Goal: Task Accomplishment & Management: Manage account settings

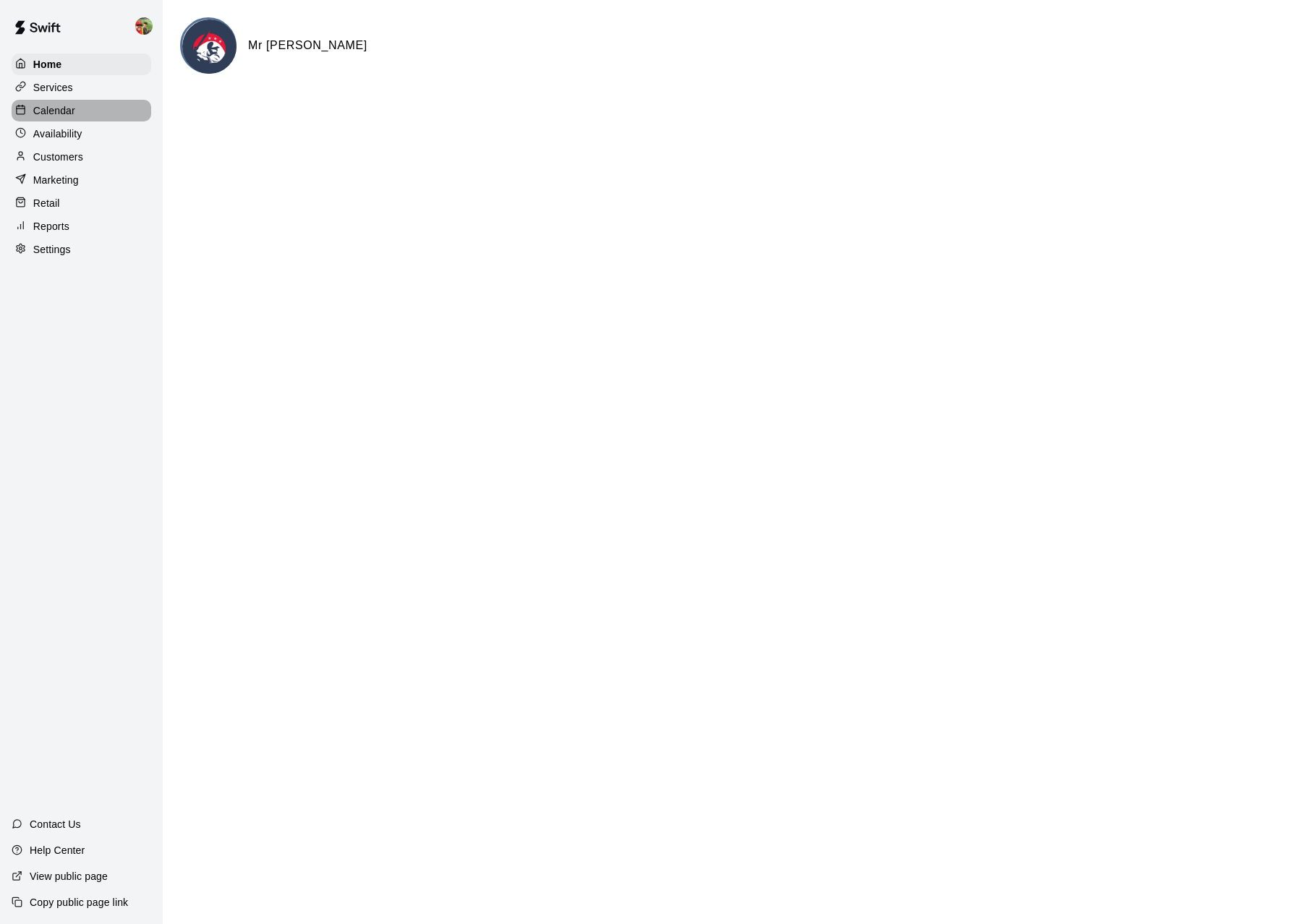
click at [75, 115] on div "Calendar" at bounding box center [81, 110] width 140 height 22
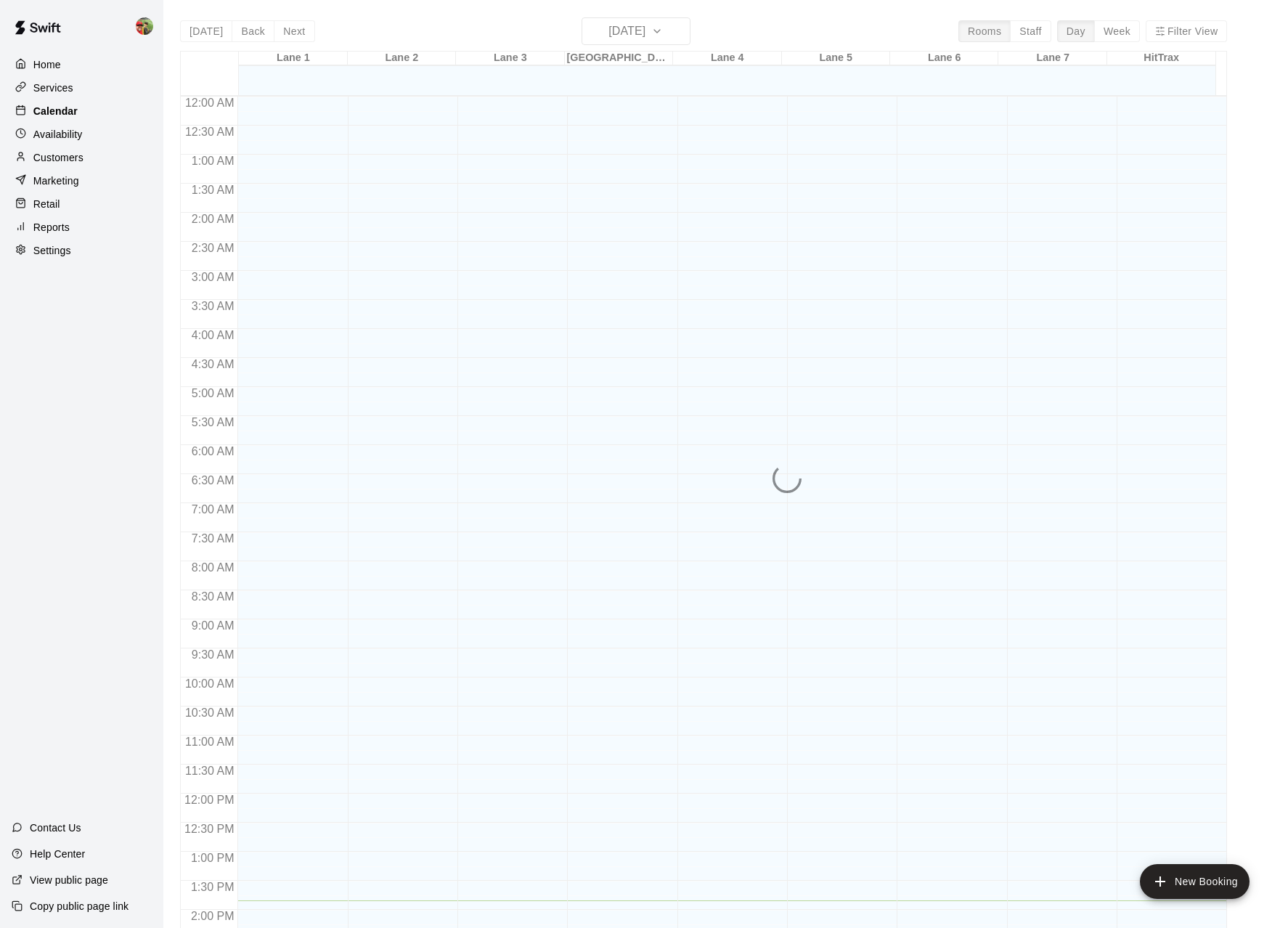
scroll to position [503, 0]
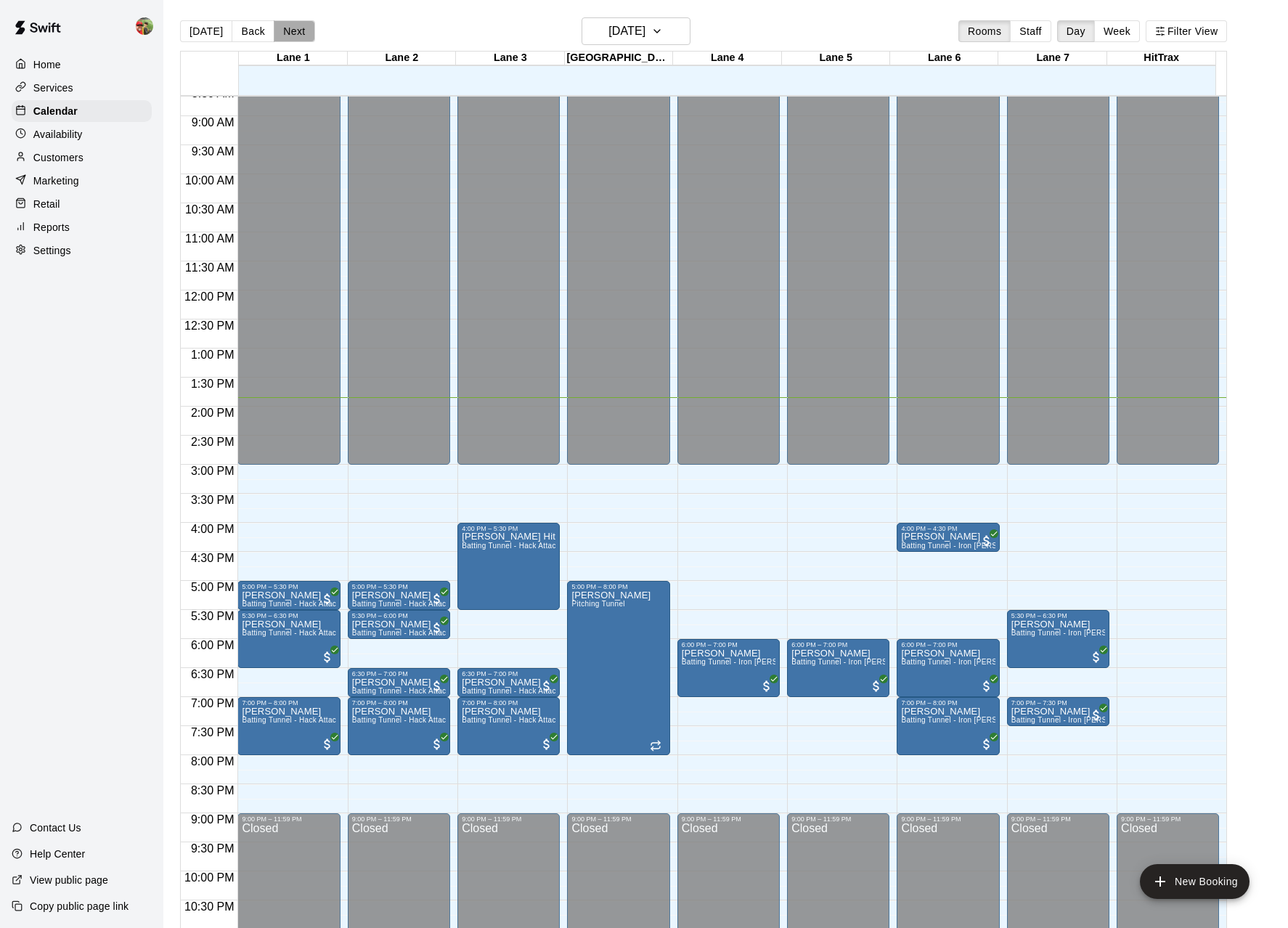
click at [288, 33] on button "Next" at bounding box center [294, 31] width 40 height 22
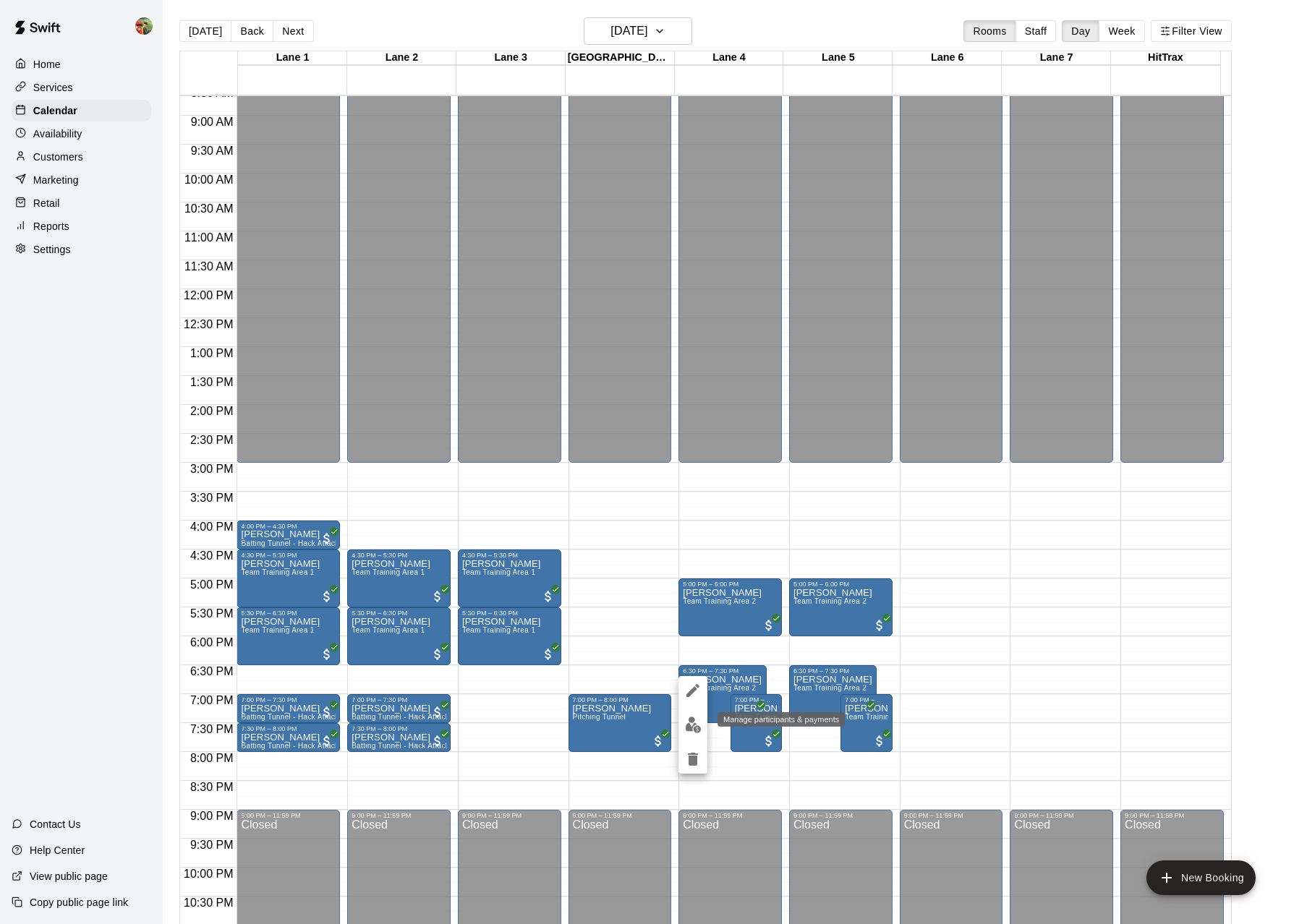
click at [692, 723] on img "edit" at bounding box center [693, 725] width 16 height 16
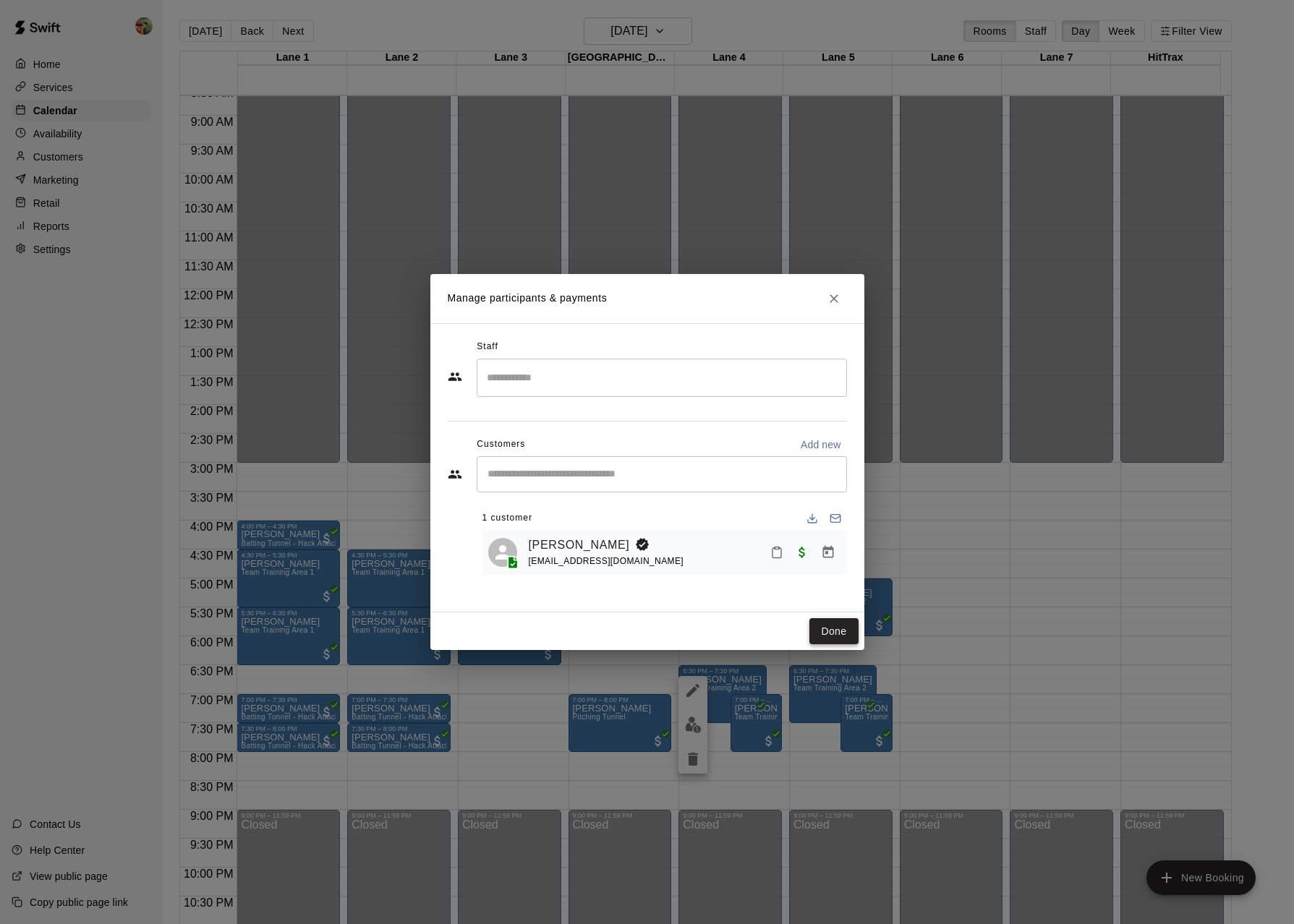
click at [822, 631] on button "Done" at bounding box center [833, 631] width 48 height 26
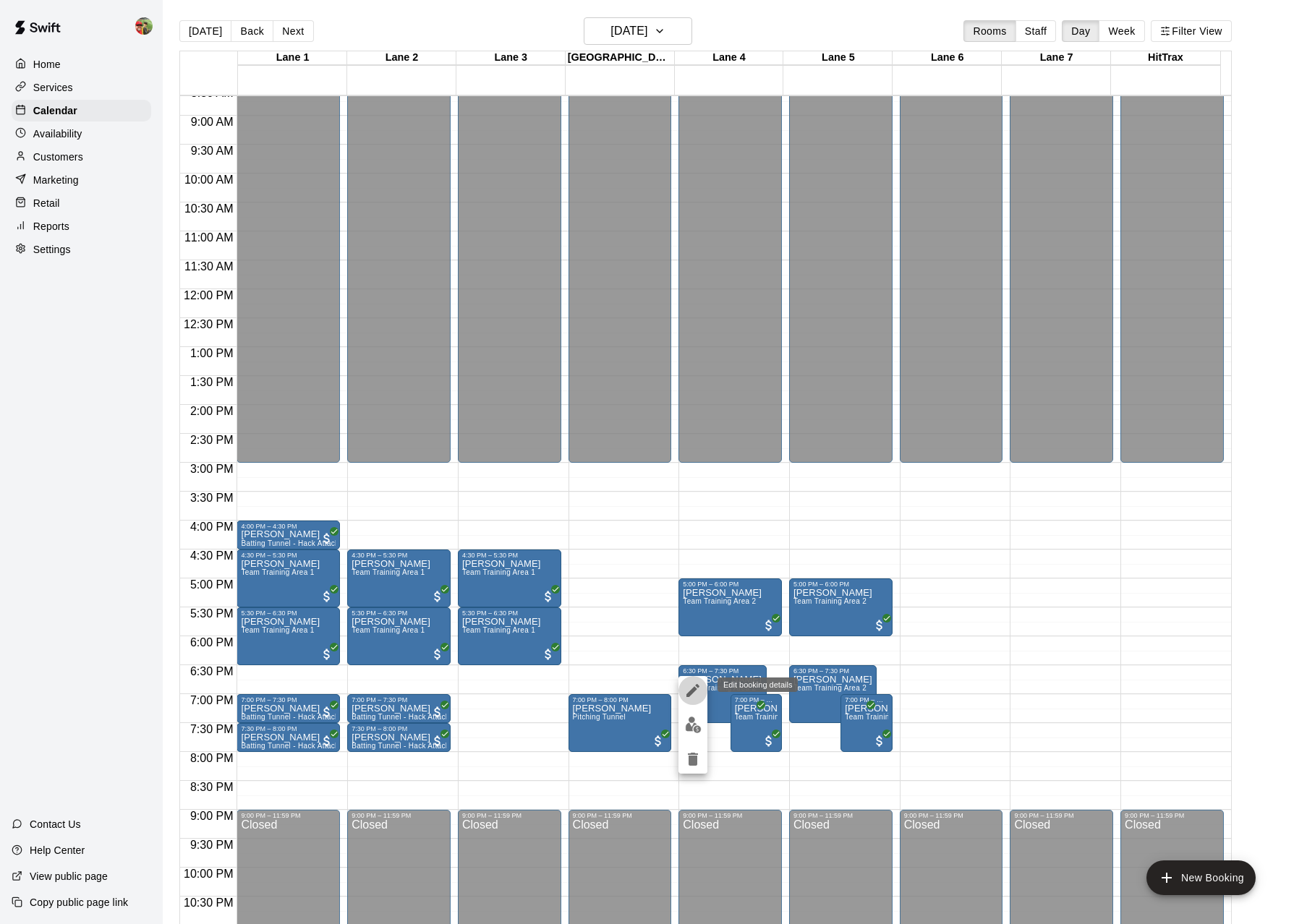
click at [698, 688] on icon "edit" at bounding box center [693, 690] width 13 height 13
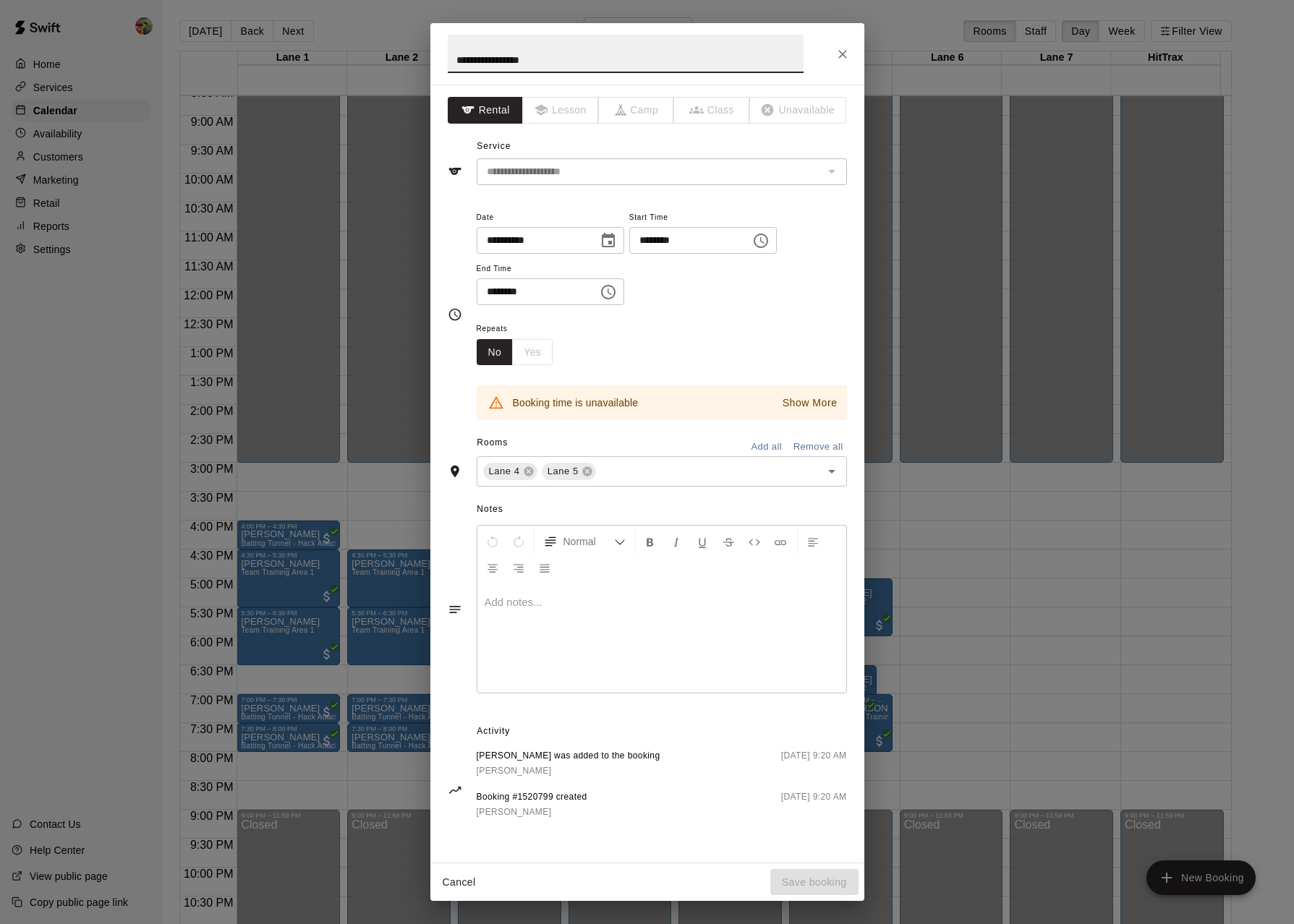
click at [952, 779] on div "**********" at bounding box center [647, 462] width 1294 height 924
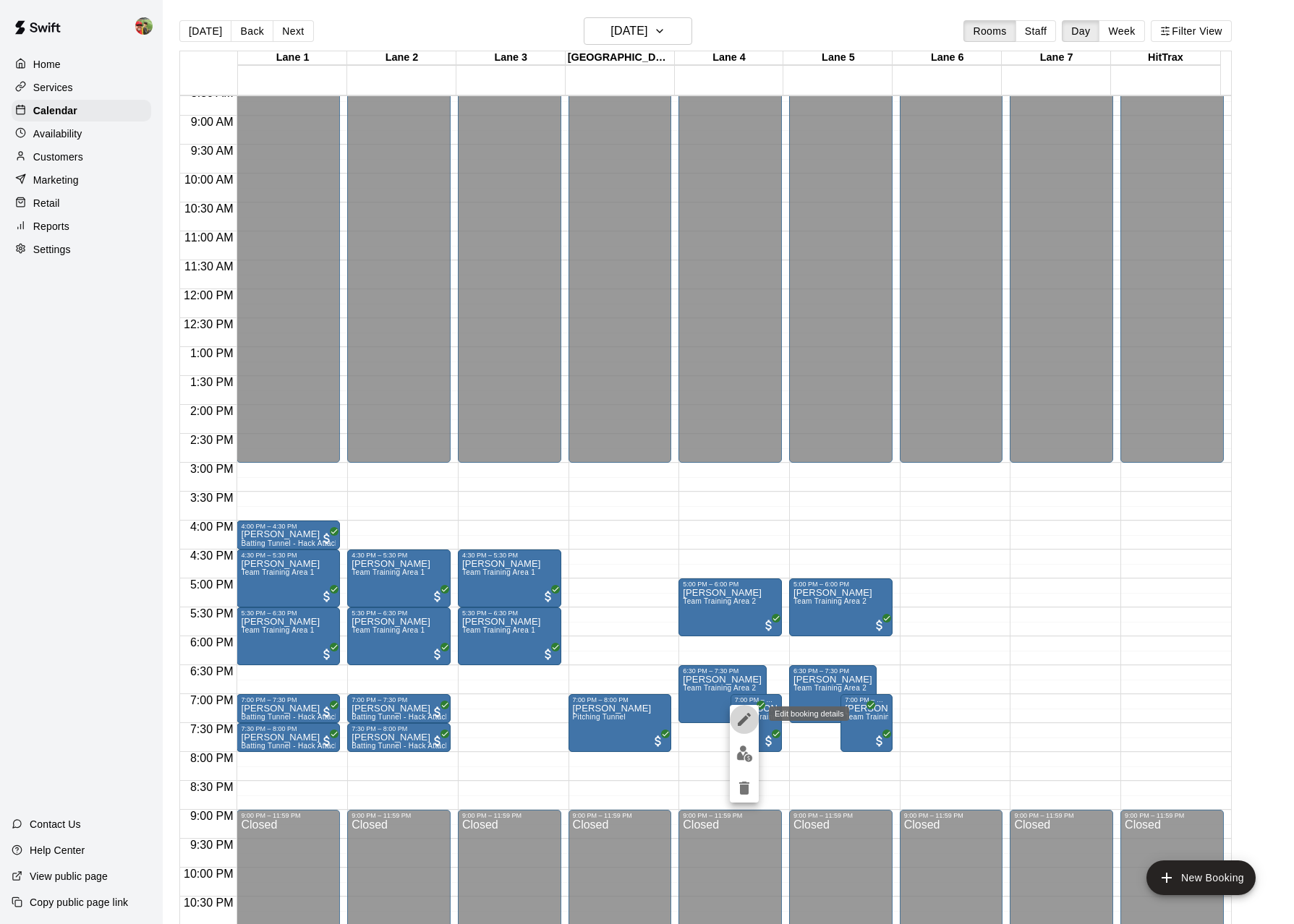
click at [744, 723] on icon "edit" at bounding box center [743, 719] width 17 height 17
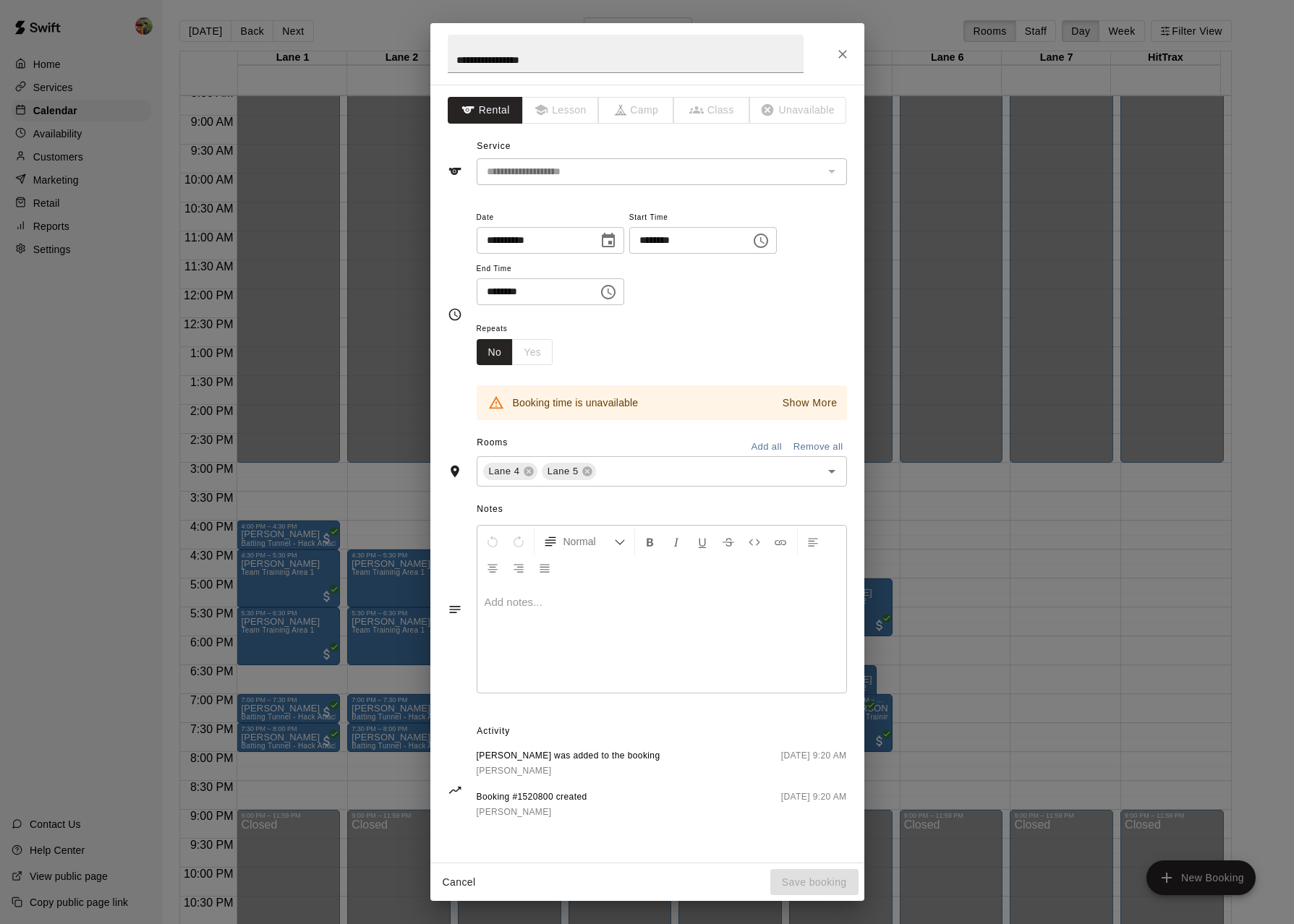
click at [944, 614] on div "**********" at bounding box center [647, 462] width 1294 height 924
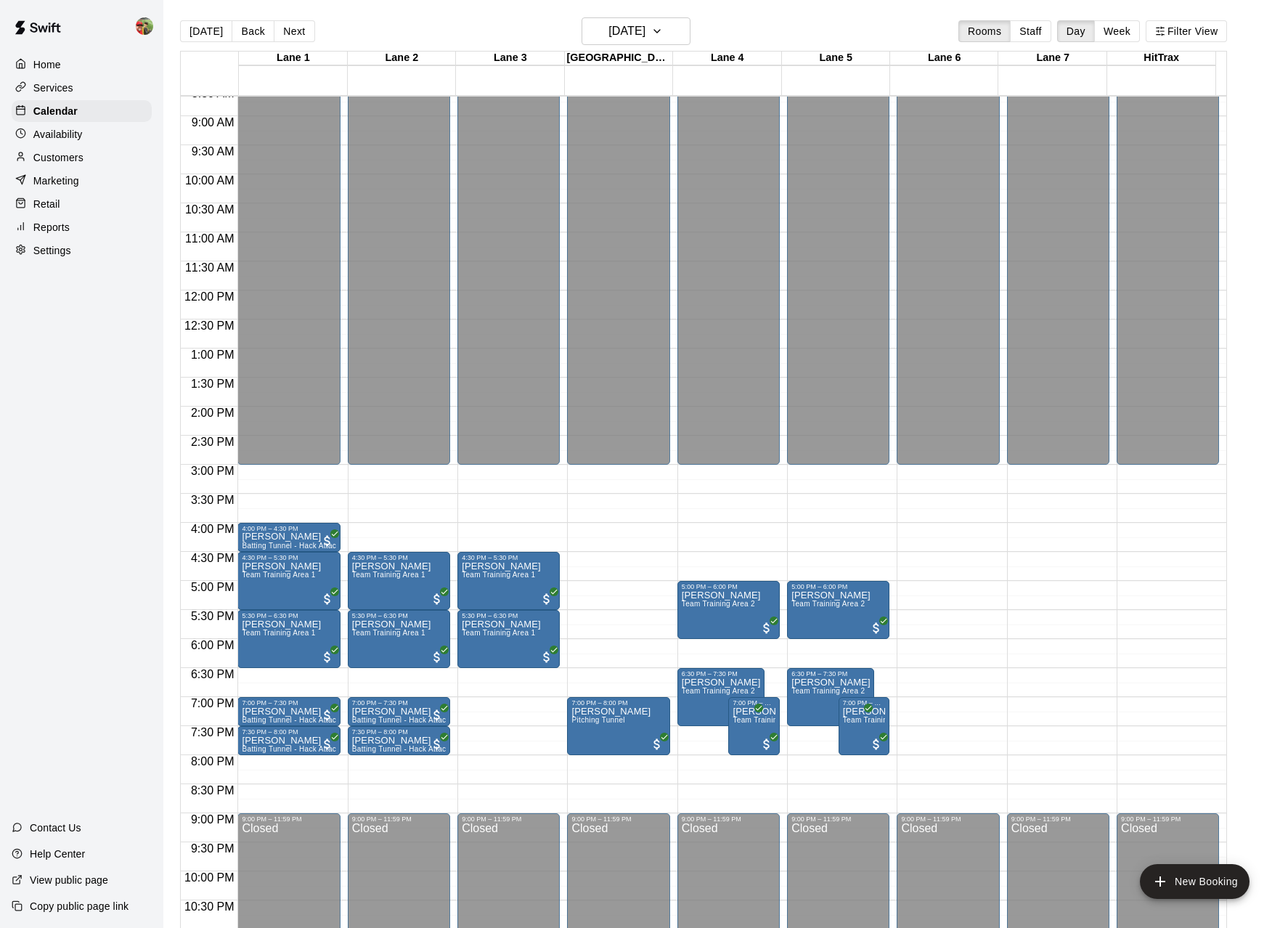
click at [61, 83] on p "Services" at bounding box center [53, 88] width 40 height 15
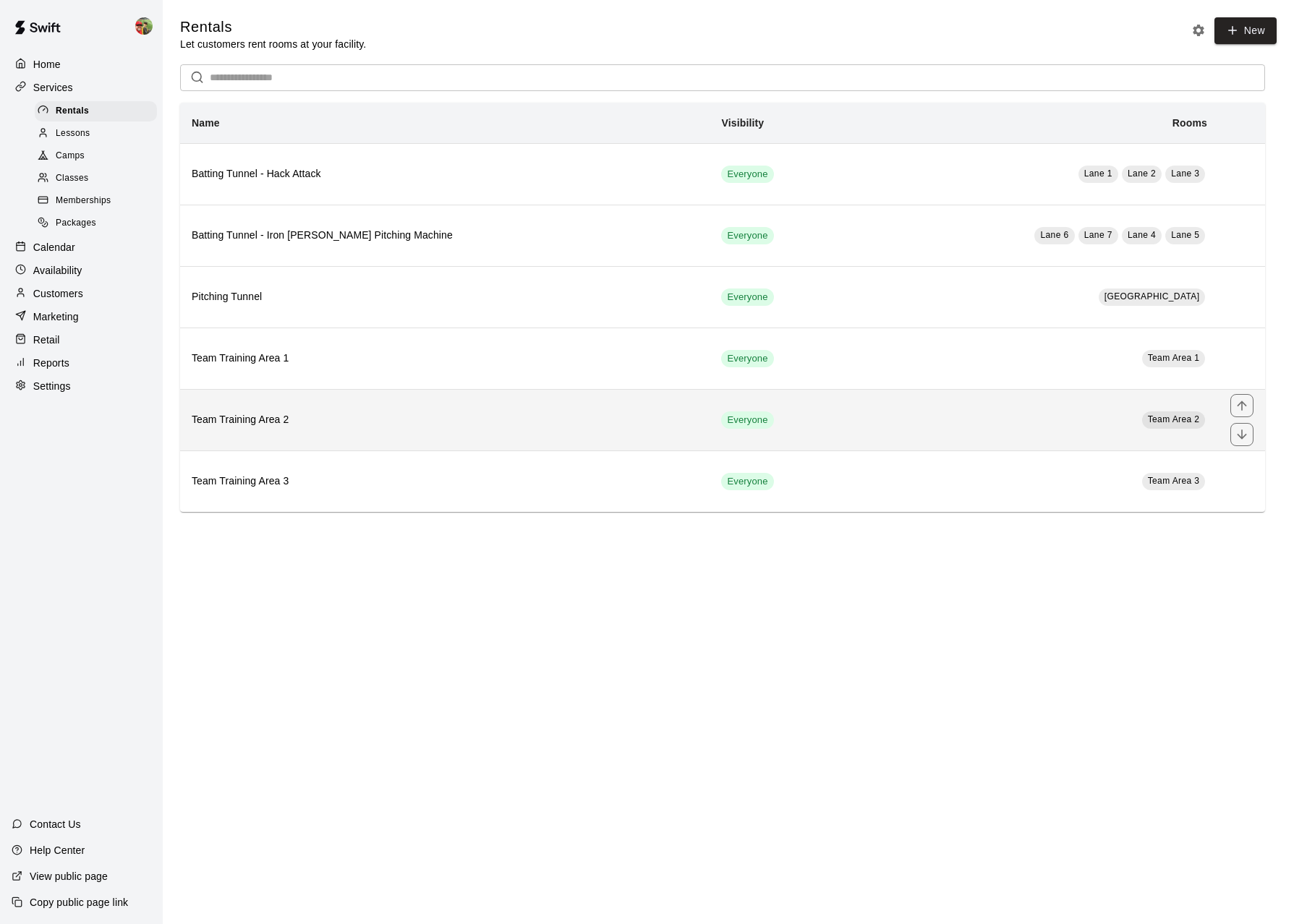
click at [323, 415] on h6 "Team Training Area 2" at bounding box center [445, 419] width 506 height 16
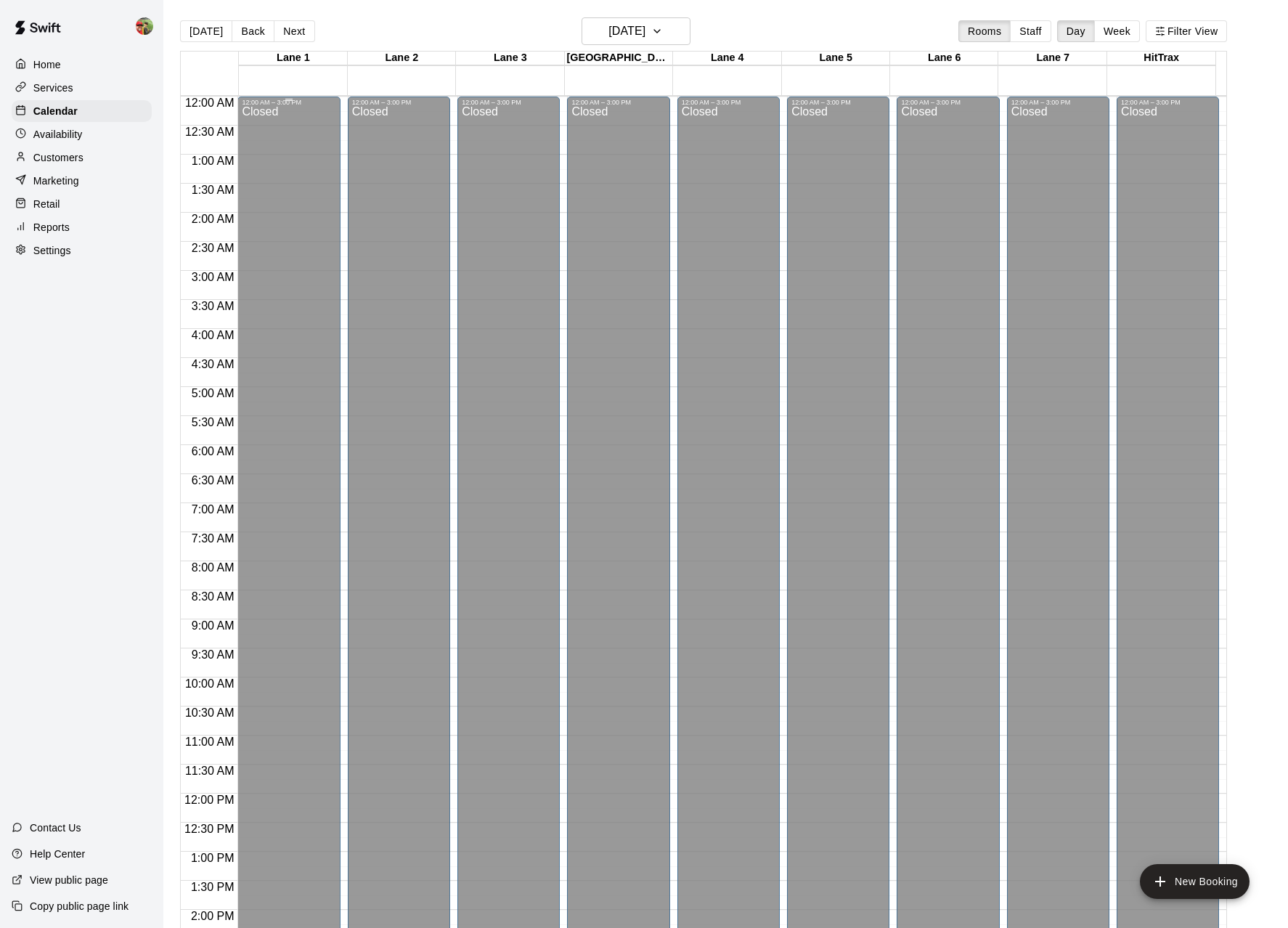
scroll to position [503, 0]
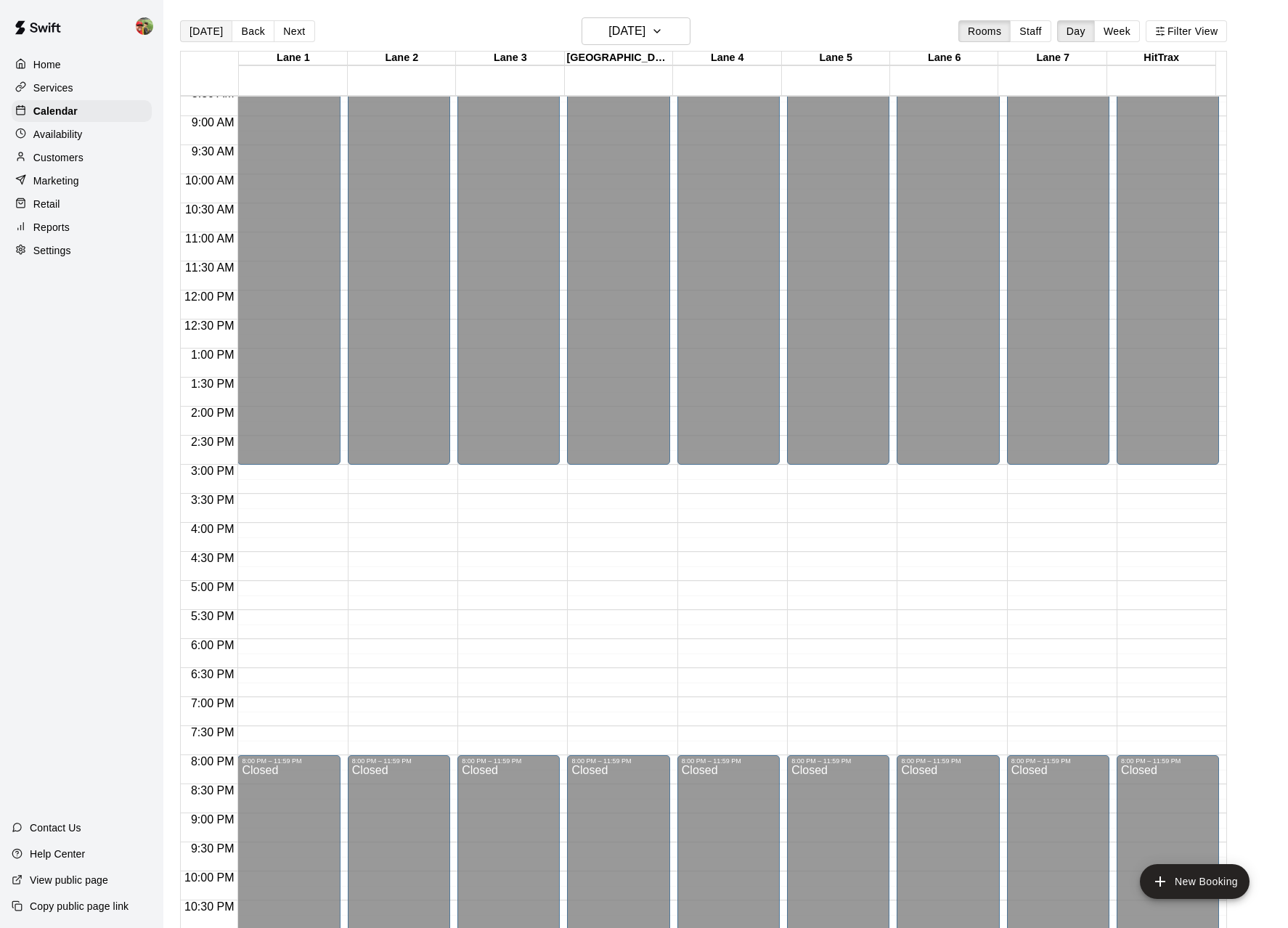
click at [191, 33] on button "[DATE]" at bounding box center [205, 31] width 52 height 22
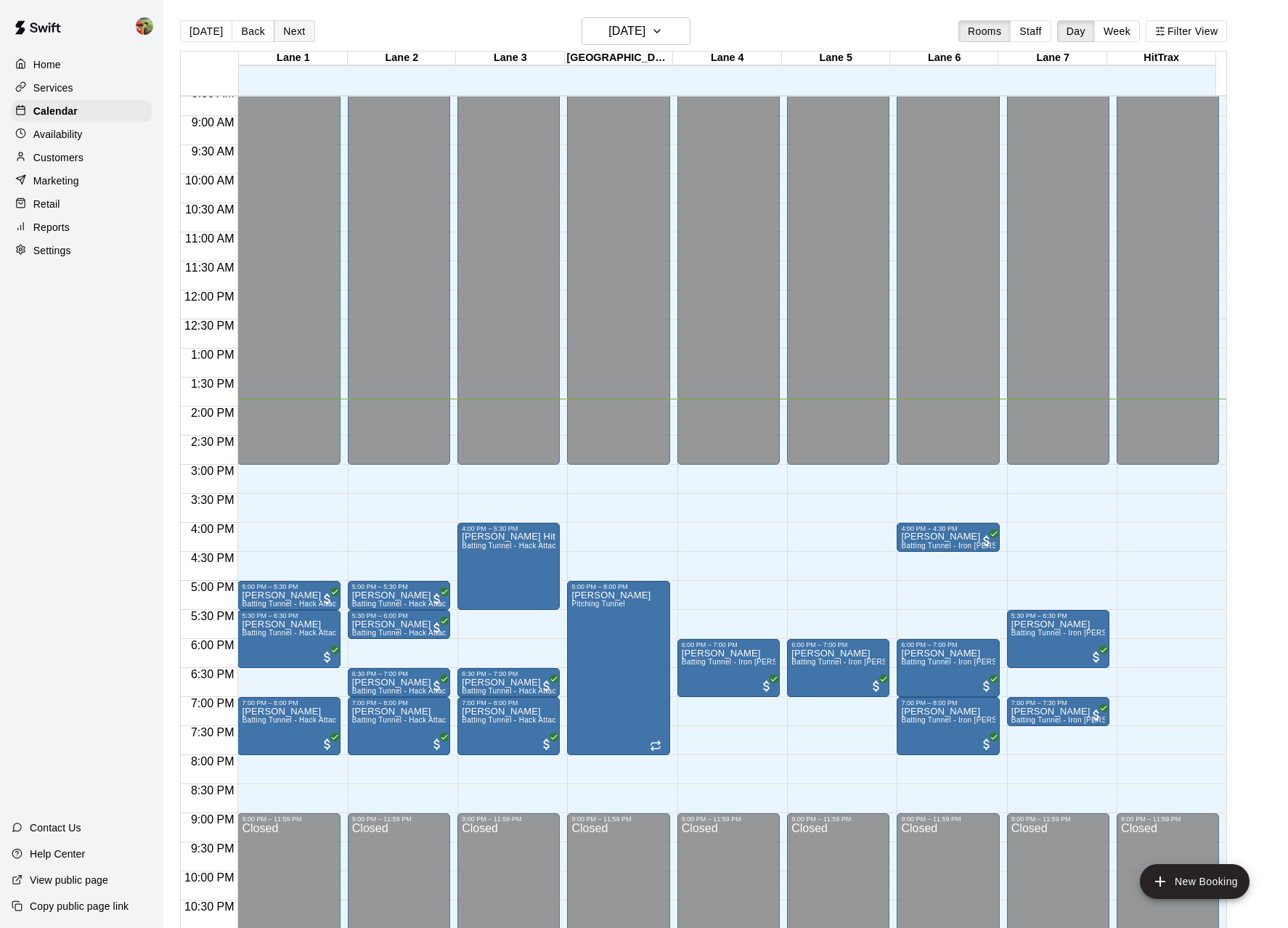
click at [296, 29] on button "Next" at bounding box center [294, 31] width 40 height 22
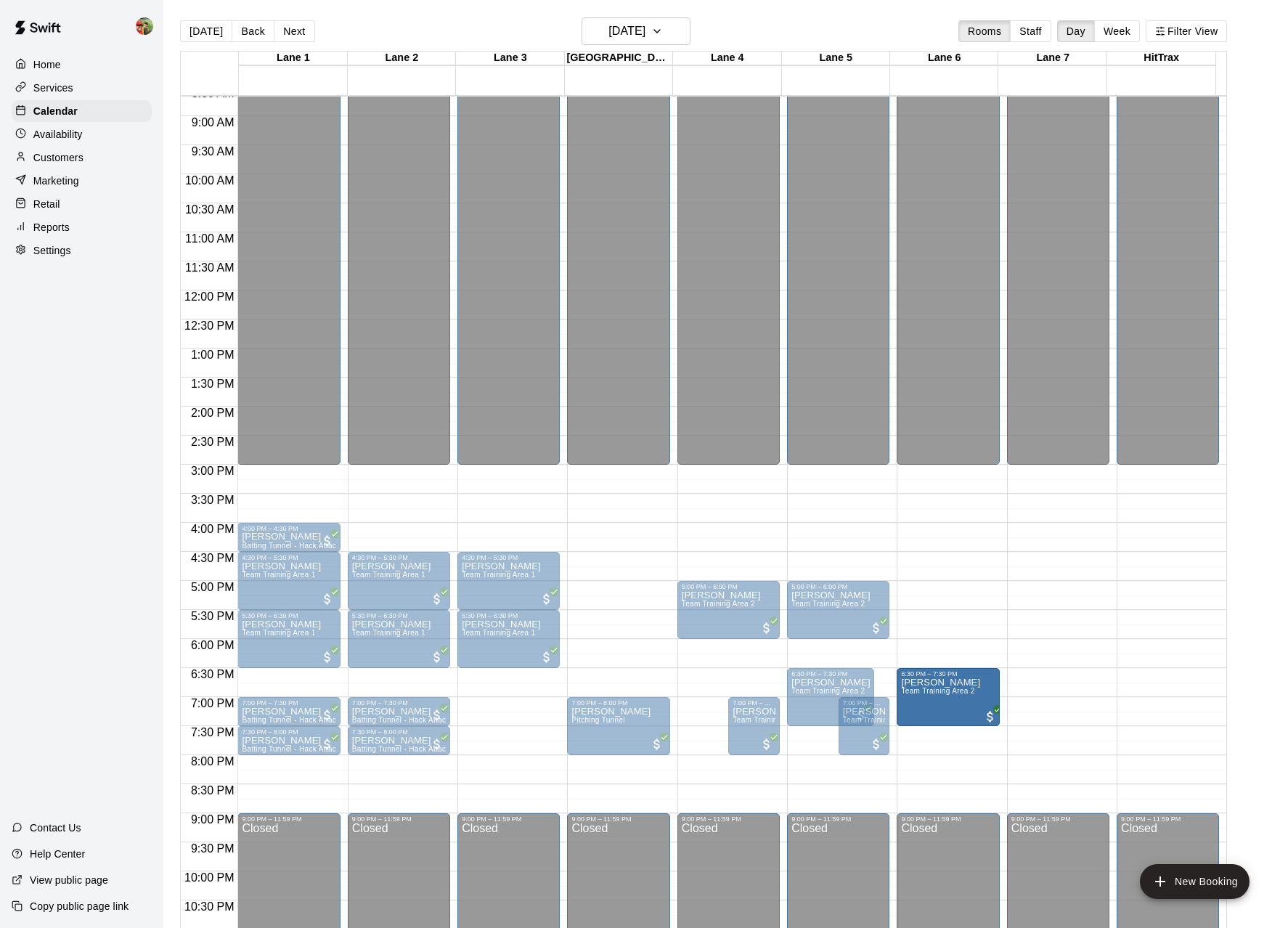
drag, startPoint x: 699, startPoint y: 683, endPoint x: 896, endPoint y: 689, distance: 197.1
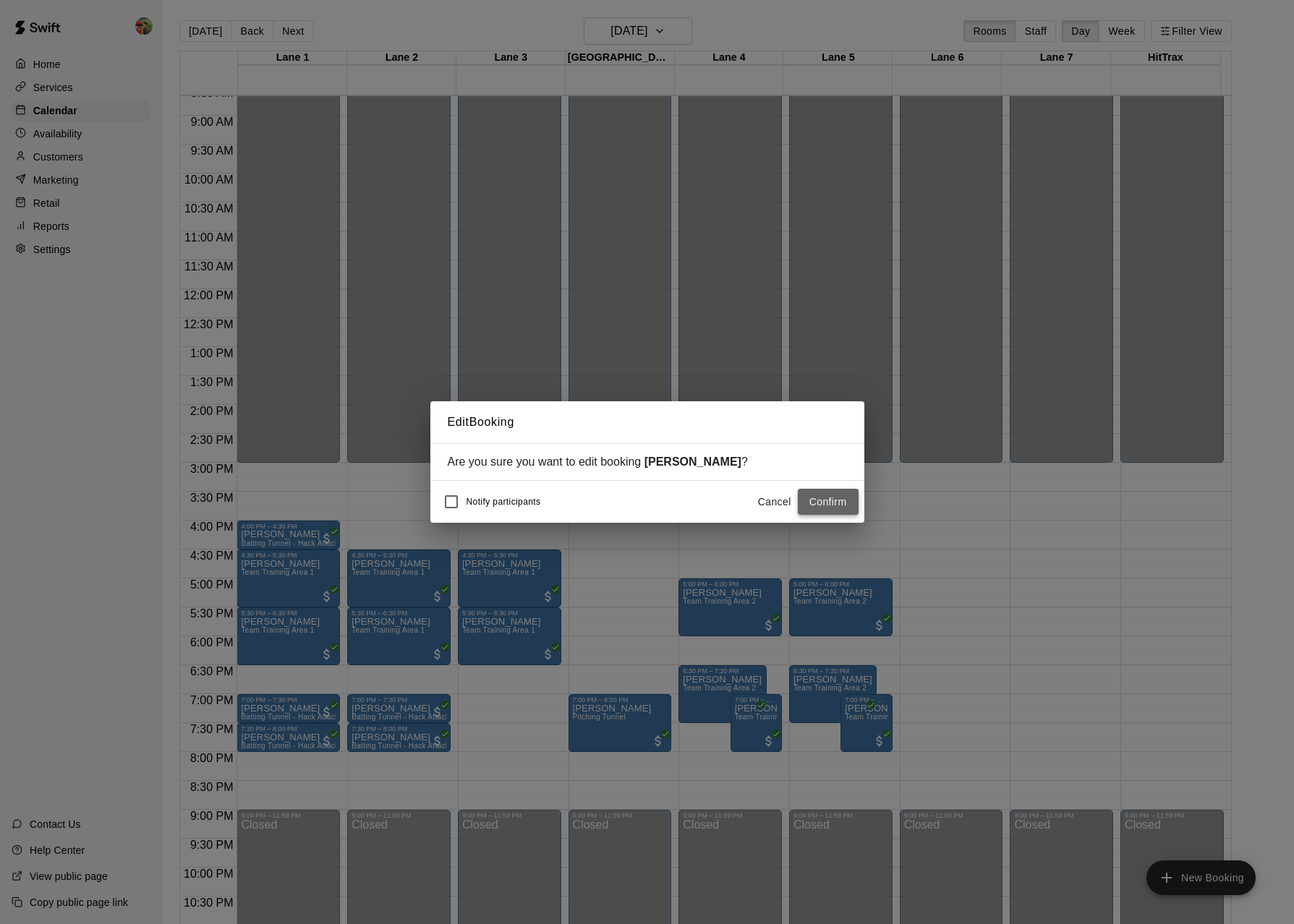
click at [837, 498] on button "Confirm" at bounding box center [828, 501] width 61 height 26
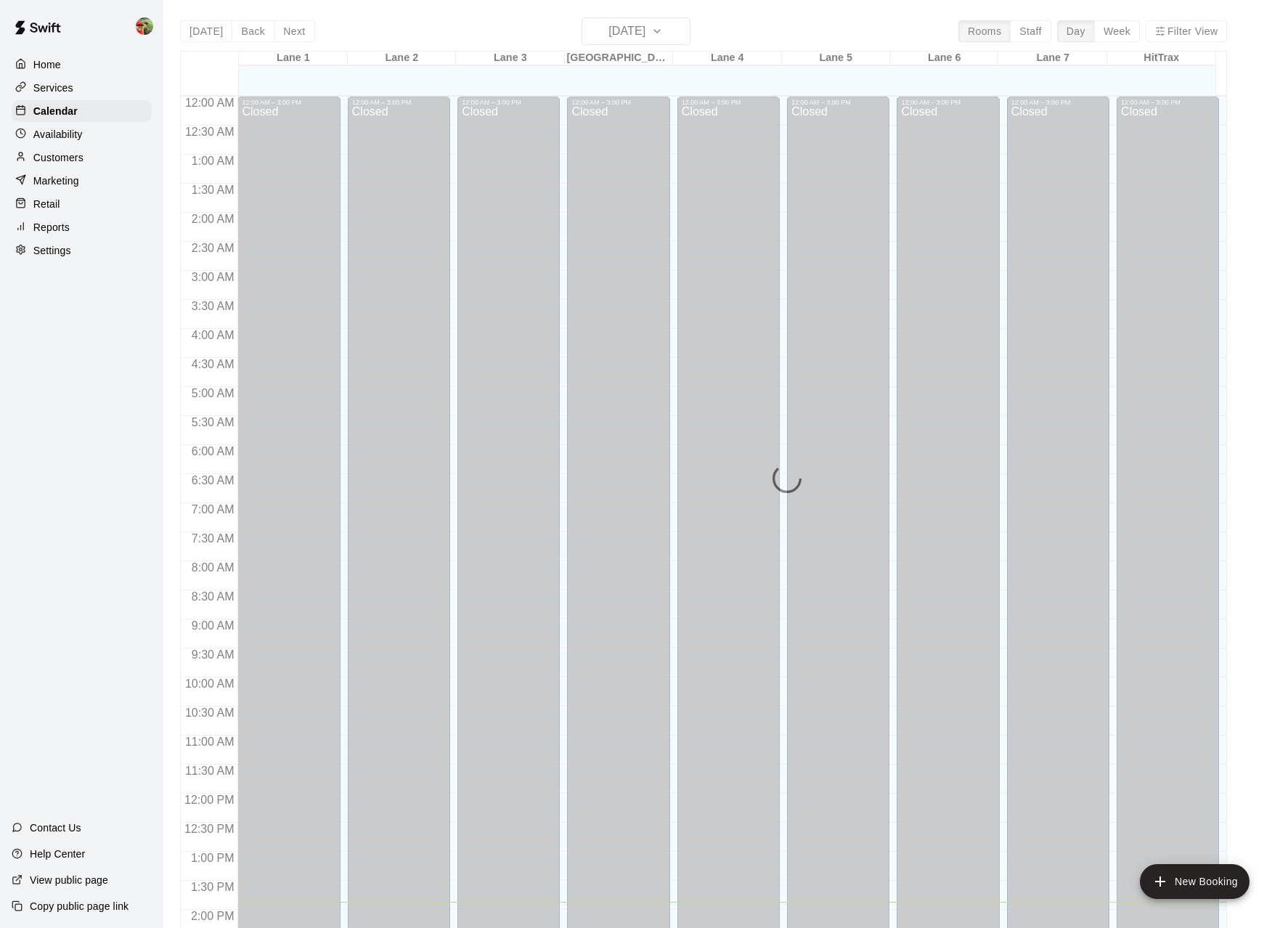
scroll to position [503, 0]
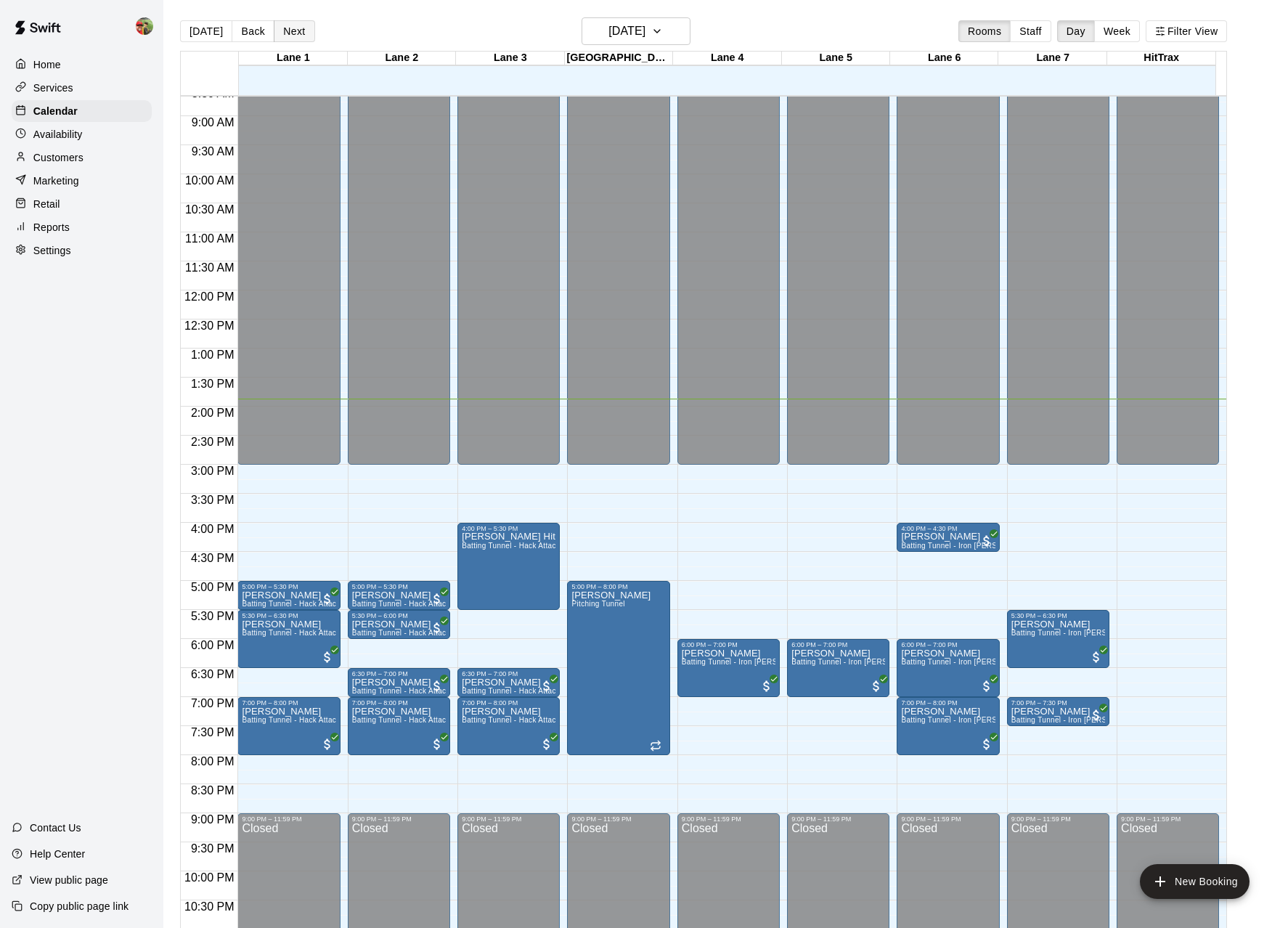
click at [285, 37] on button "Next" at bounding box center [294, 31] width 40 height 22
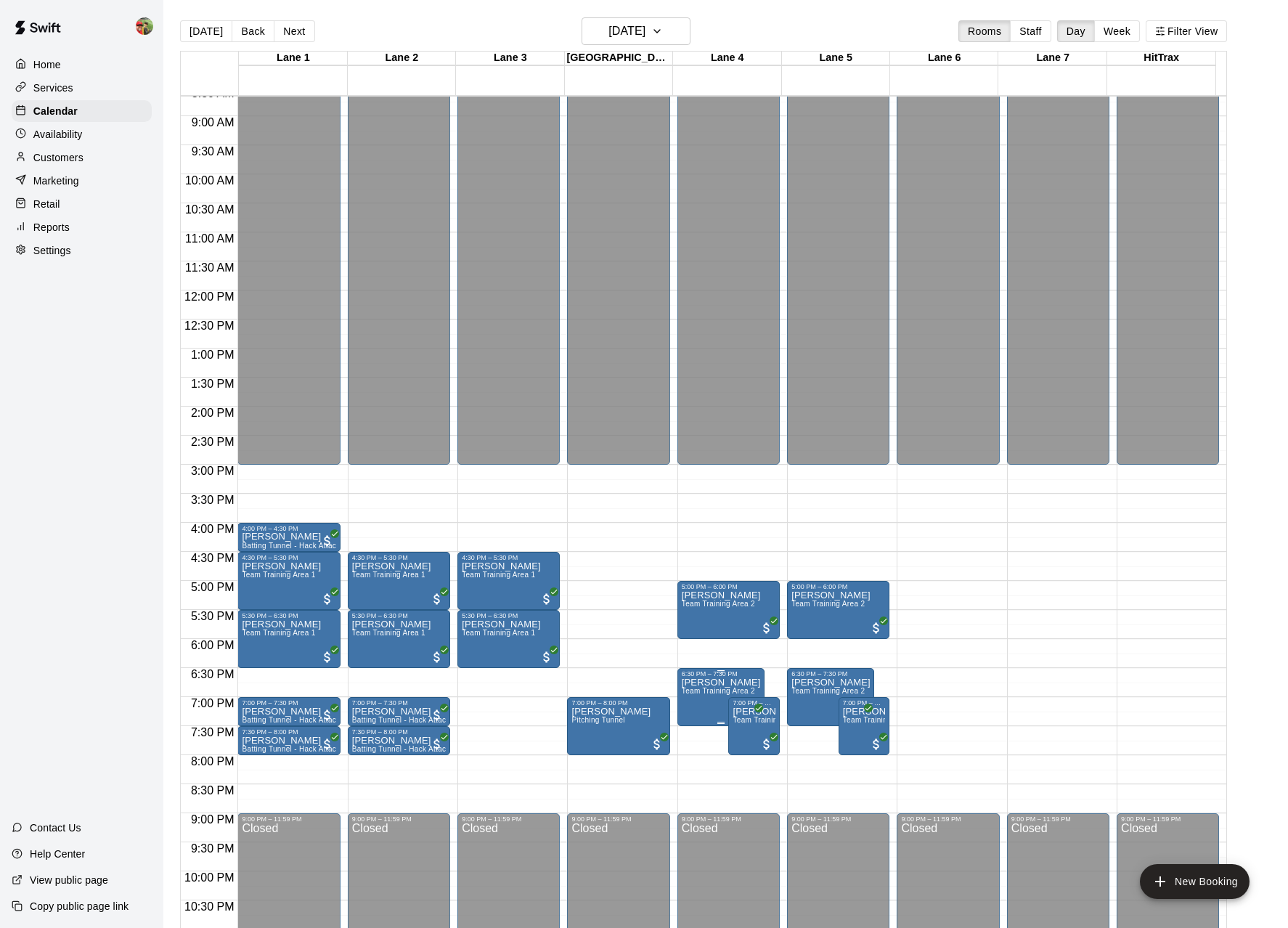
click at [710, 694] on span "Team Training Area 2" at bounding box center [719, 690] width 73 height 8
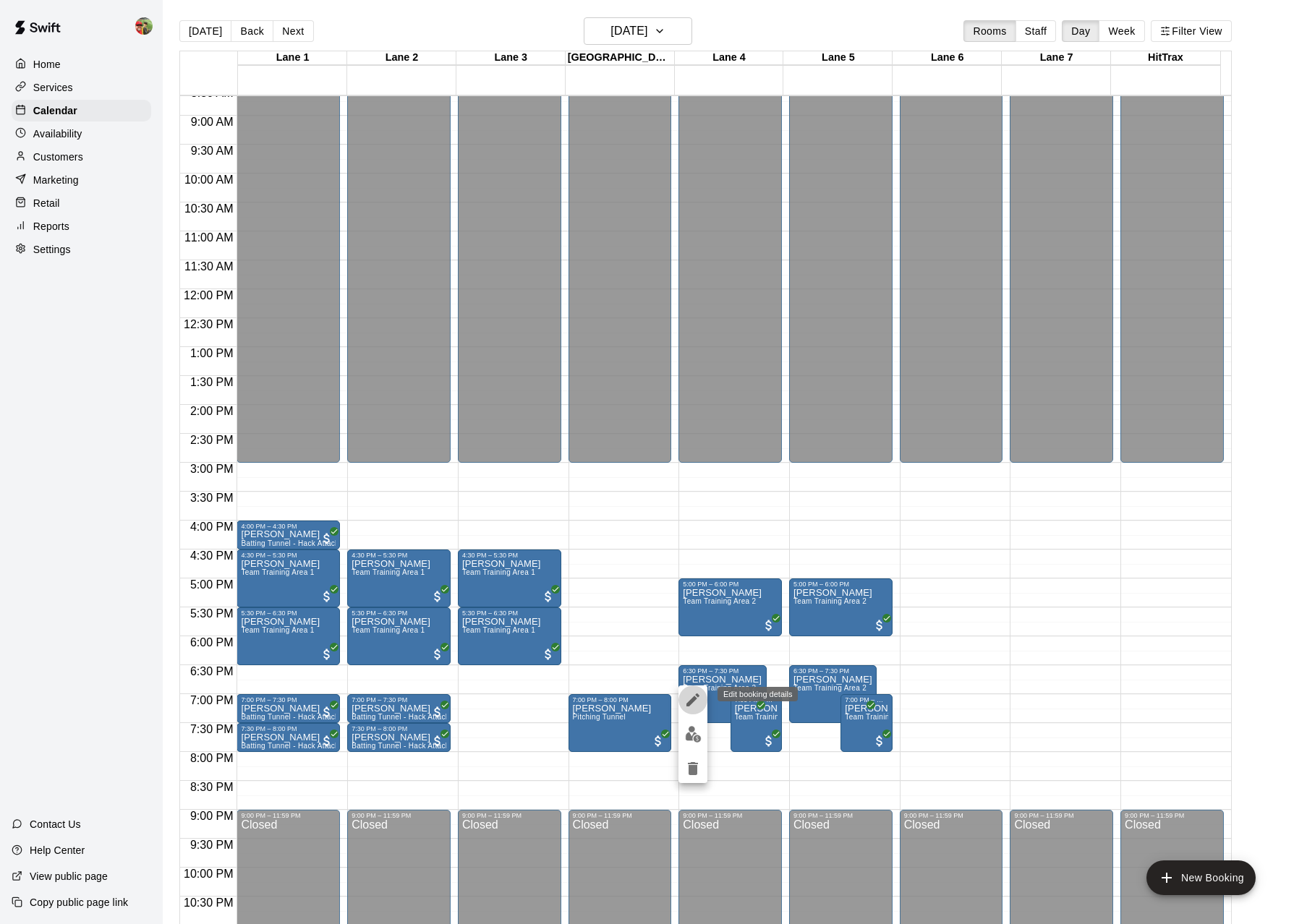
click at [700, 705] on icon "edit" at bounding box center [692, 699] width 17 height 17
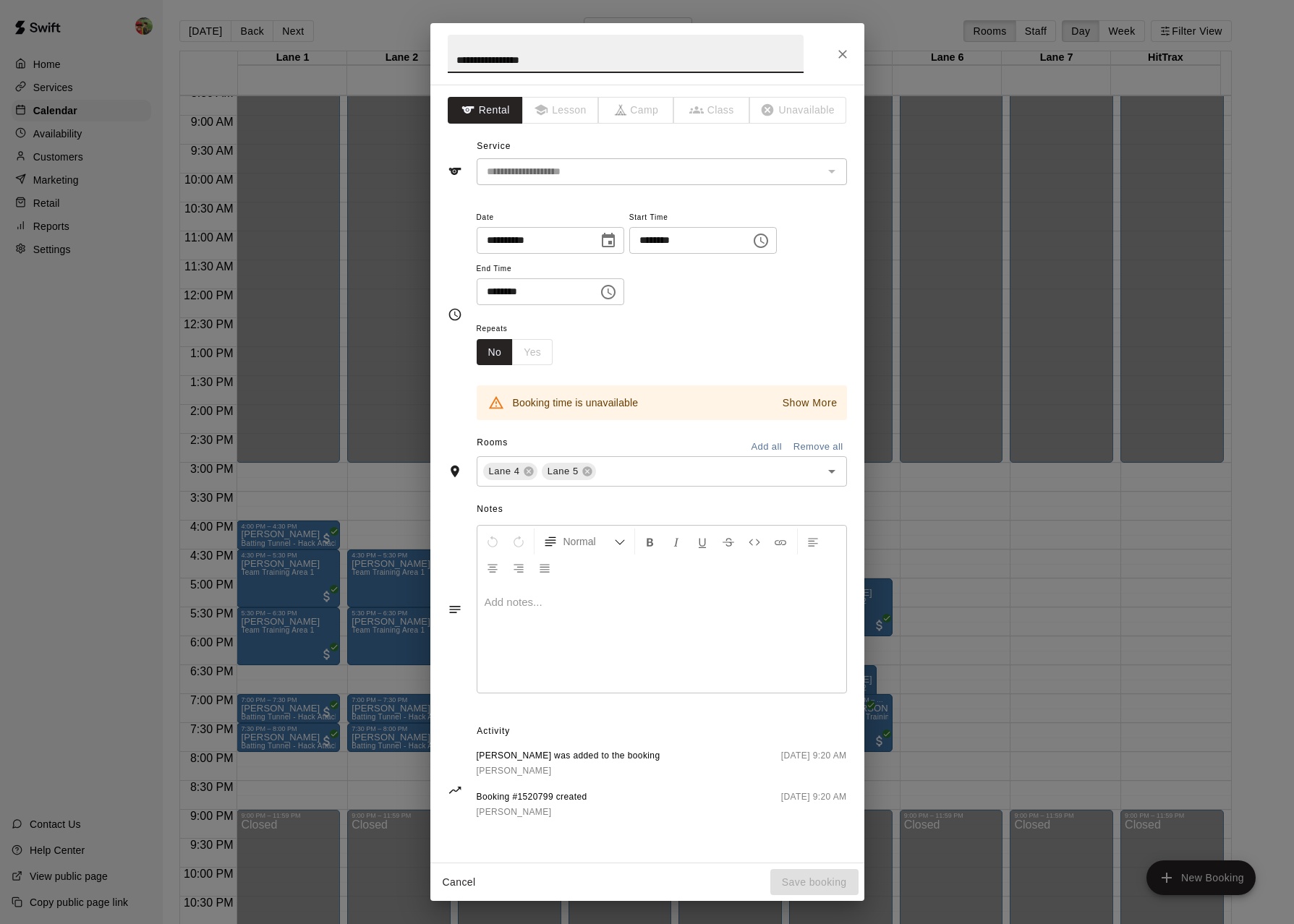
click at [797, 441] on button "Remove all" at bounding box center [818, 447] width 58 height 23
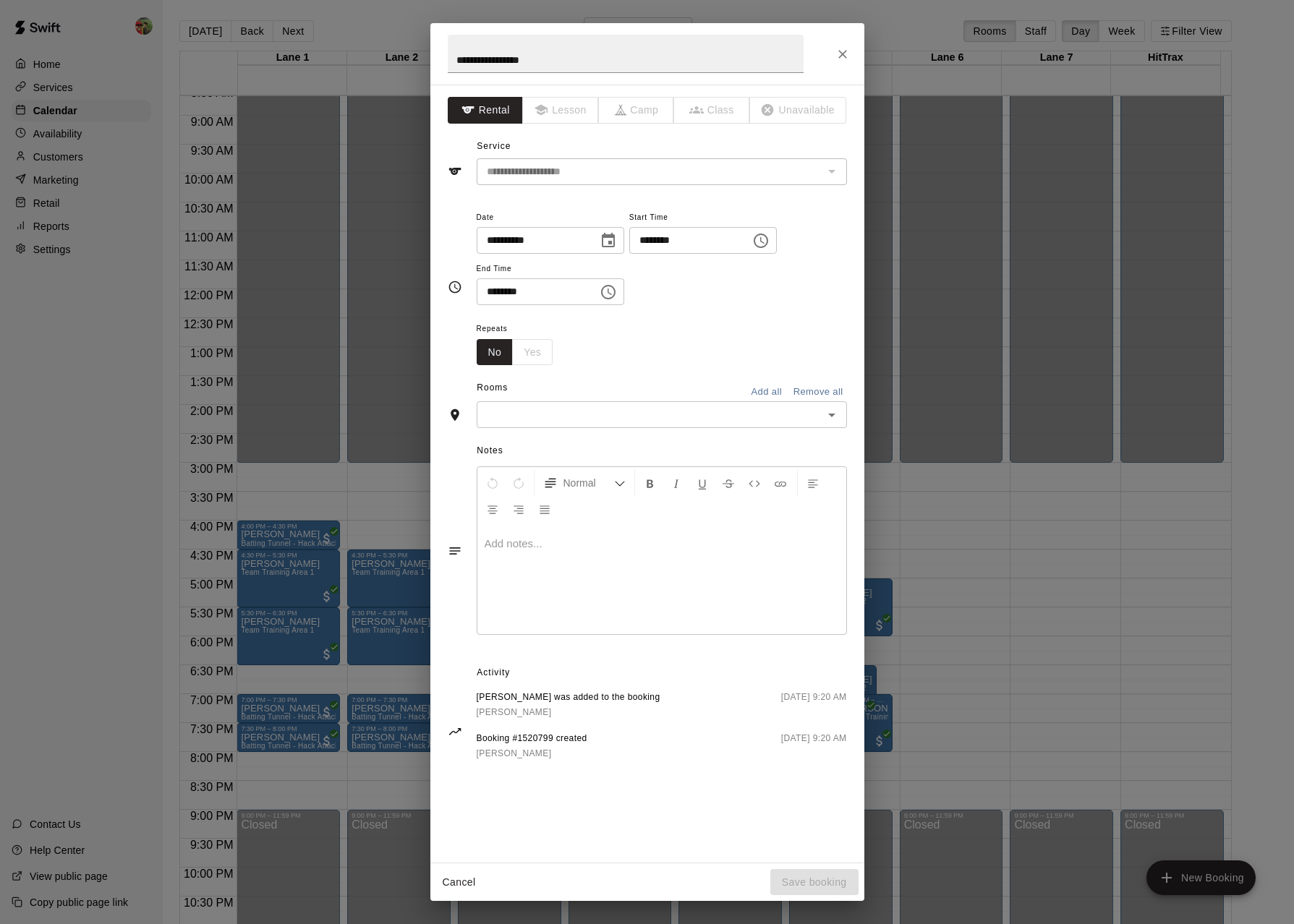
click at [832, 409] on icon "Open" at bounding box center [831, 415] width 17 height 17
click at [537, 446] on li "Lane 6" at bounding box center [662, 445] width 371 height 24
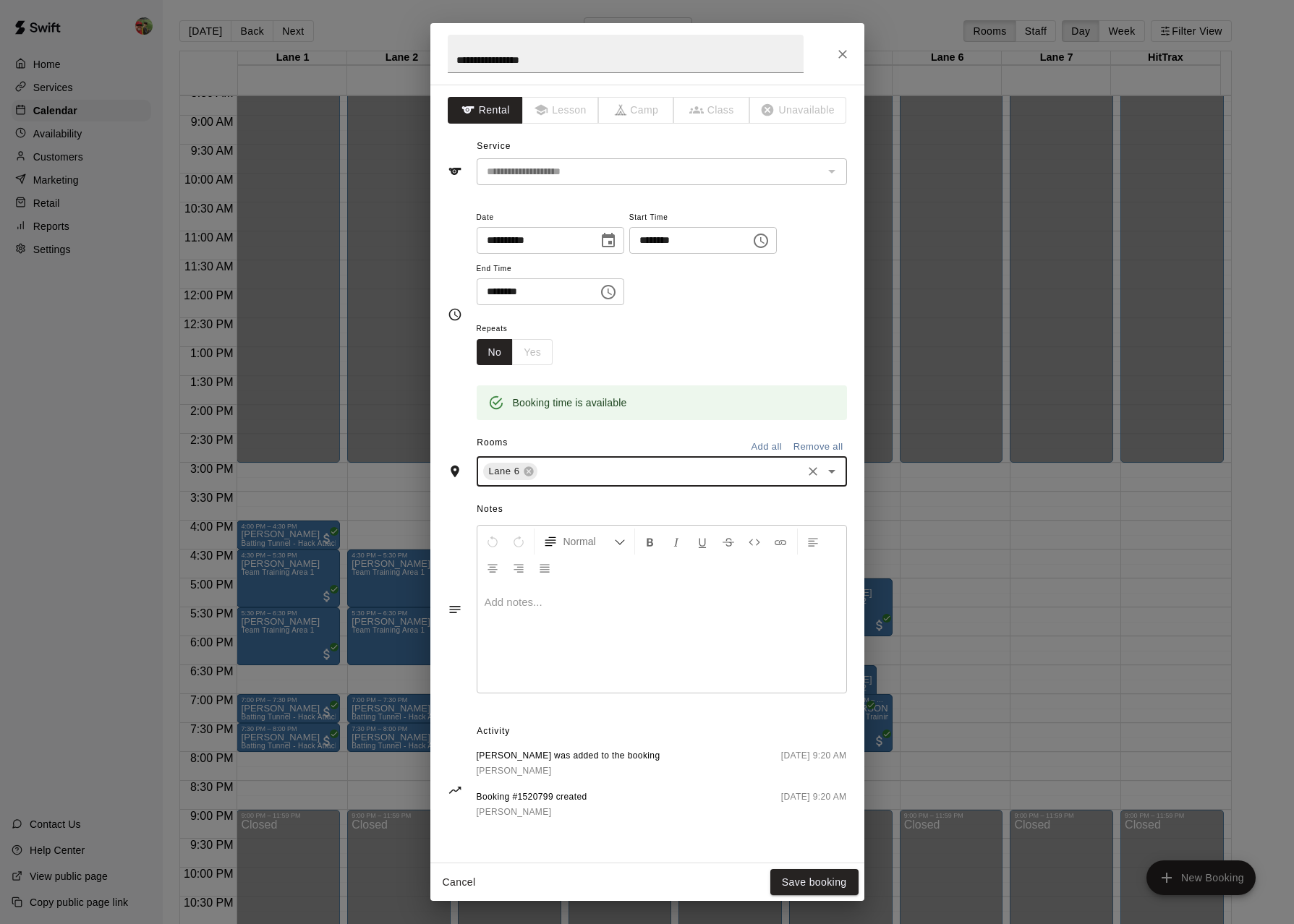
click at [831, 470] on icon "Open" at bounding box center [832, 472] width 7 height 4
click at [529, 529] on li "Lane 7" at bounding box center [662, 528] width 371 height 24
click at [802, 876] on button "Save booking" at bounding box center [814, 882] width 89 height 26
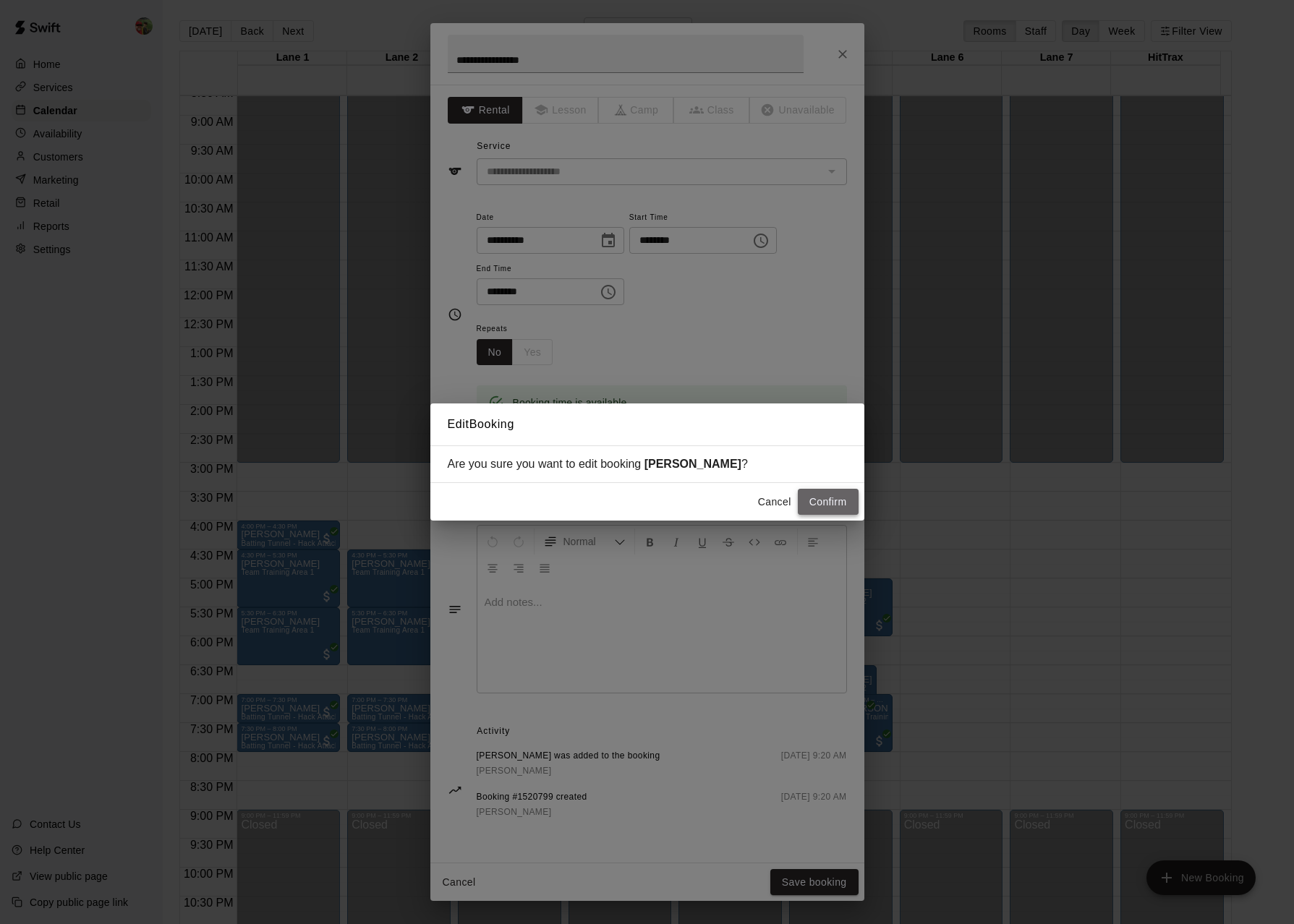
click at [843, 494] on button "Confirm" at bounding box center [828, 501] width 61 height 26
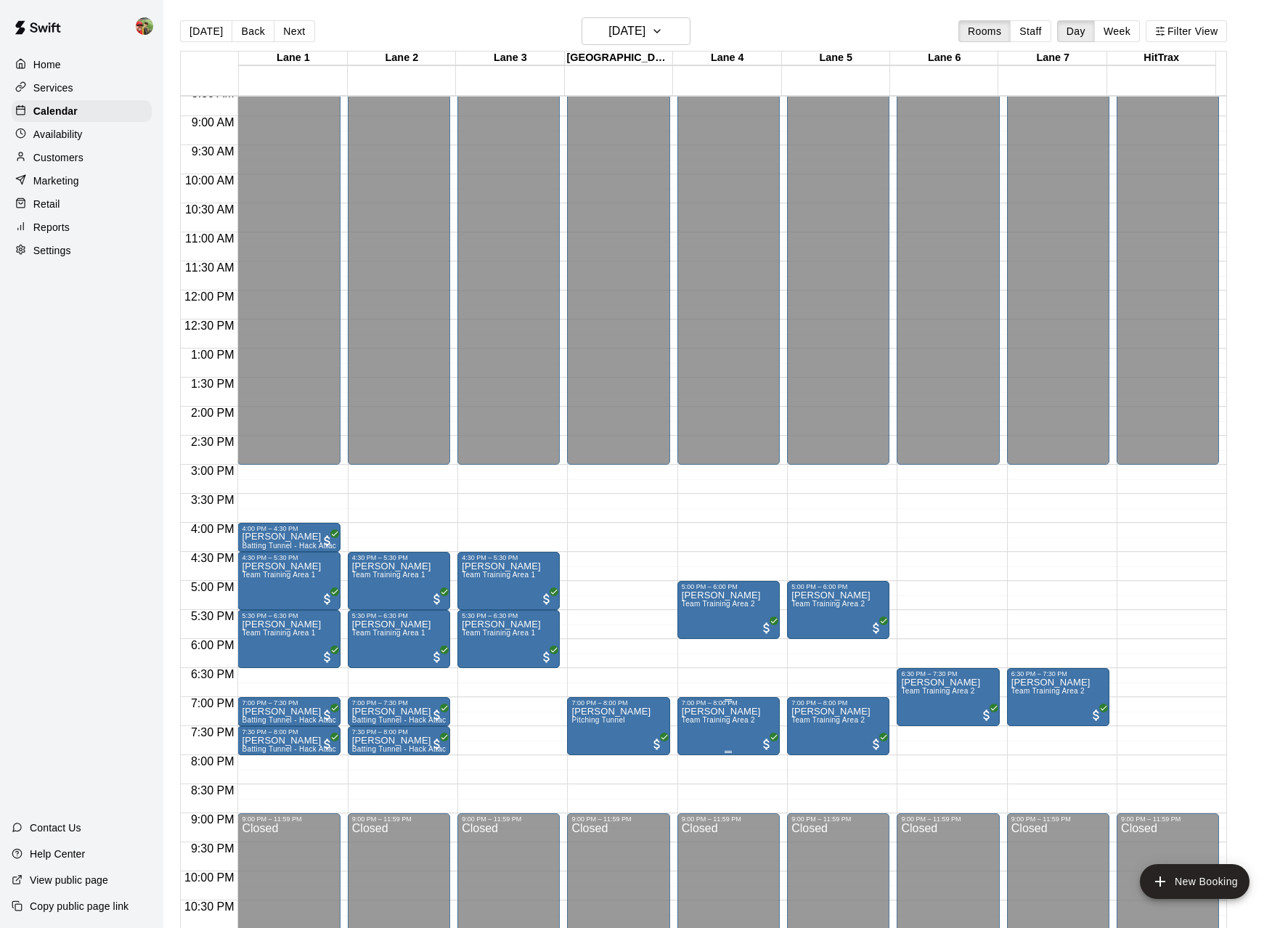
click at [745, 724] on span "Team Training Area 2" at bounding box center [719, 720] width 73 height 8
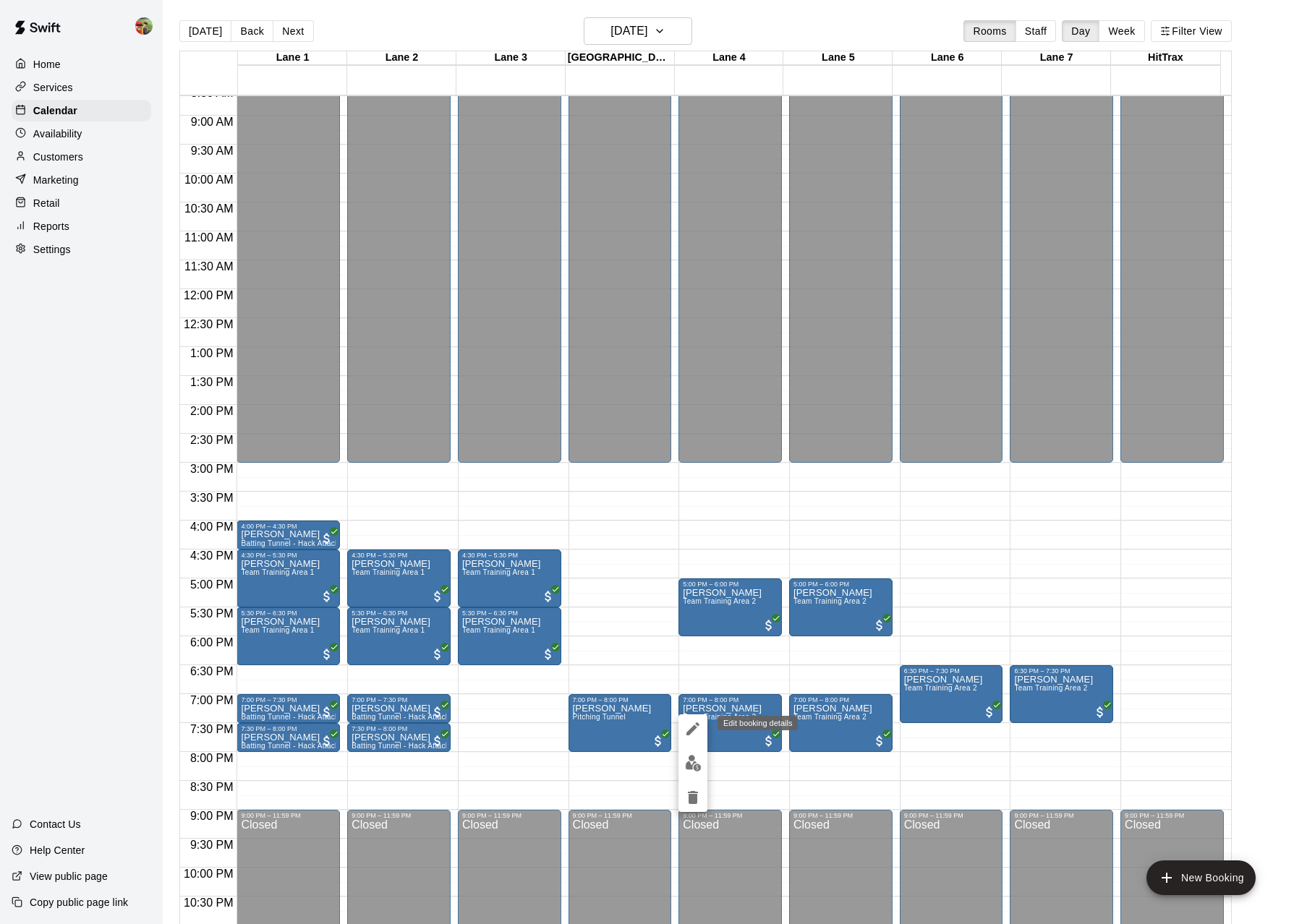
click at [701, 733] on button "edit" at bounding box center [693, 729] width 29 height 29
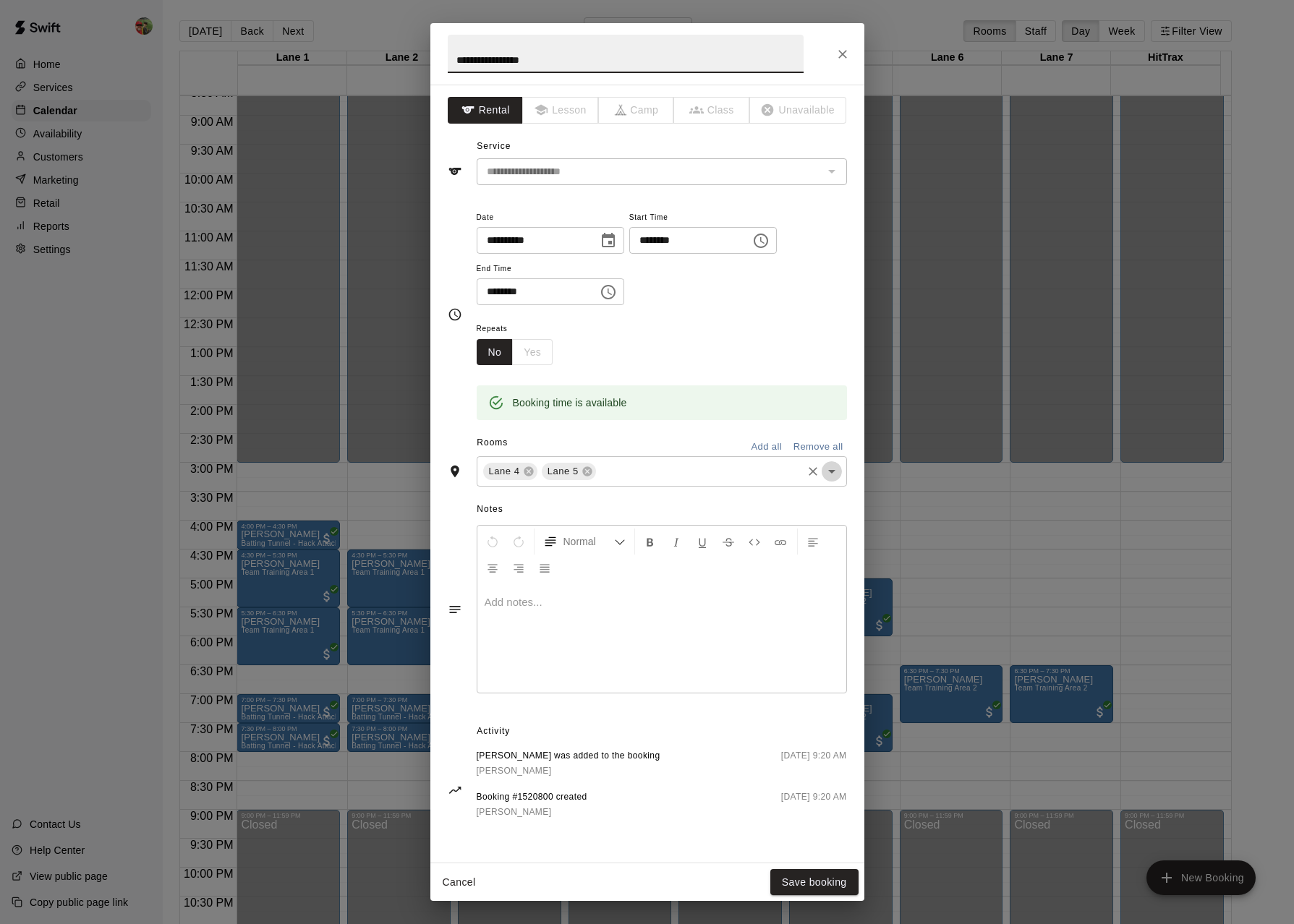
click at [833, 466] on icon "Open" at bounding box center [831, 471] width 17 height 17
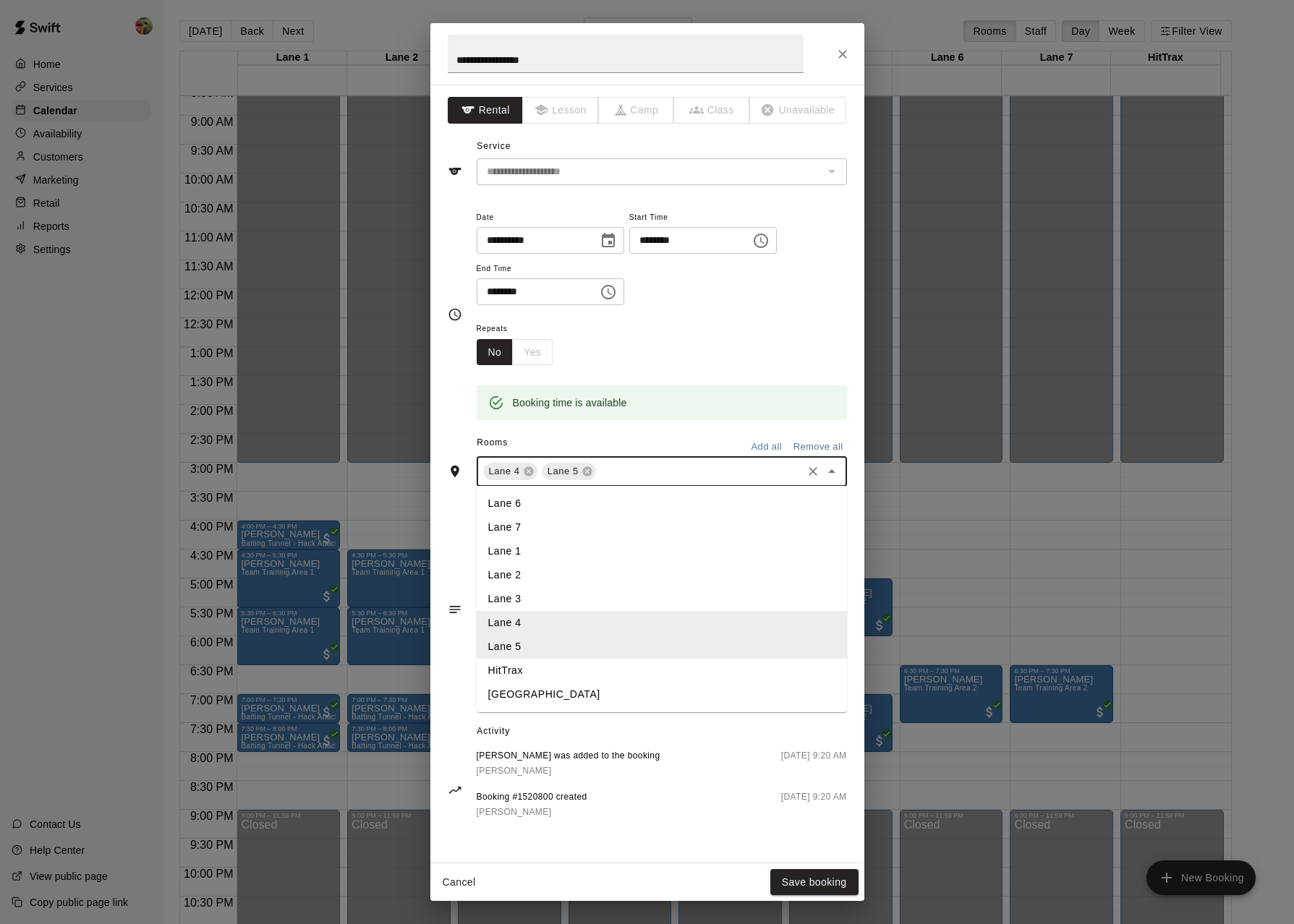
click at [544, 500] on li "Lane 6" at bounding box center [662, 504] width 371 height 24
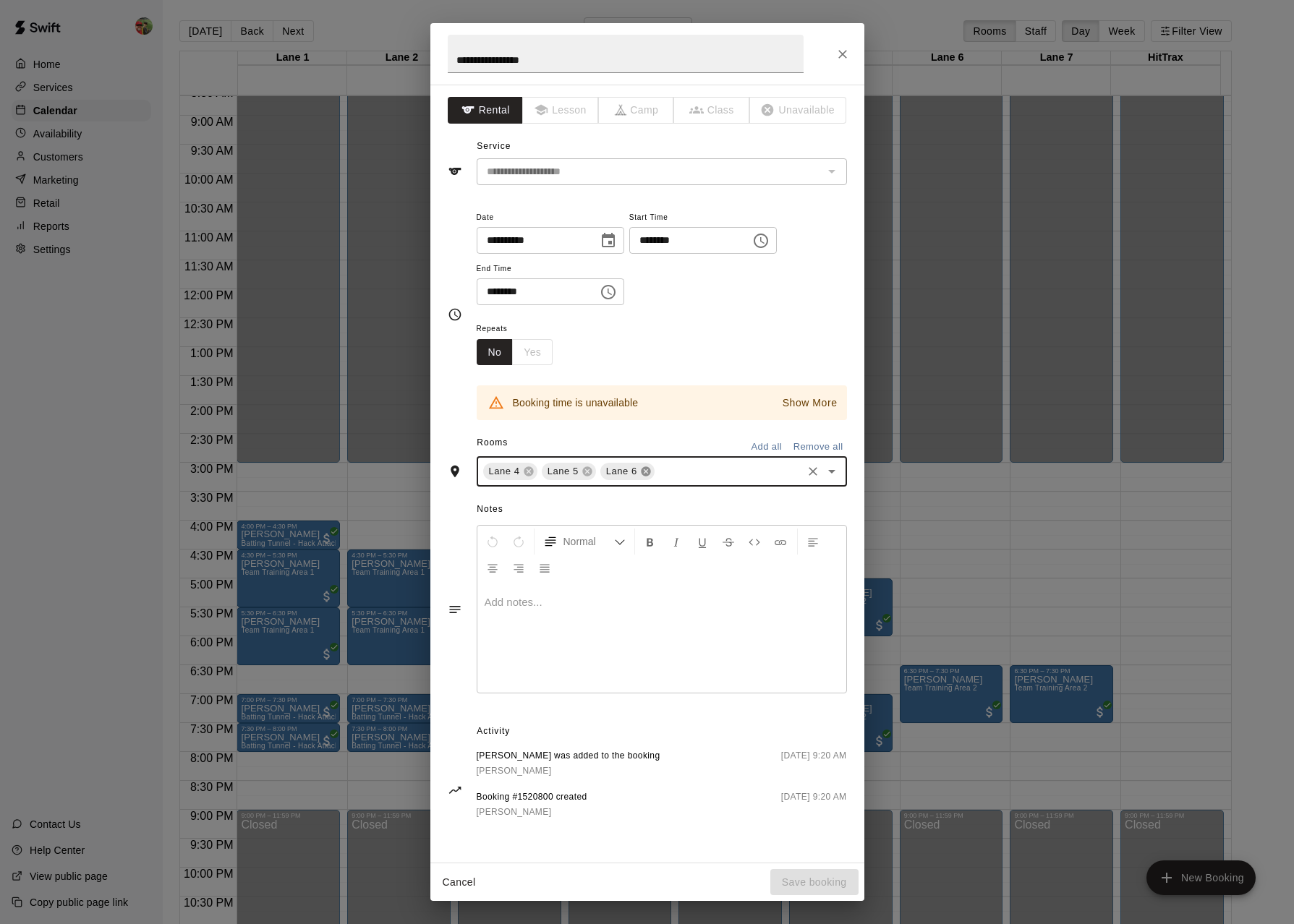
click at [645, 467] on icon at bounding box center [646, 471] width 12 height 12
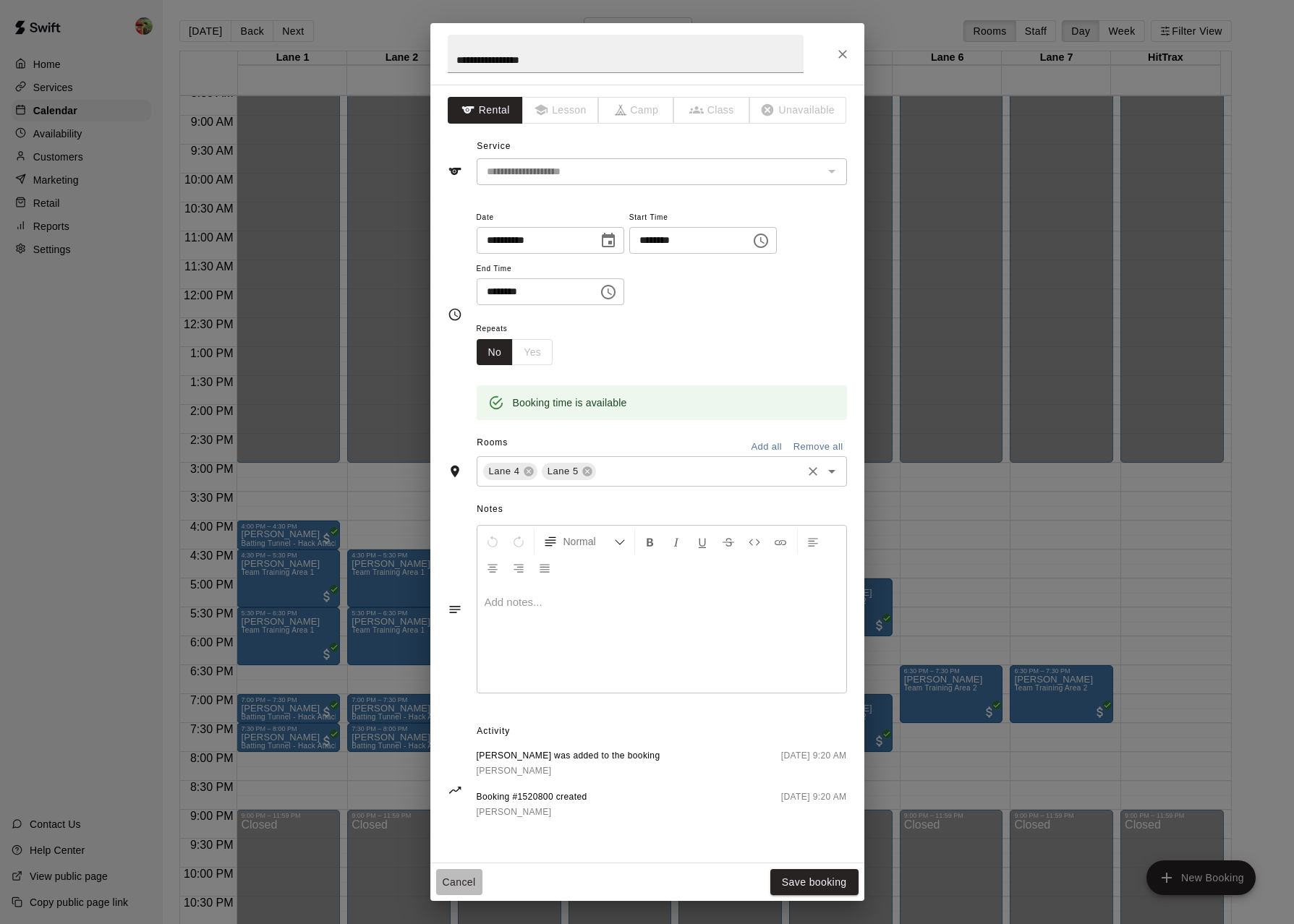
click at [468, 884] on button "Cancel" at bounding box center [459, 882] width 47 height 26
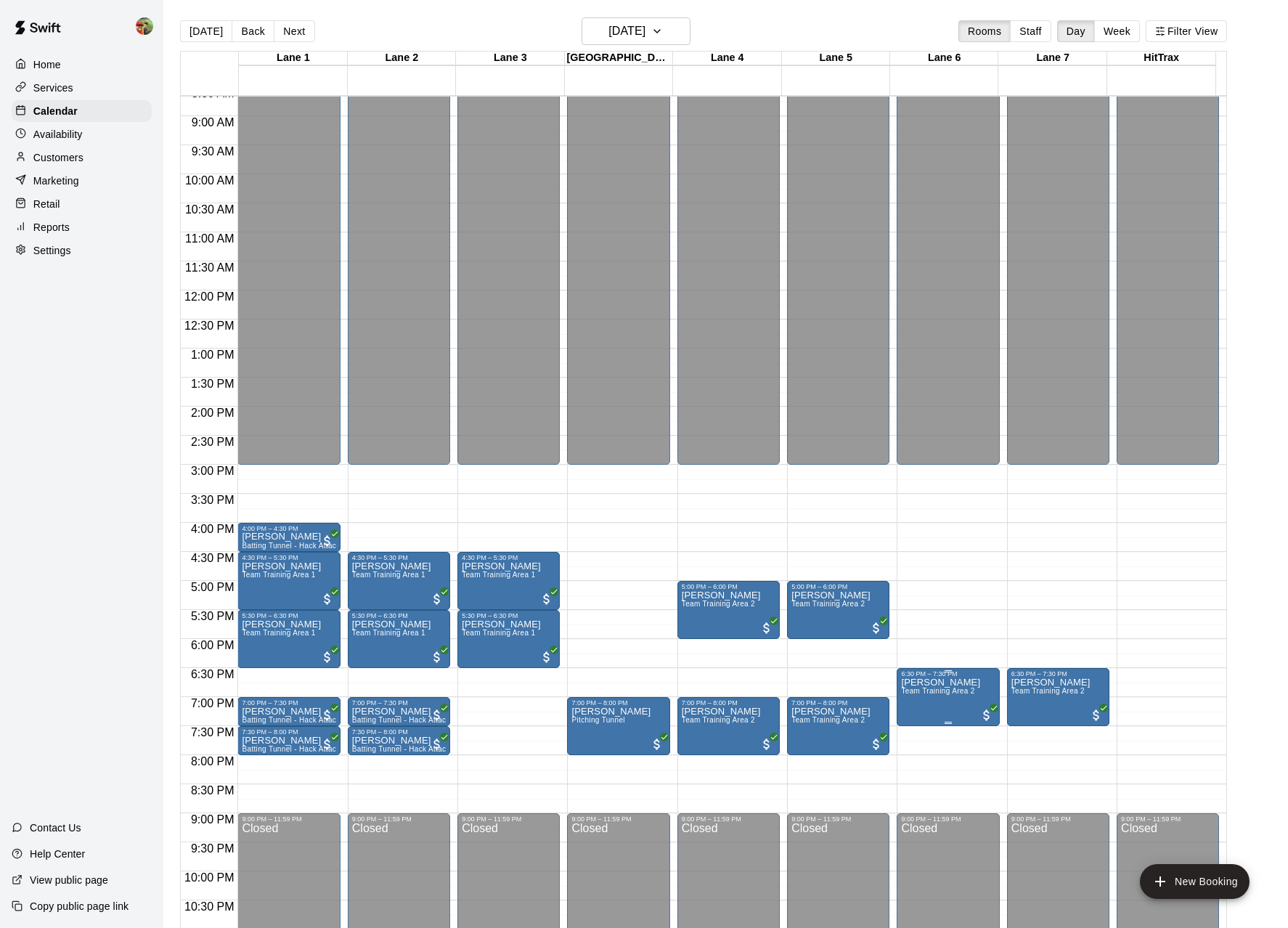
click at [952, 693] on span "Team Training Area 2" at bounding box center [938, 690] width 73 height 8
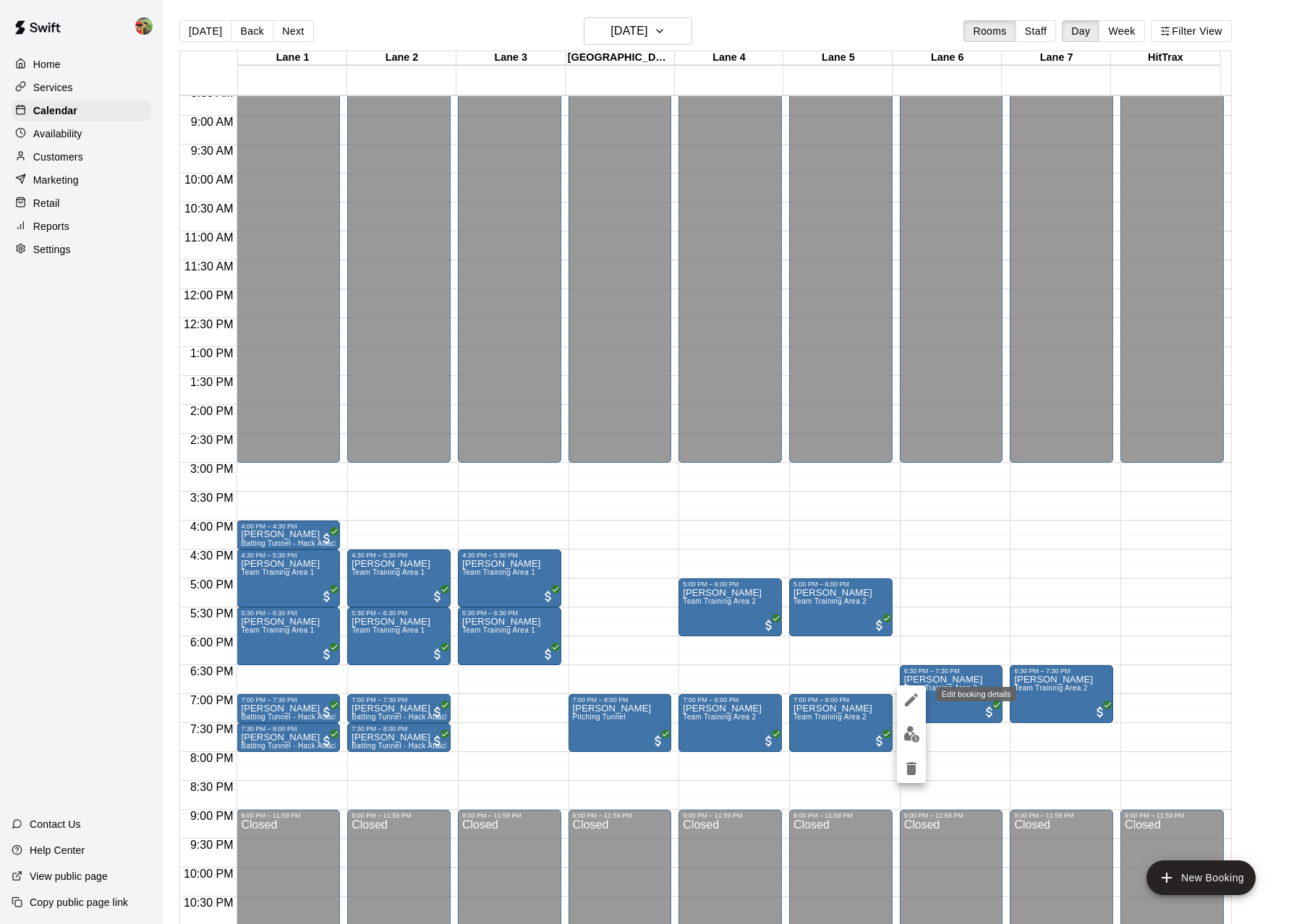
click at [918, 701] on icon "edit" at bounding box center [910, 699] width 17 height 17
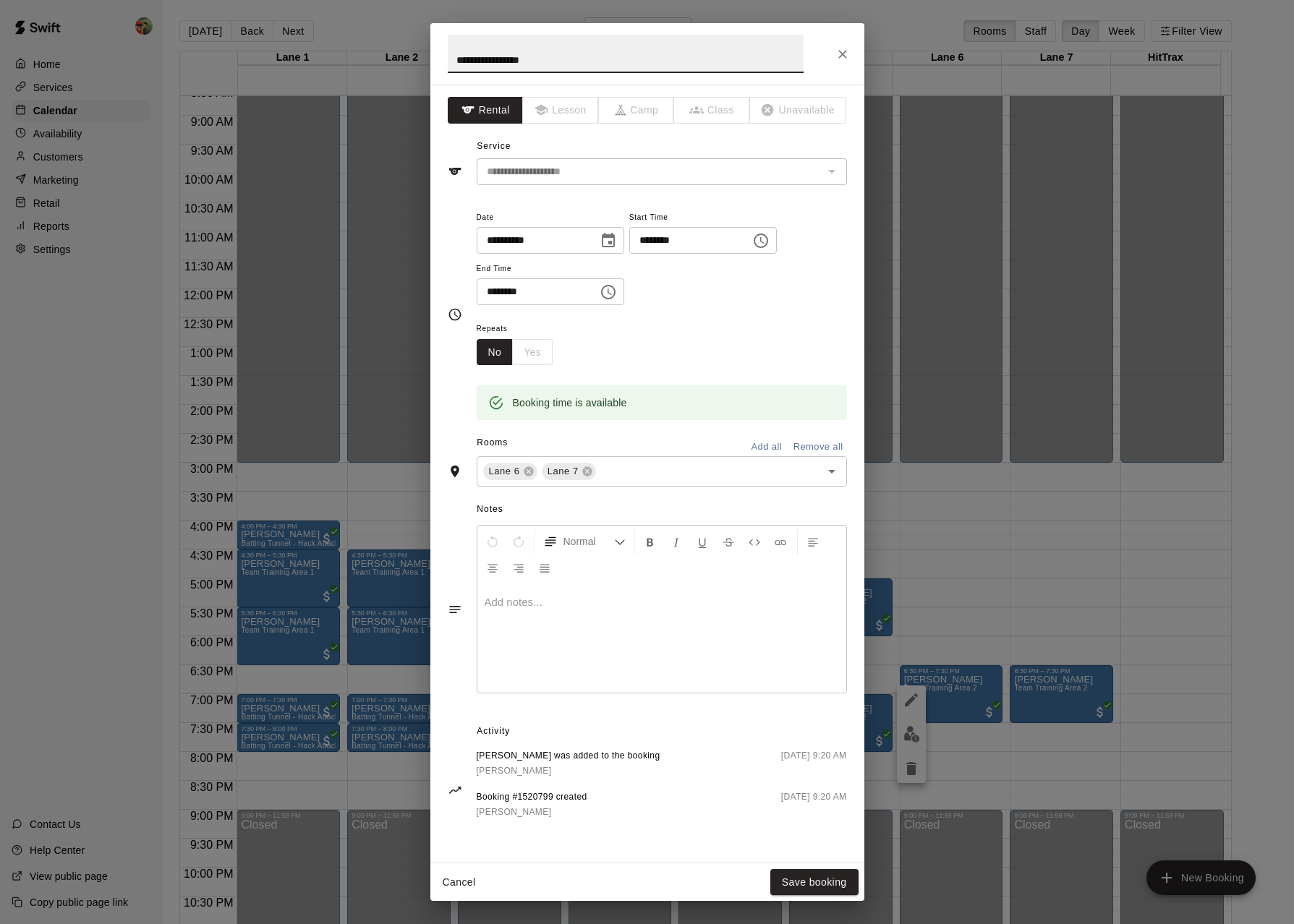
click at [463, 879] on button "Cancel" at bounding box center [459, 882] width 47 height 26
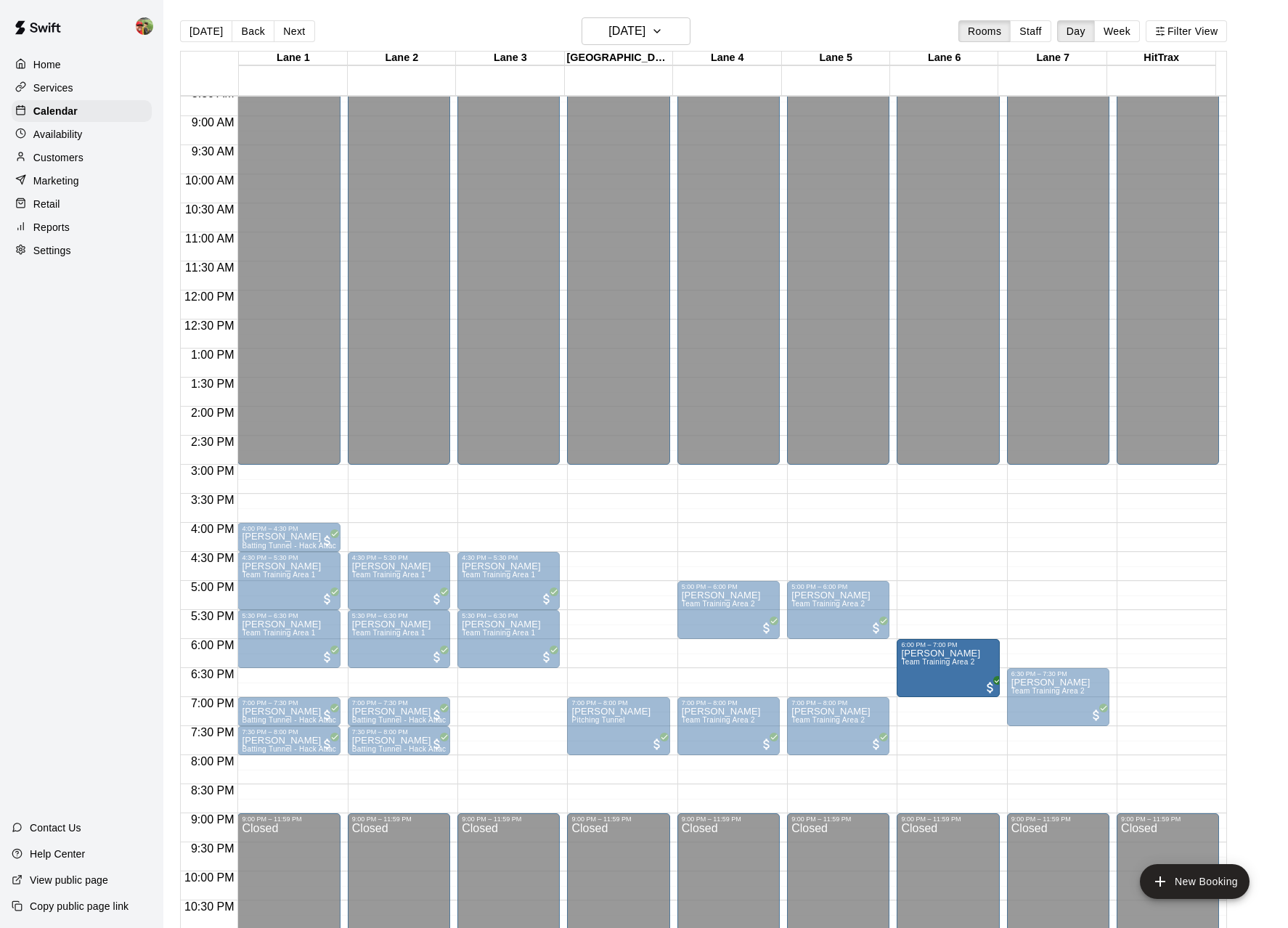
drag, startPoint x: 938, startPoint y: 701, endPoint x: 936, endPoint y: 681, distance: 20.1
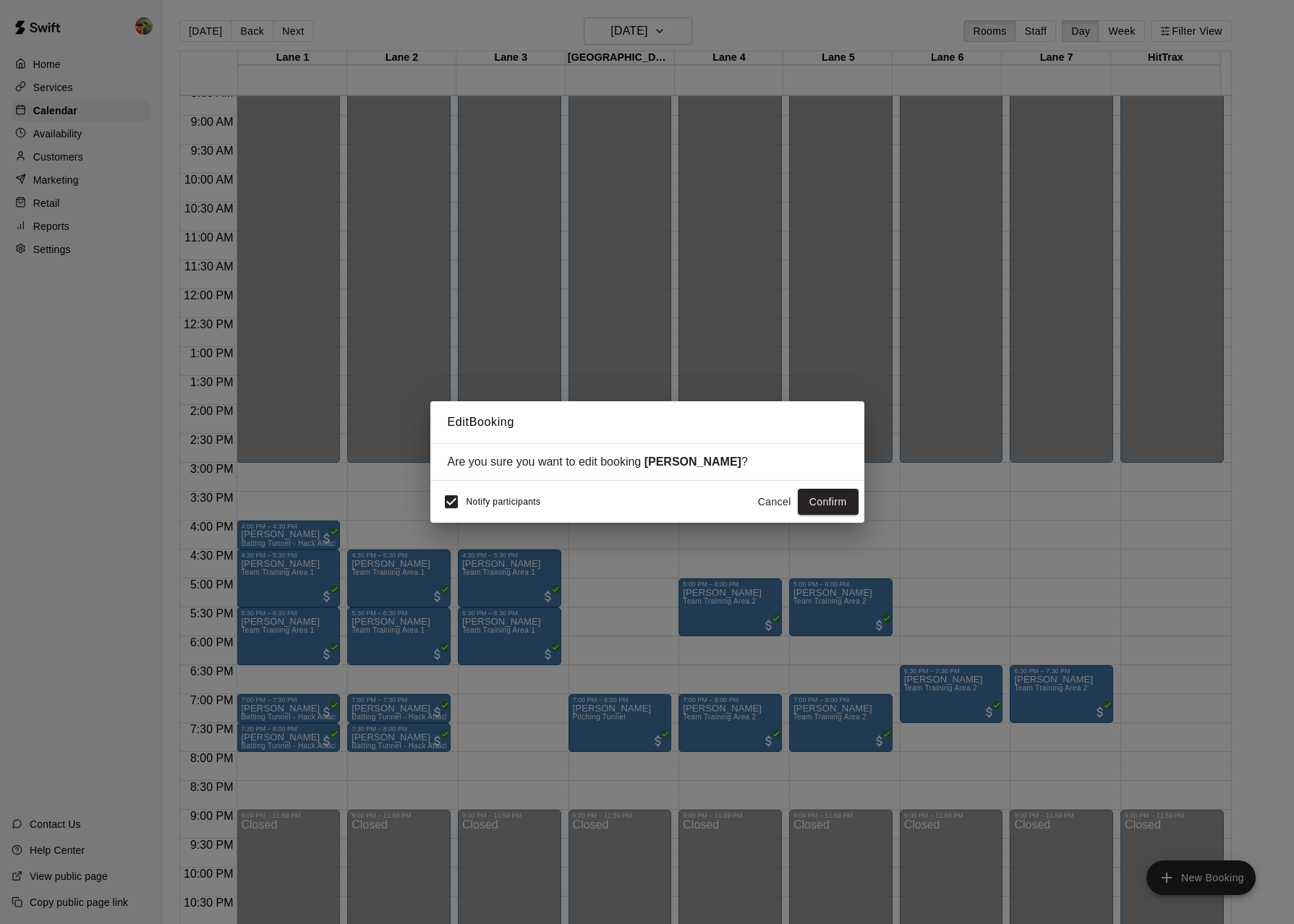
click at [489, 504] on span "Notify participants" at bounding box center [504, 501] width 75 height 10
click at [829, 507] on button "Confirm" at bounding box center [828, 501] width 61 height 26
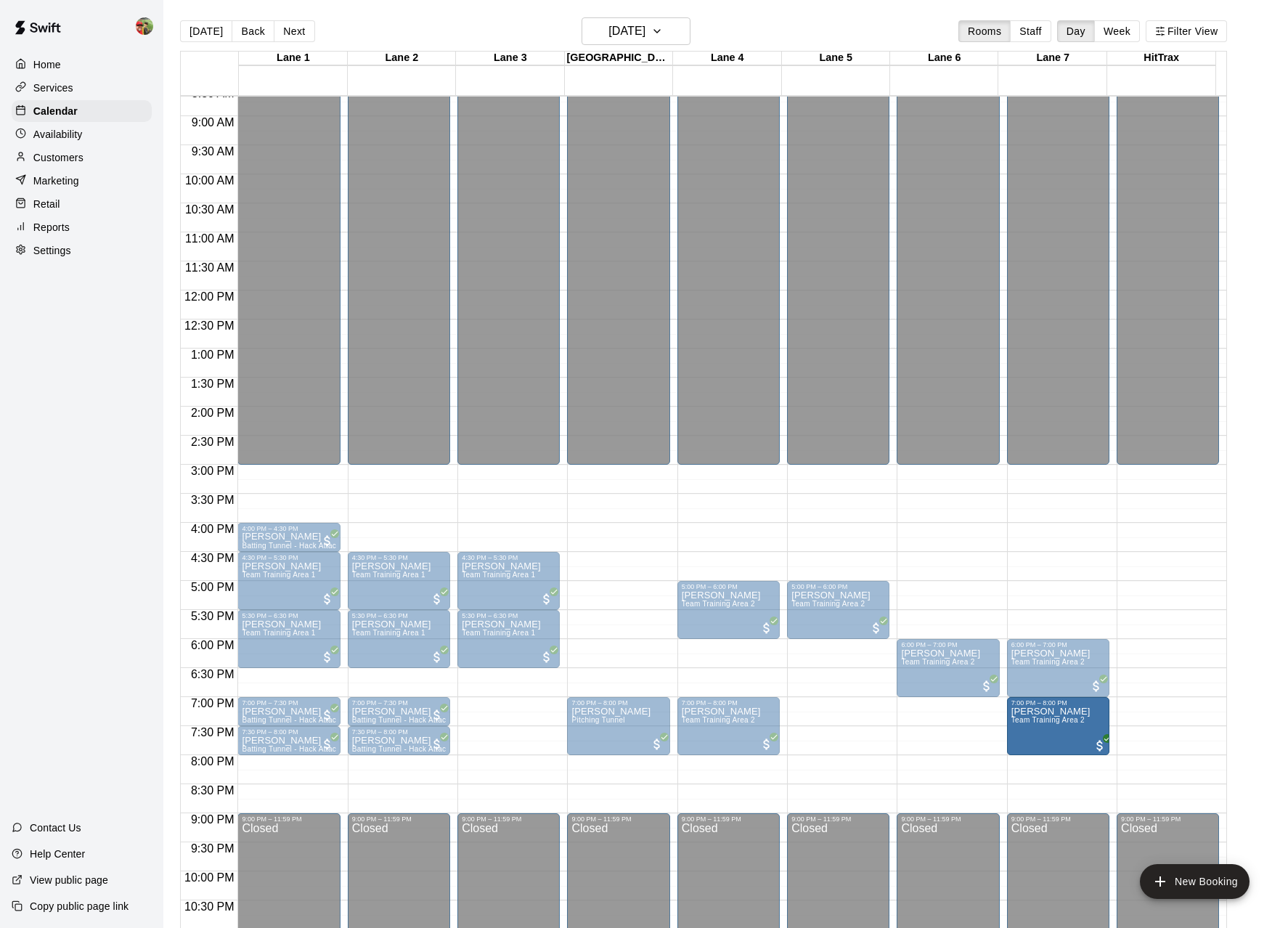
drag, startPoint x: 819, startPoint y: 724, endPoint x: 1058, endPoint y: 730, distance: 239.1
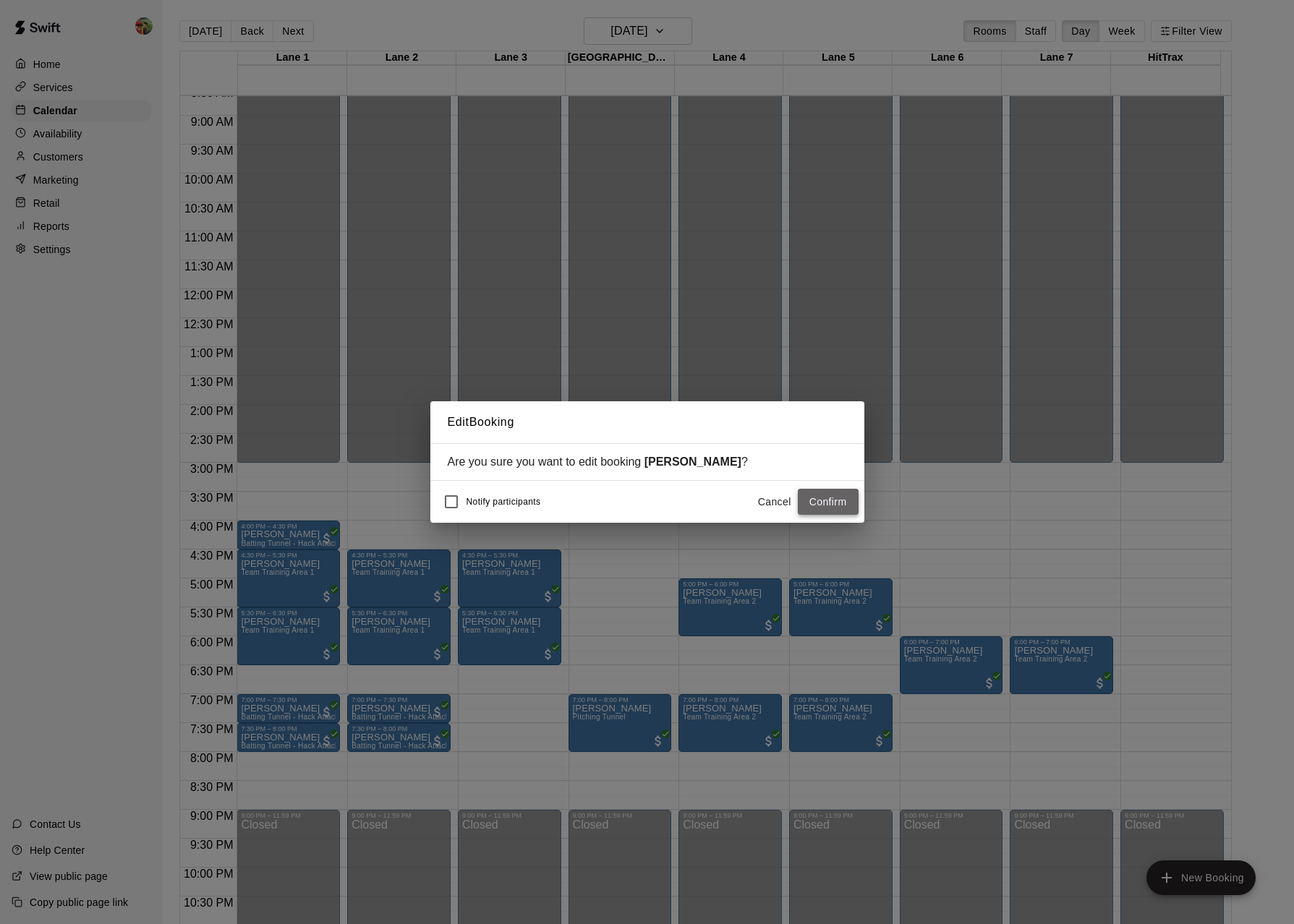
click at [833, 500] on button "Confirm" at bounding box center [828, 501] width 61 height 26
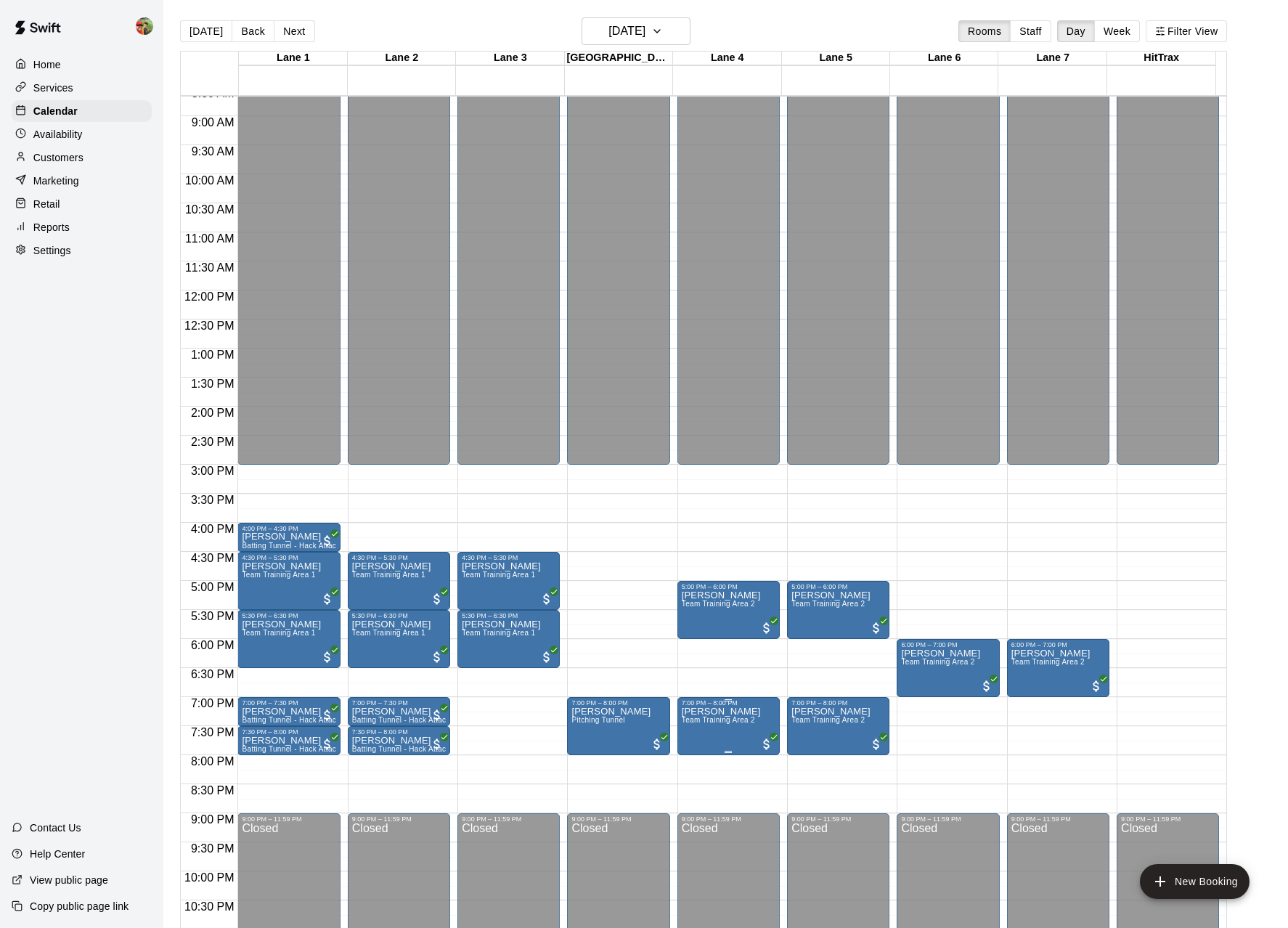
click at [752, 724] on span "Team Training Area 2" at bounding box center [719, 720] width 73 height 8
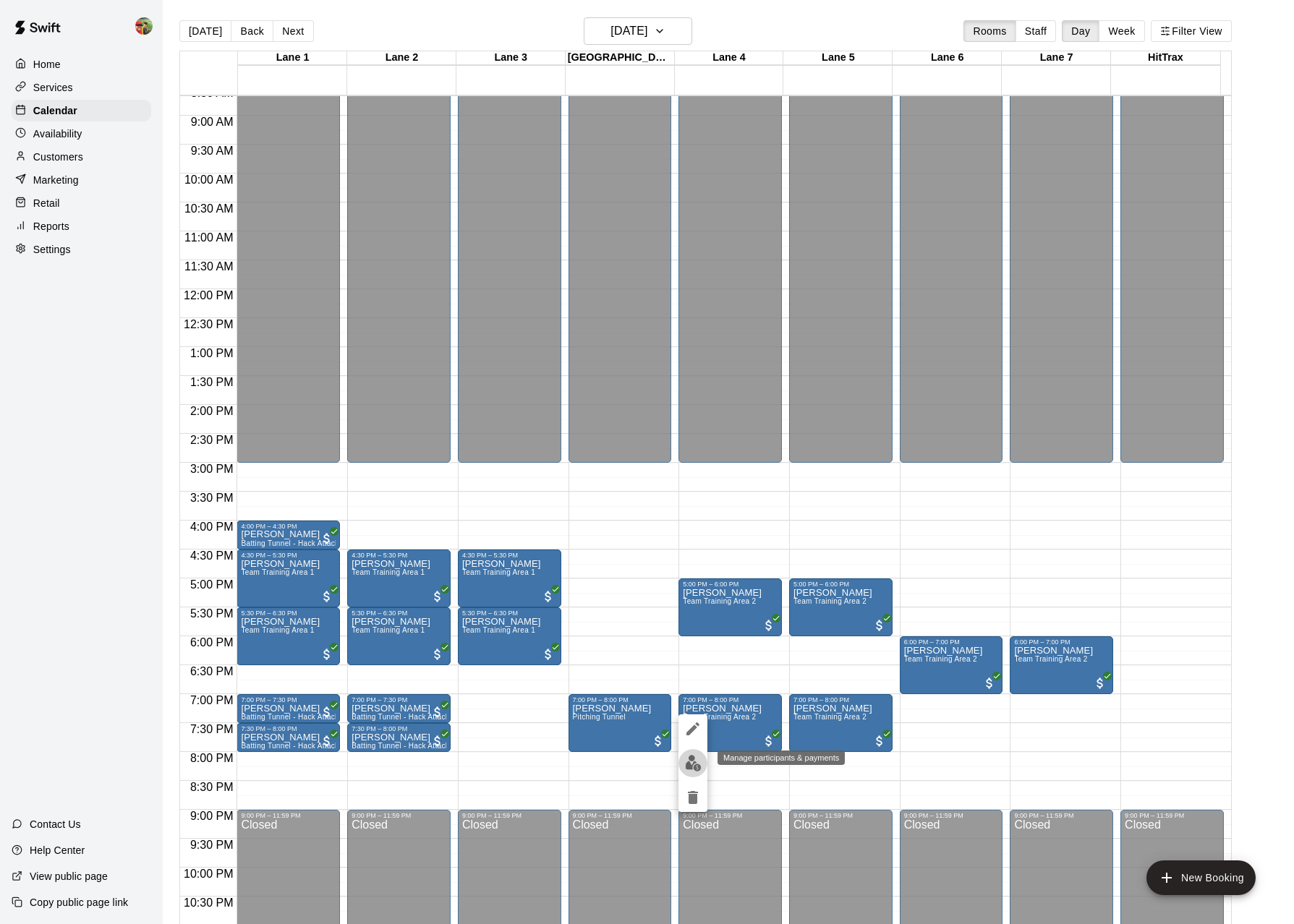
click at [699, 767] on img "edit" at bounding box center [693, 763] width 16 height 16
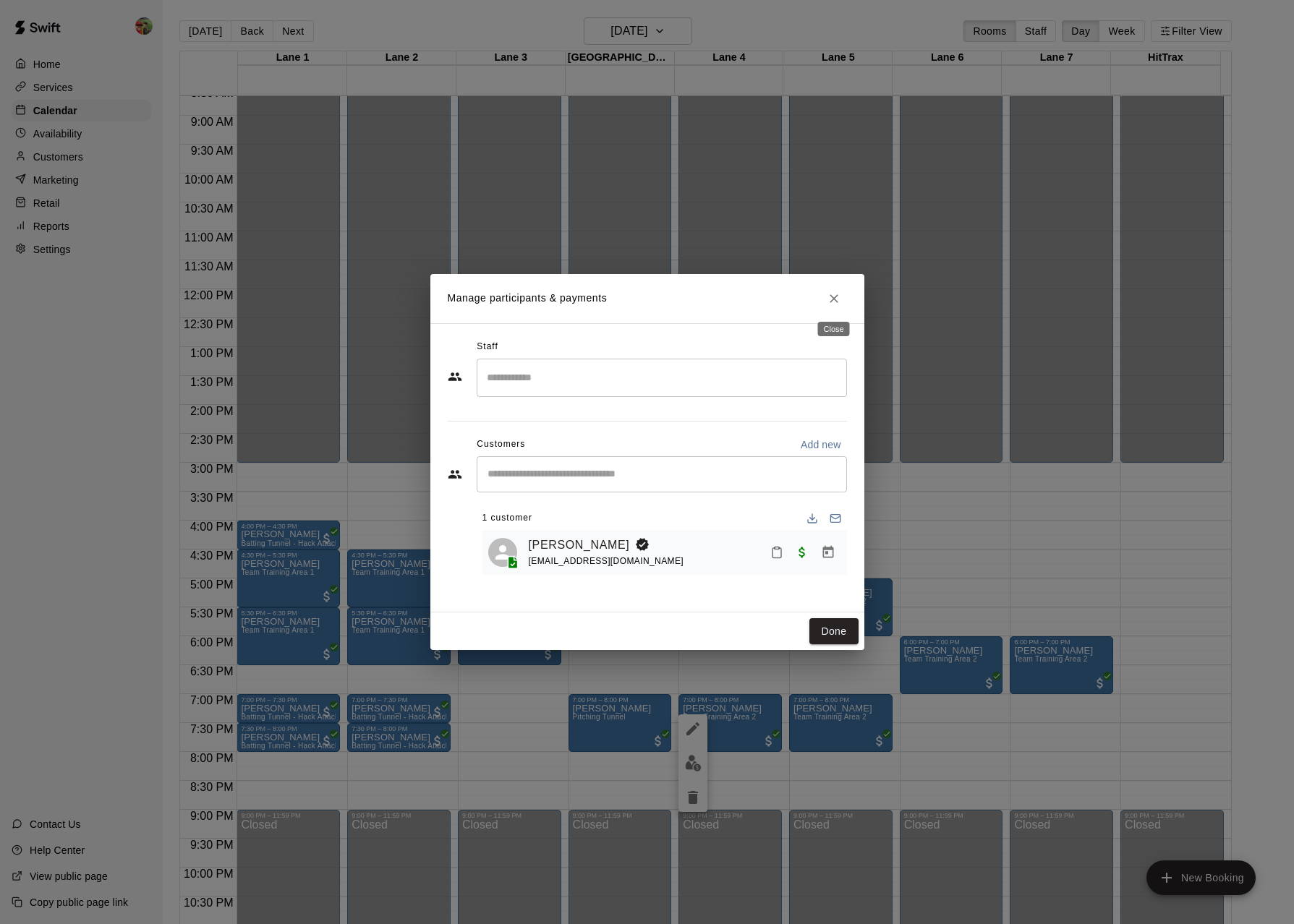
click at [835, 297] on icon "Close" at bounding box center [834, 299] width 15 height 15
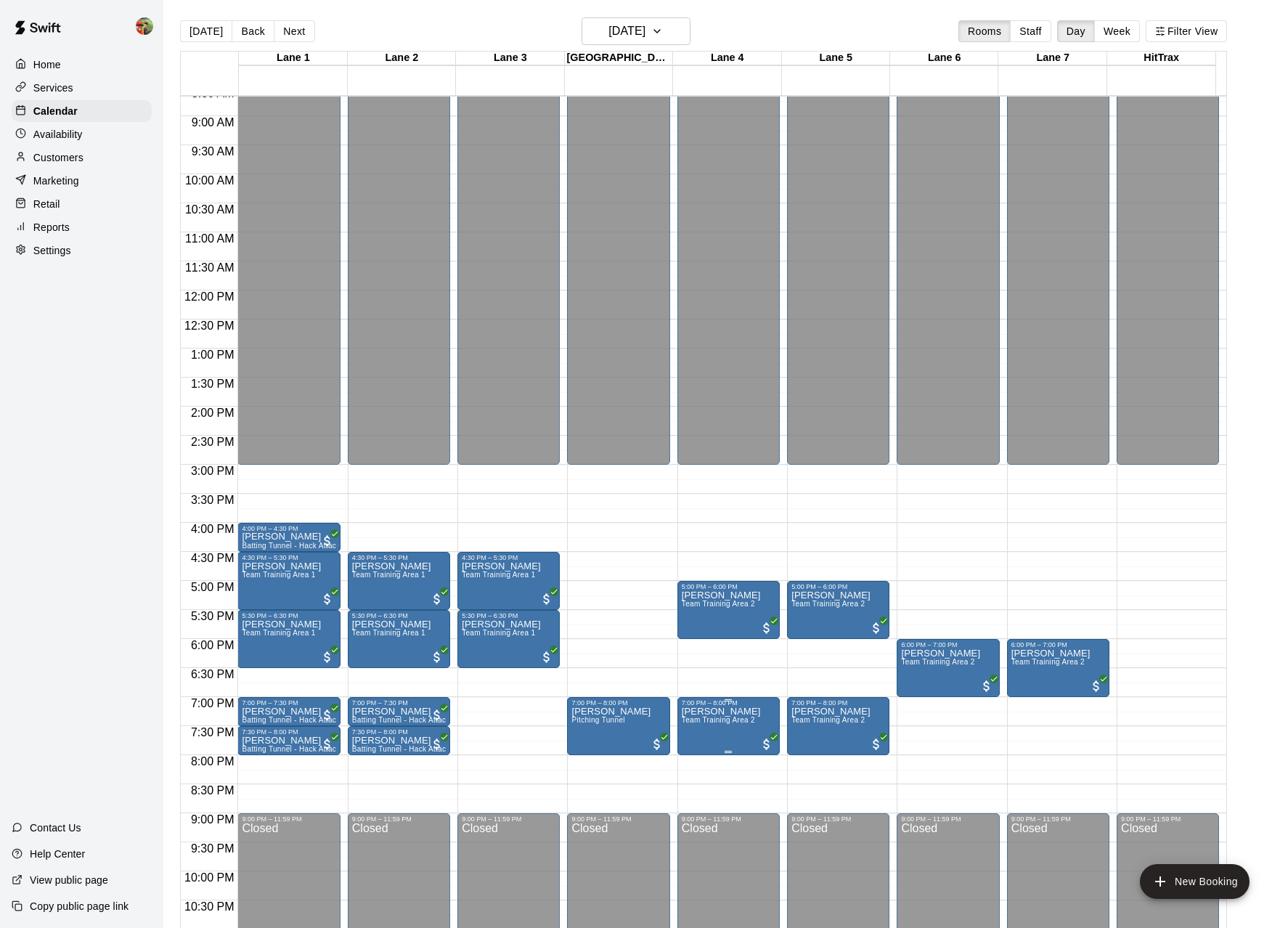
click at [734, 712] on p "[PERSON_NAME]" at bounding box center [721, 712] width 79 height 0
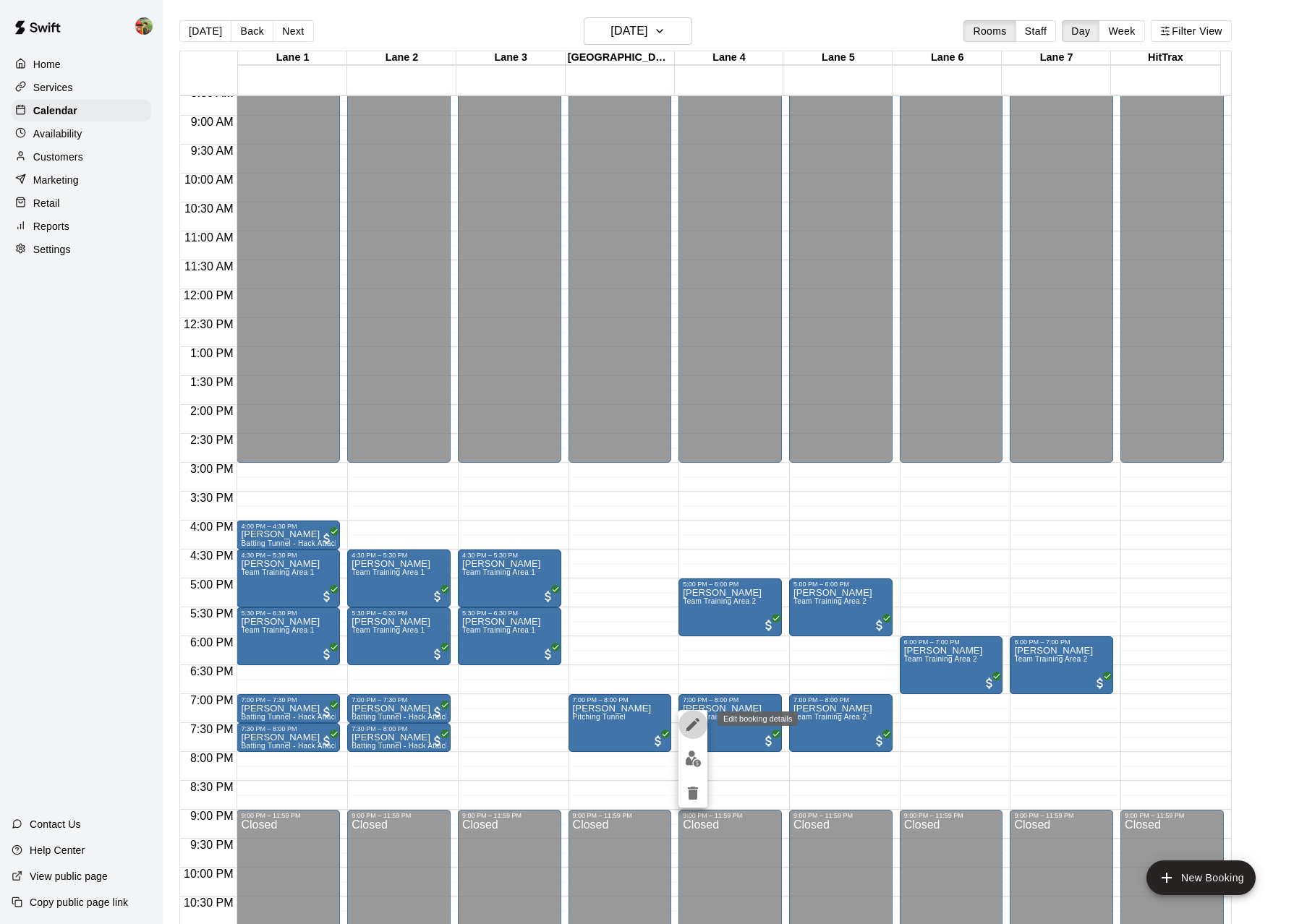
click at [700, 725] on icon "edit" at bounding box center [692, 724] width 17 height 17
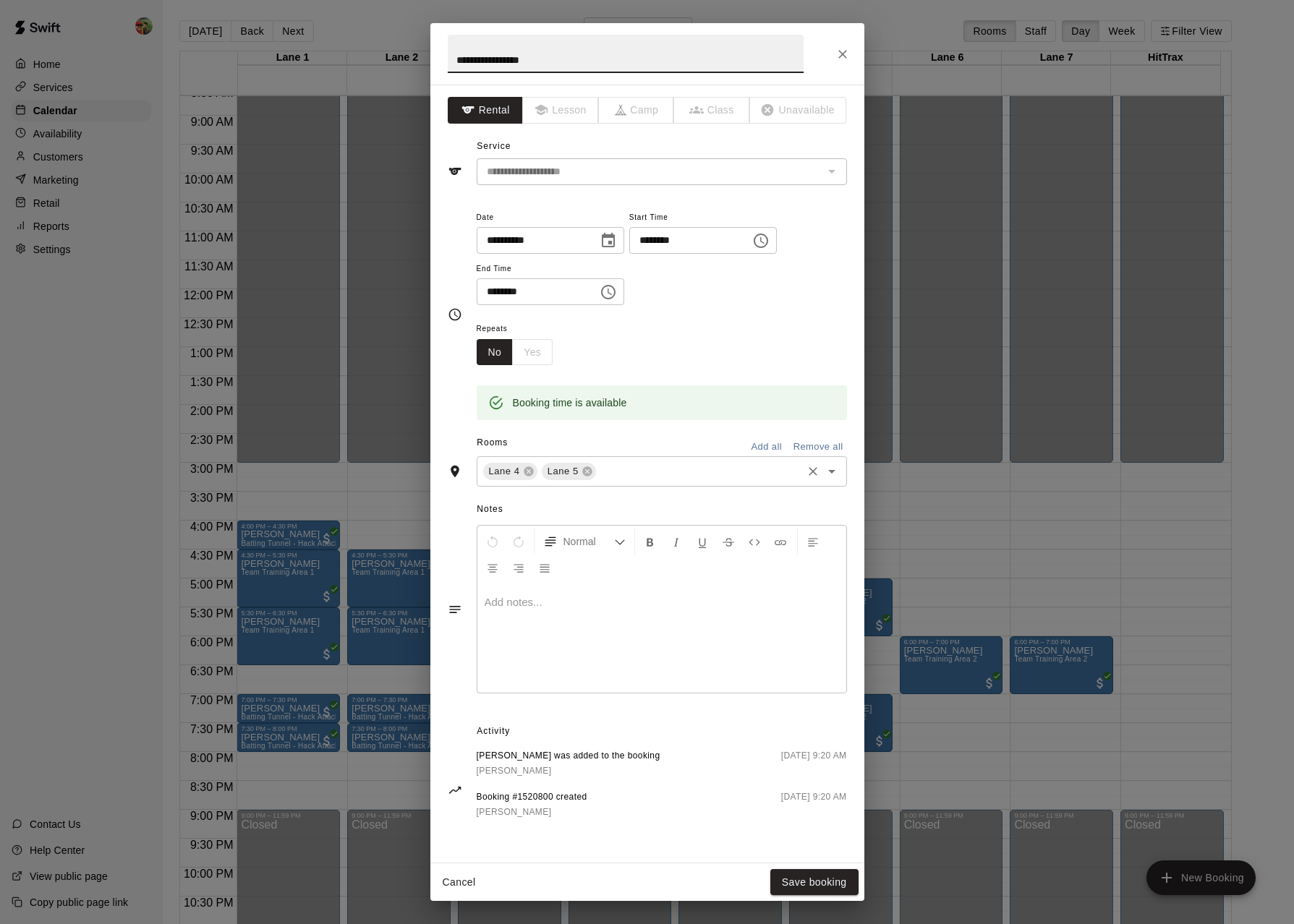
click at [829, 470] on icon "Open" at bounding box center [832, 472] width 7 height 4
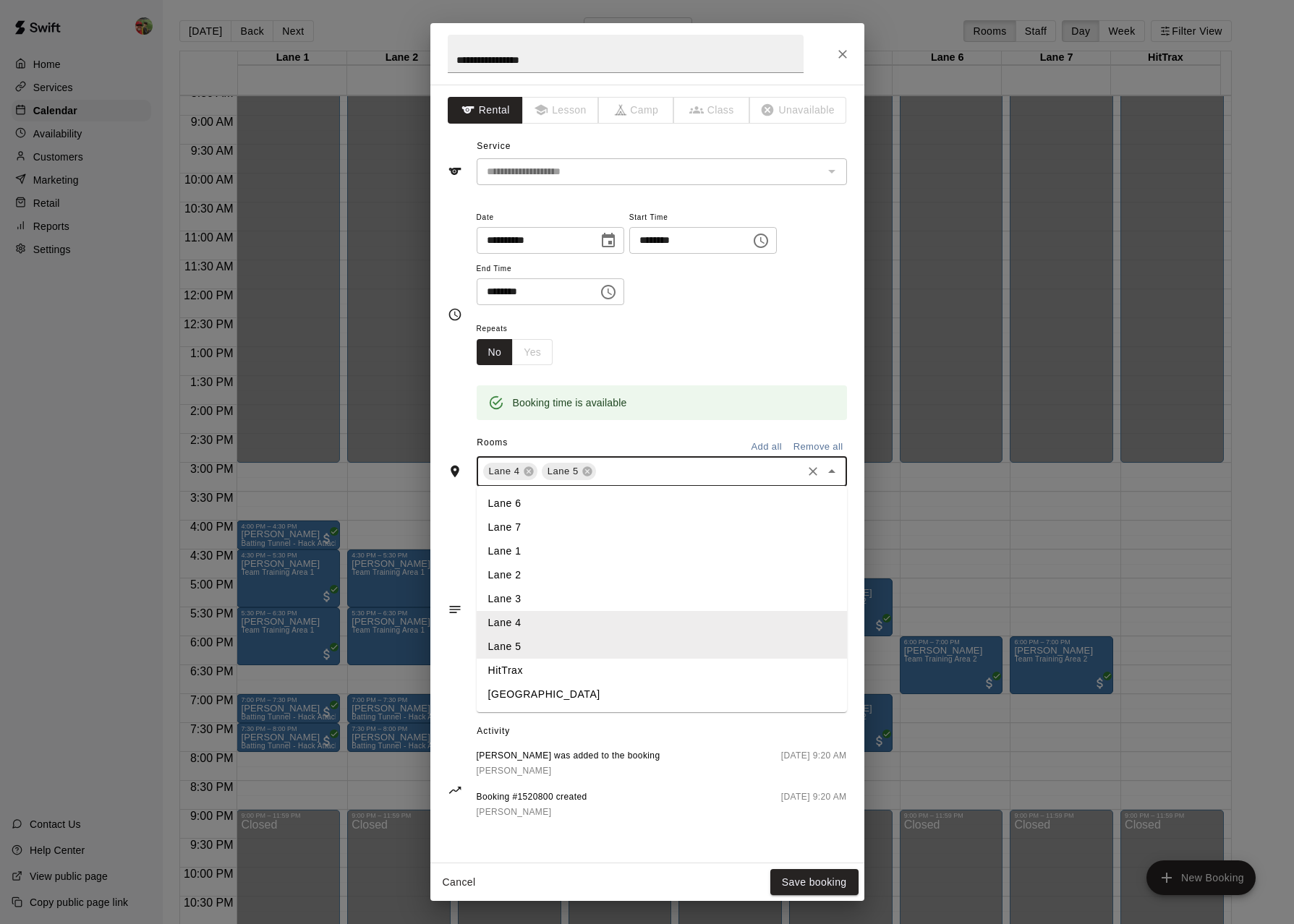
click at [550, 503] on li "Lane 6" at bounding box center [662, 504] width 371 height 24
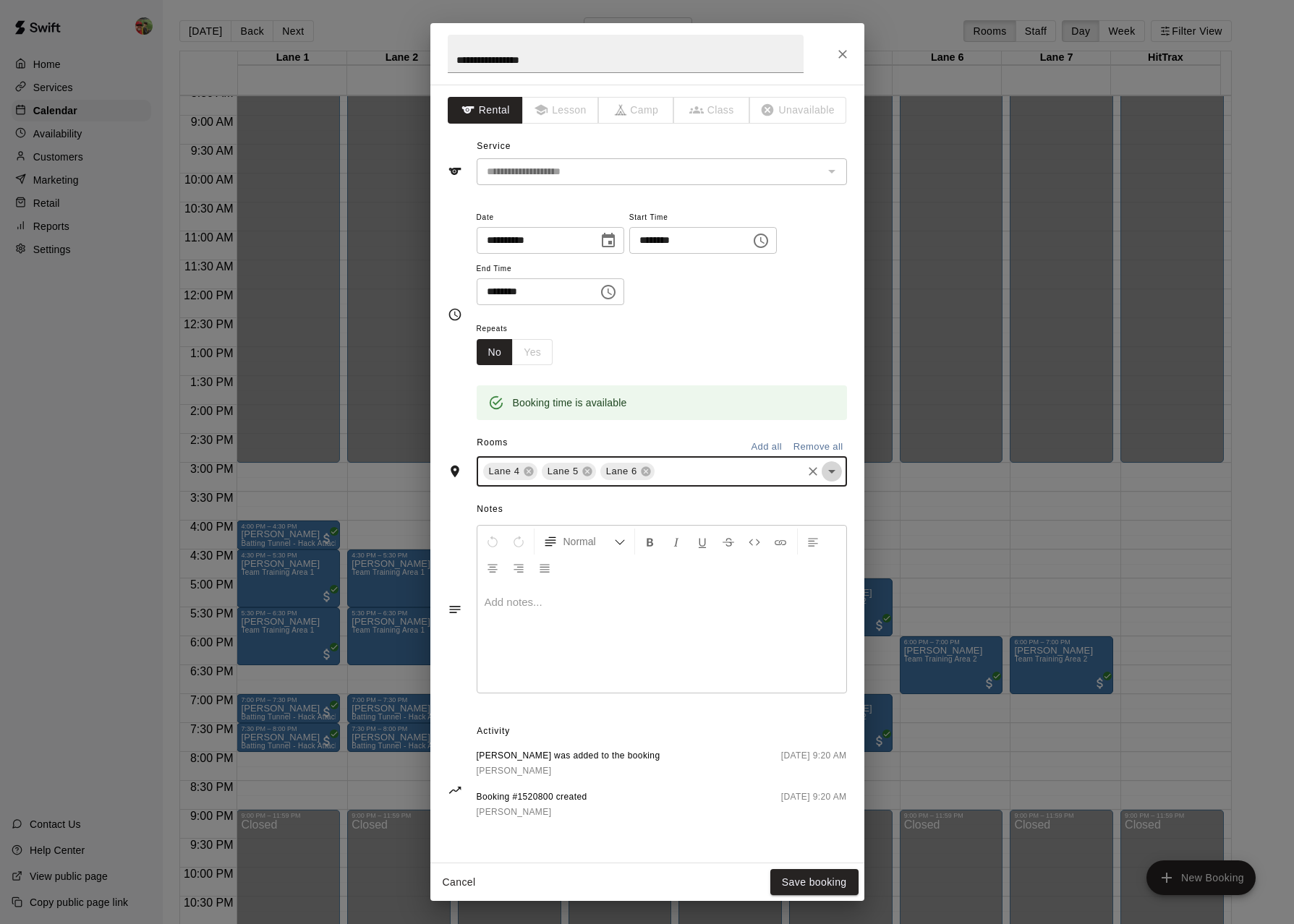
click at [840, 469] on icon "Open" at bounding box center [831, 471] width 17 height 17
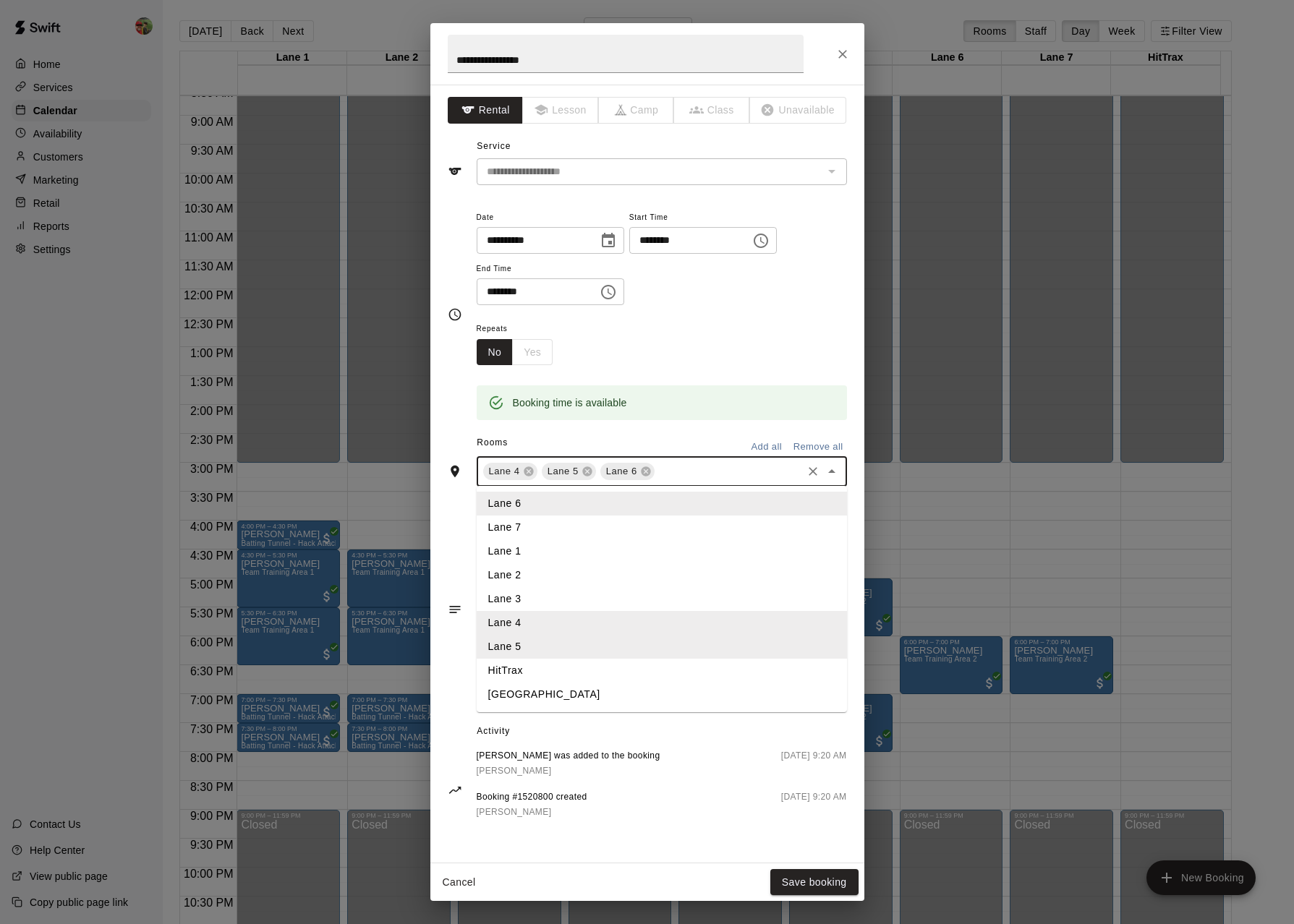
click at [523, 526] on li "Lane 7" at bounding box center [662, 528] width 371 height 24
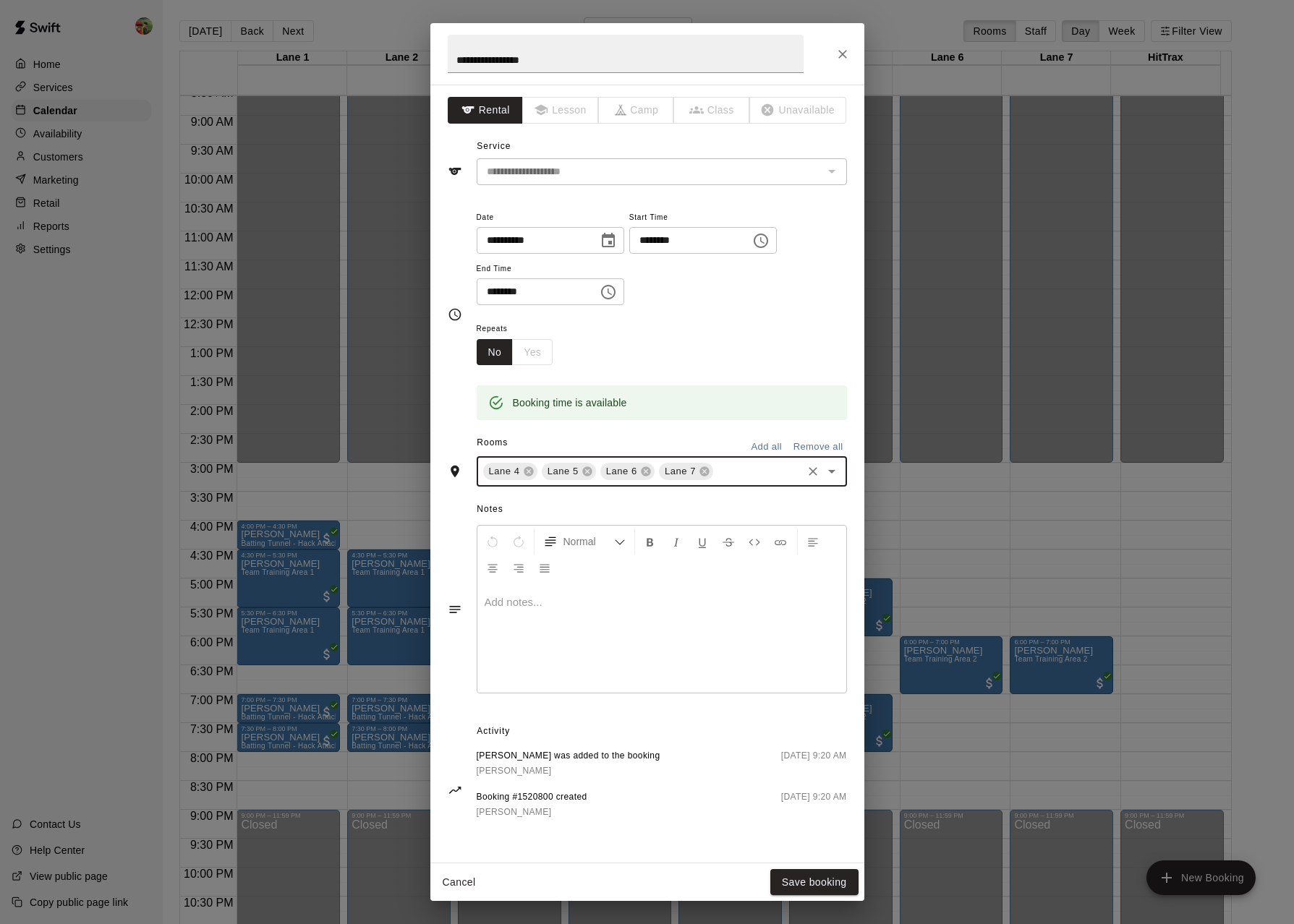
click at [527, 470] on icon at bounding box center [529, 471] width 12 height 12
click at [528, 467] on icon at bounding box center [528, 472] width 9 height 9
click at [833, 883] on button "Save booking" at bounding box center [814, 882] width 89 height 26
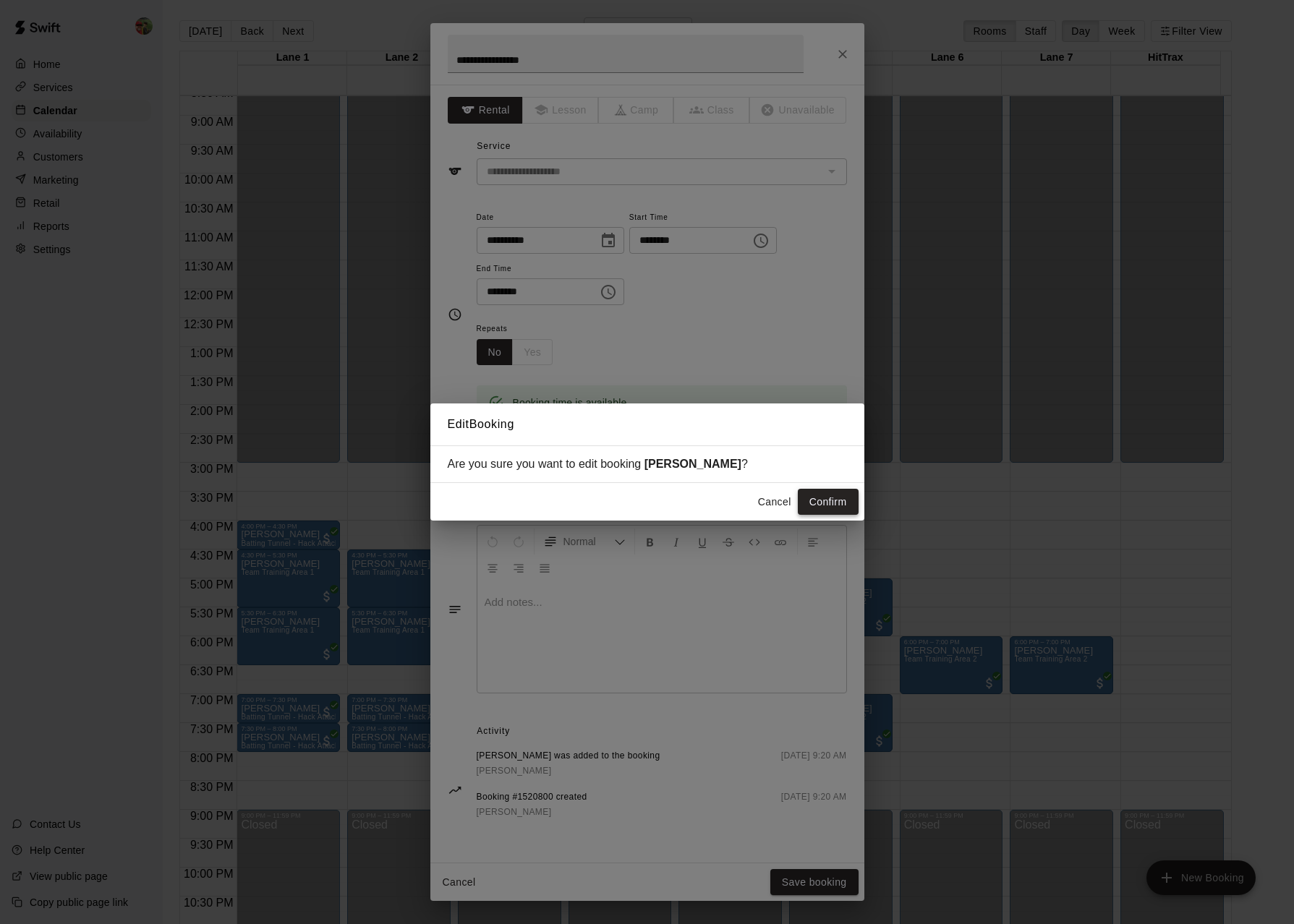
click at [836, 502] on button "Confirm" at bounding box center [828, 501] width 61 height 26
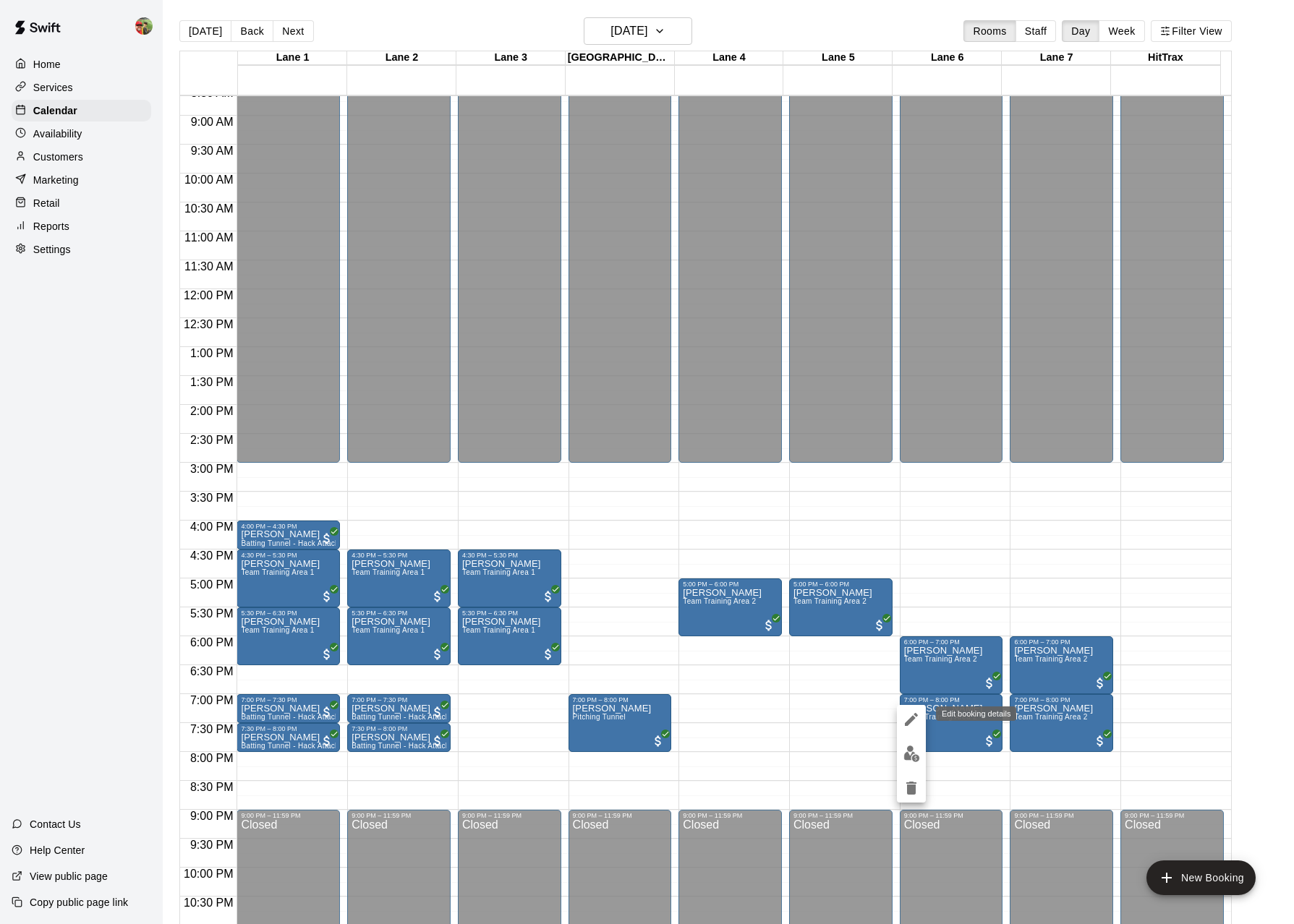
click at [914, 723] on icon "edit" at bounding box center [910, 719] width 17 height 17
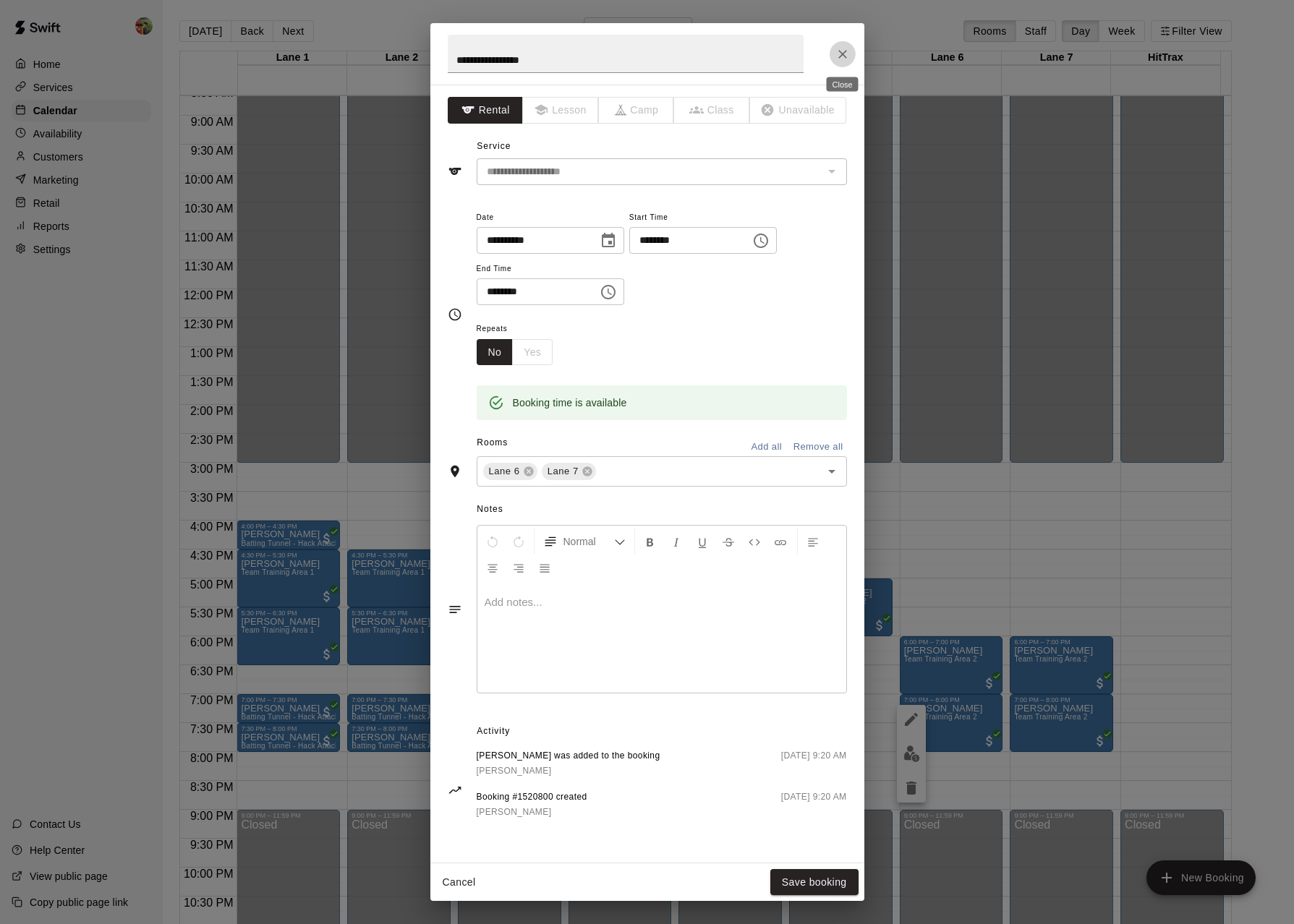
click at [844, 54] on icon "Close" at bounding box center [843, 54] width 15 height 15
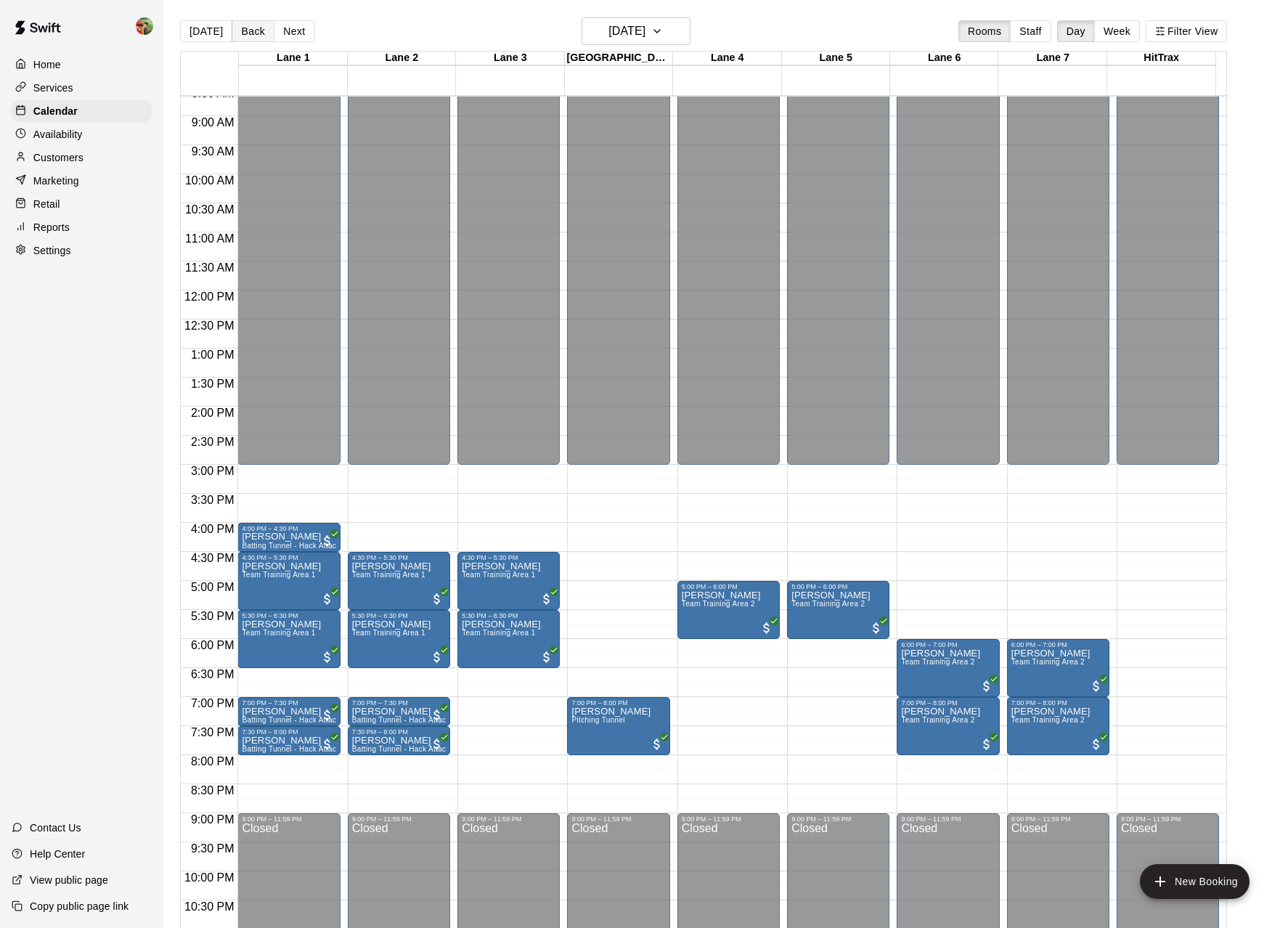
click at [240, 32] on button "Back" at bounding box center [253, 31] width 43 height 22
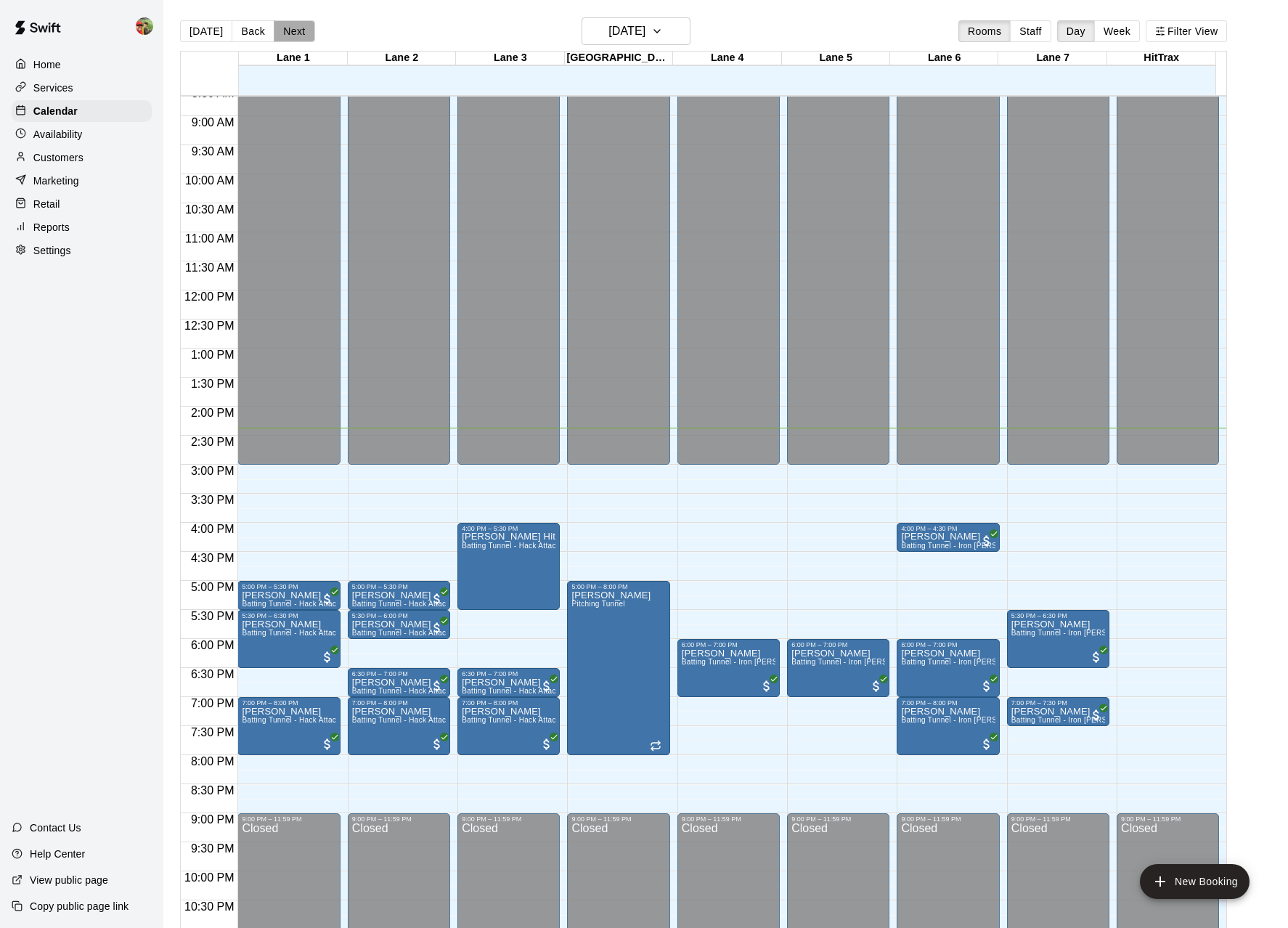
click at [292, 32] on button "Next" at bounding box center [294, 31] width 40 height 22
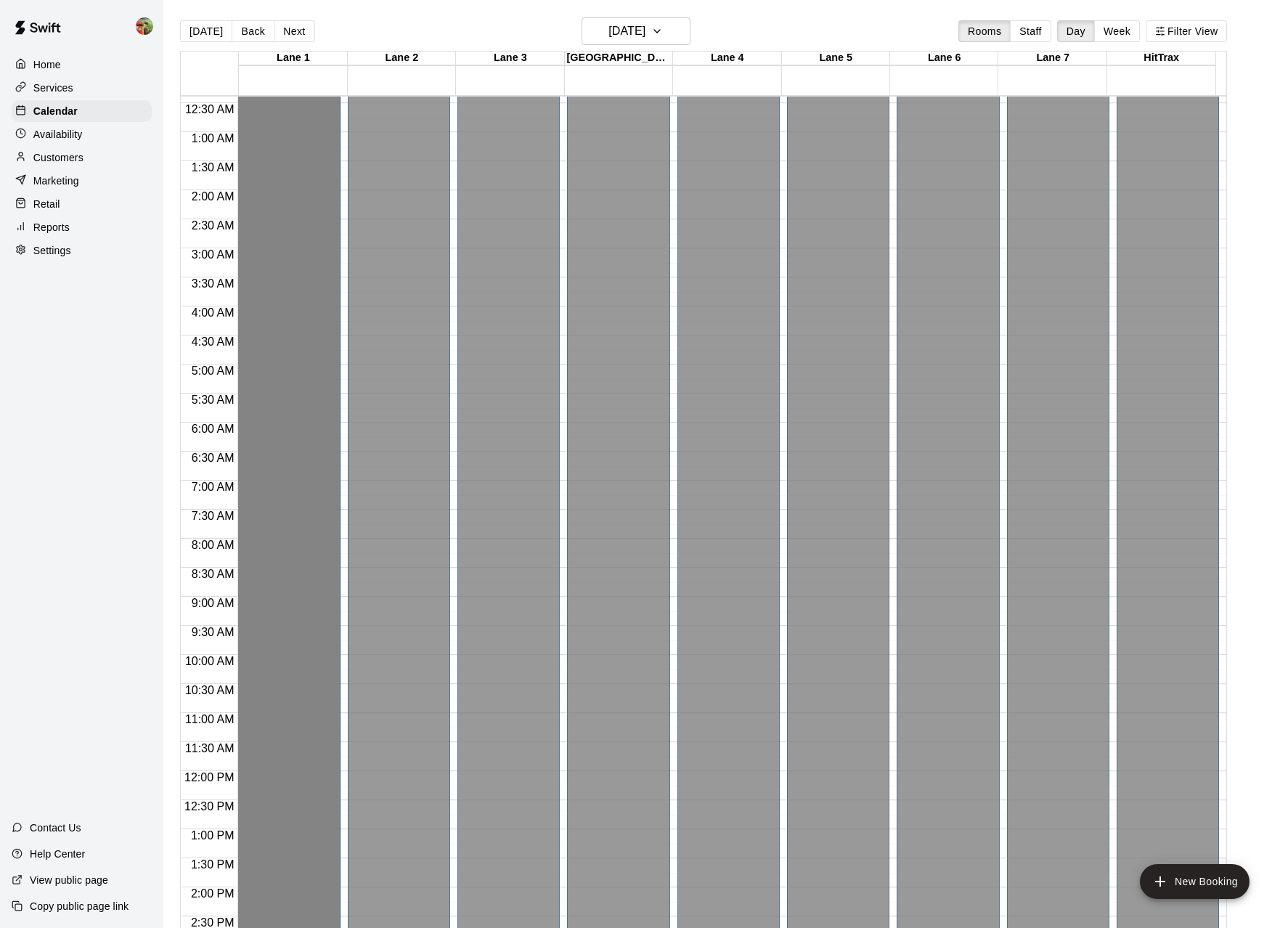
scroll to position [23, 0]
drag, startPoint x: 285, startPoint y: 172, endPoint x: 290, endPoint y: 193, distance: 21.6
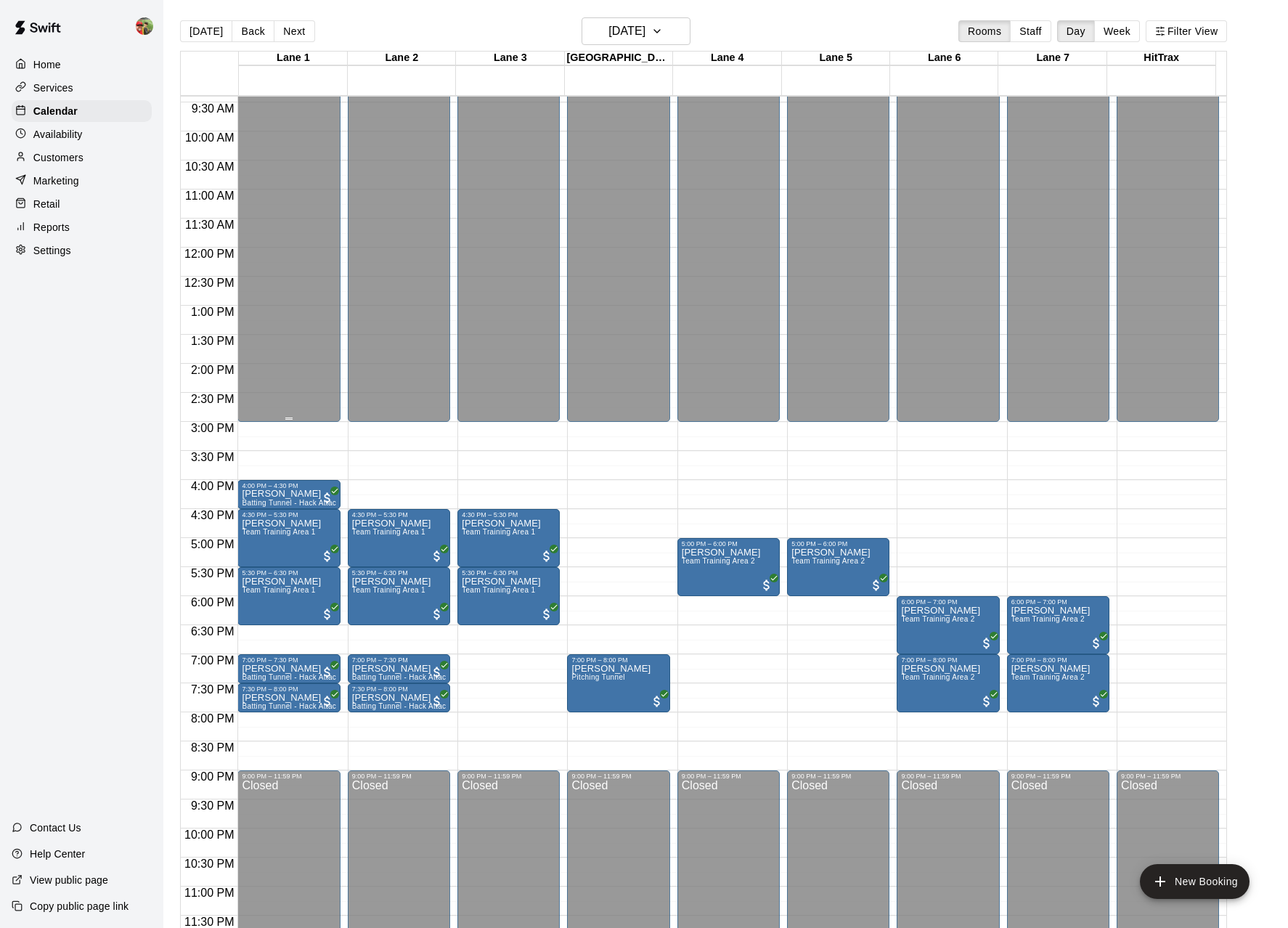
scroll to position [23, 0]
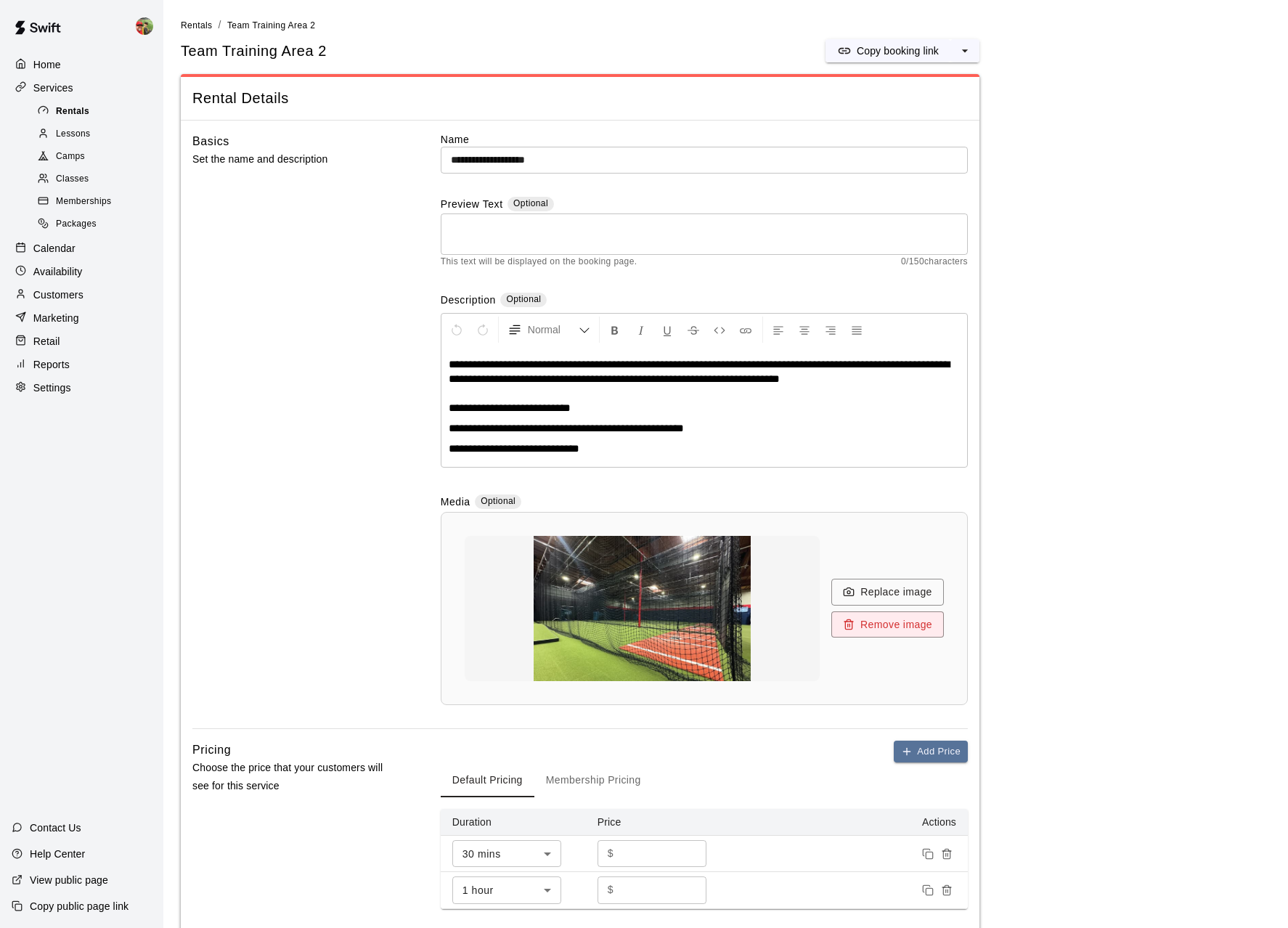
click at [67, 114] on span "Rentals" at bounding box center [72, 112] width 33 height 15
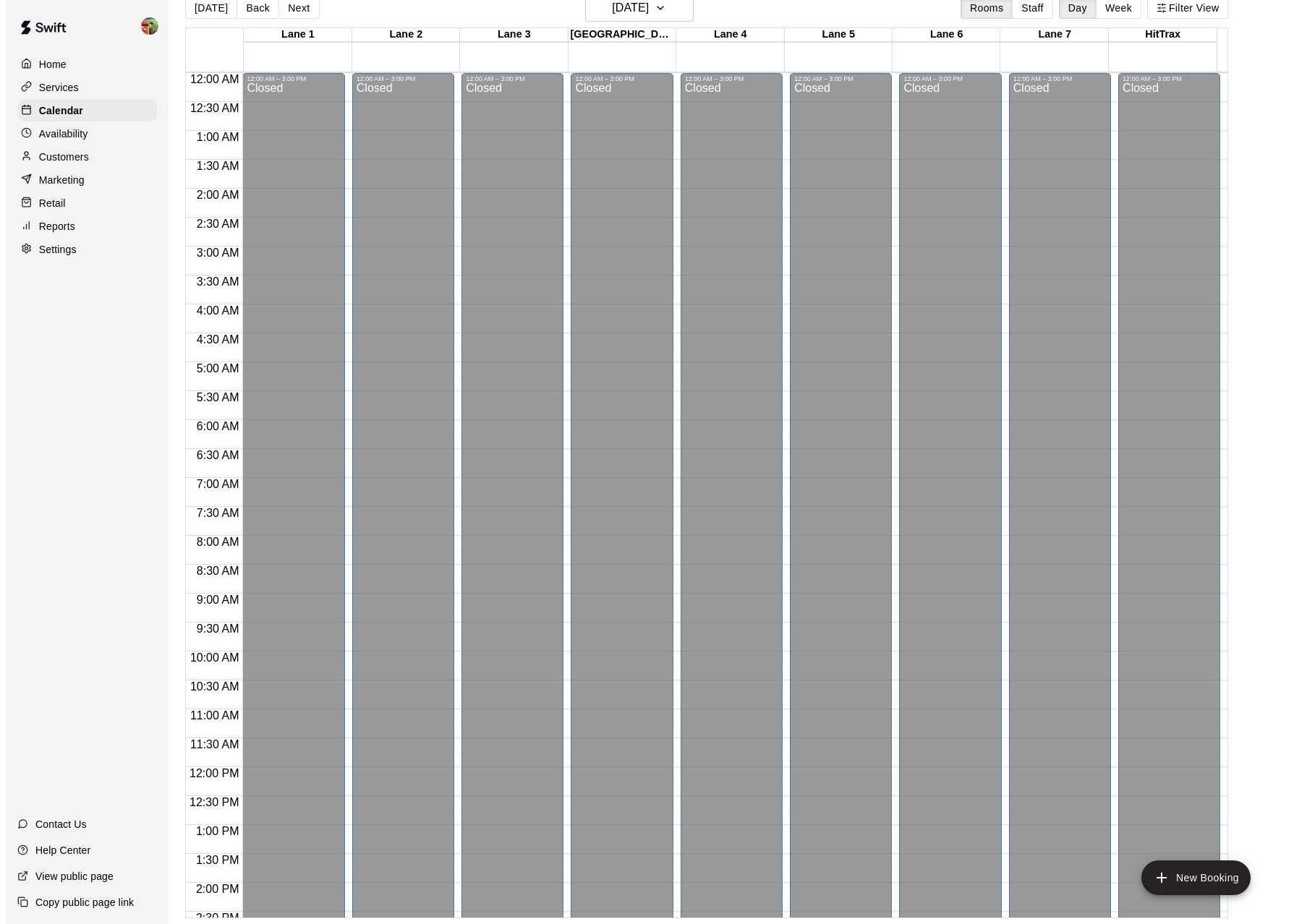
scroll to position [544, 0]
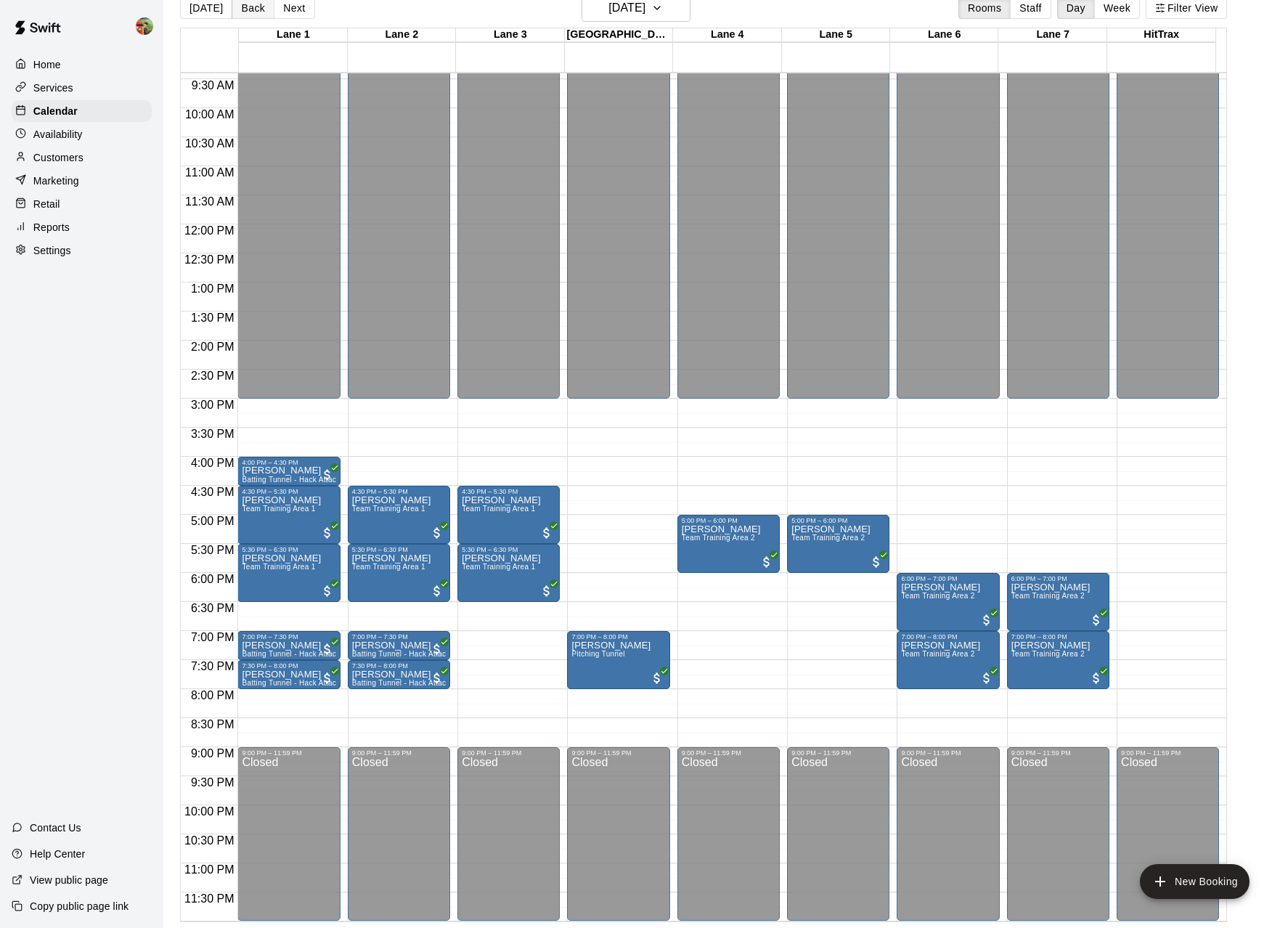
click at [247, 6] on button "Back" at bounding box center [253, 8] width 43 height 22
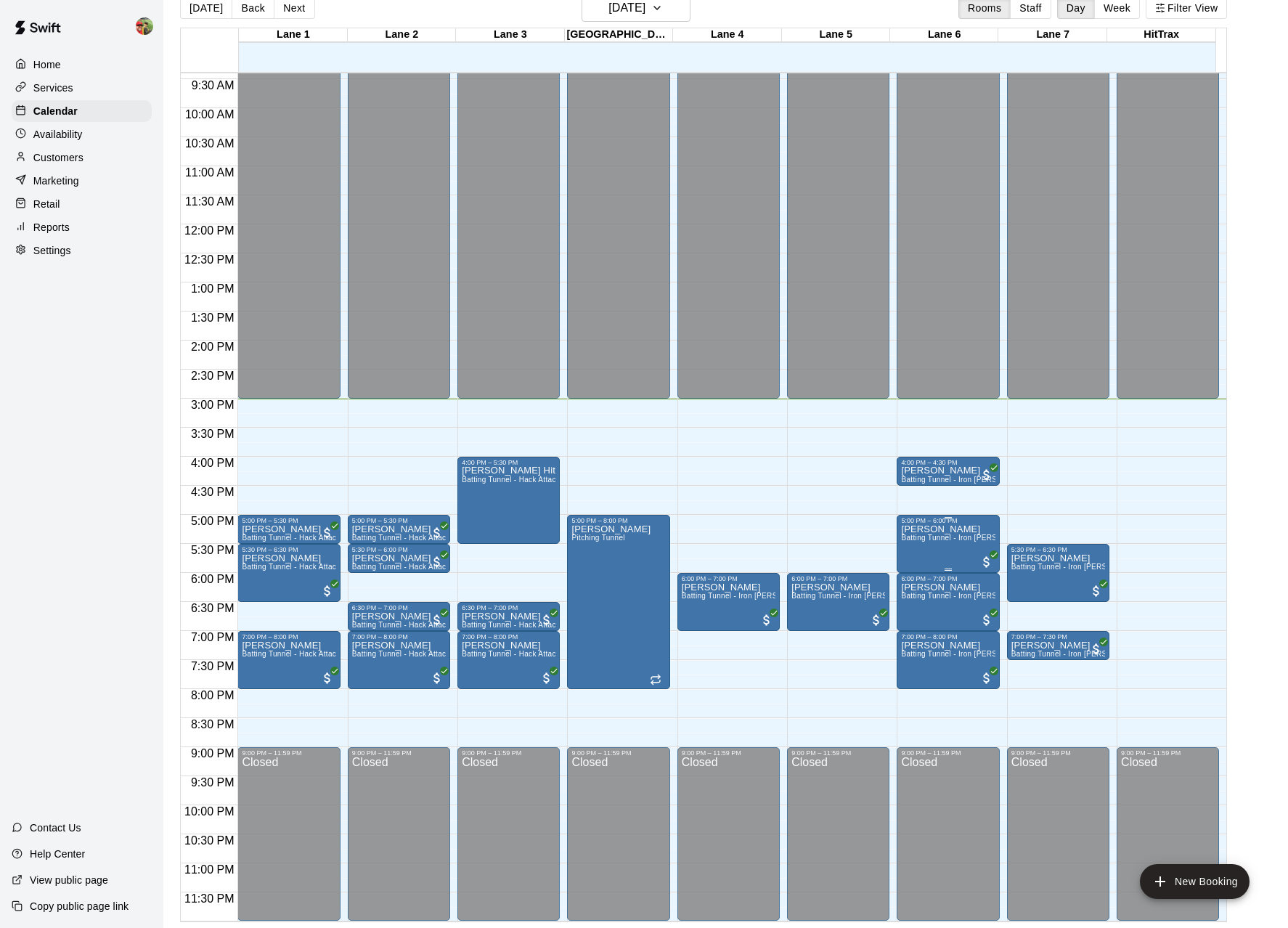
click at [952, 539] on span "Batting Tunnel - Iron [PERSON_NAME] Pitching Machine" at bounding box center [999, 537] width 197 height 8
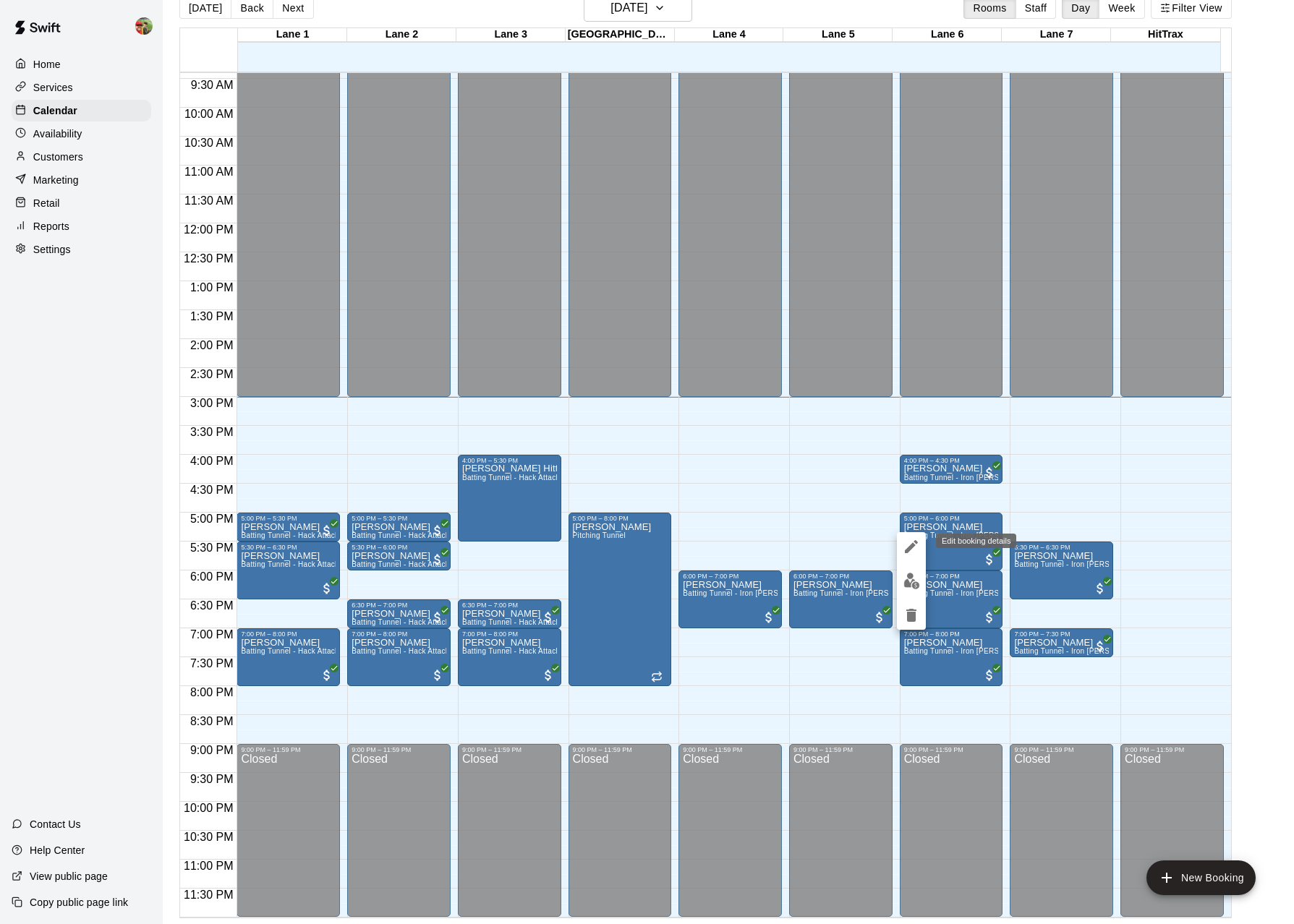
click at [911, 541] on icon "edit" at bounding box center [910, 546] width 17 height 17
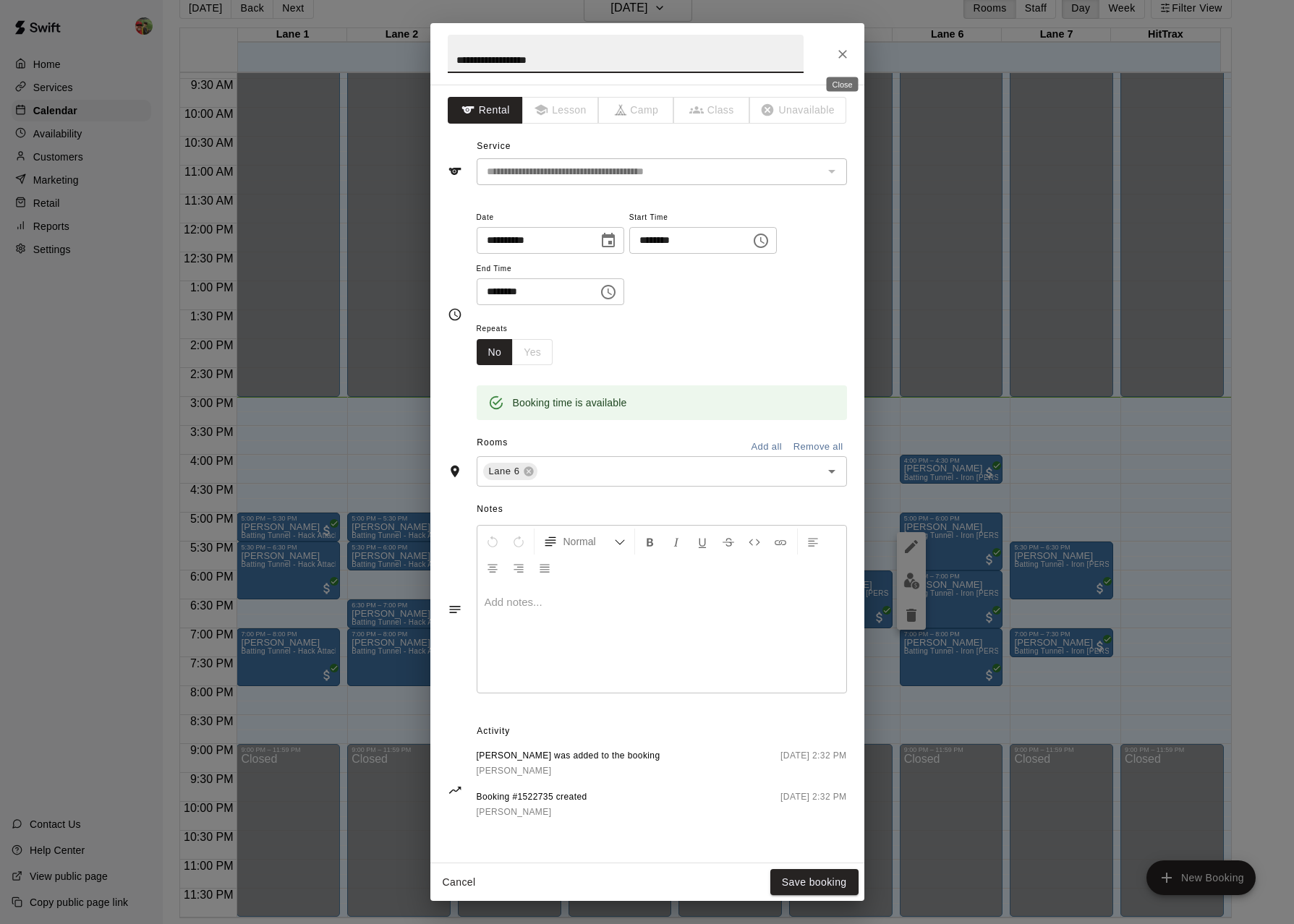
click at [844, 57] on icon "Close" at bounding box center [843, 55] width 9 height 9
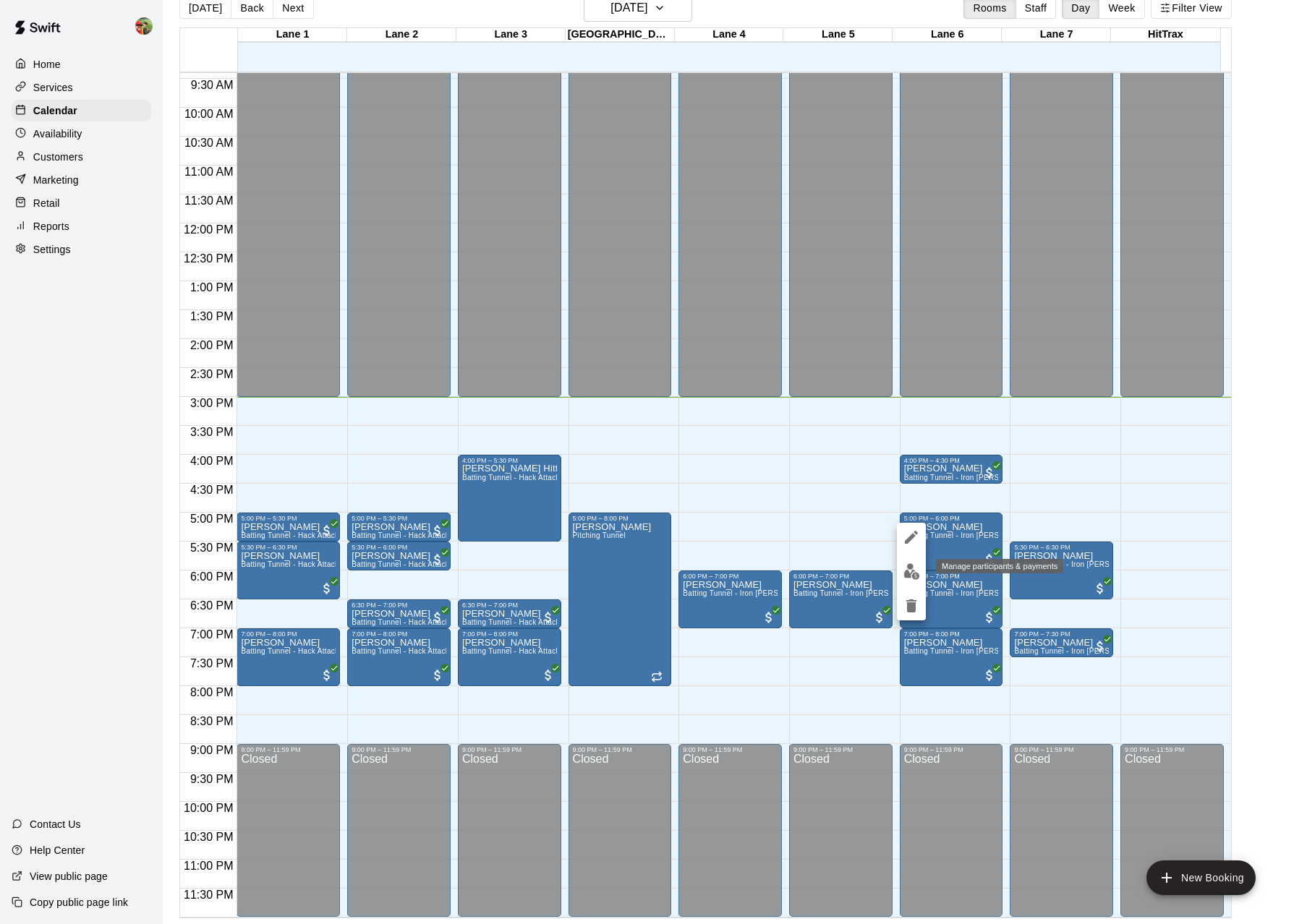
click at [908, 572] on img "edit" at bounding box center [911, 572] width 16 height 16
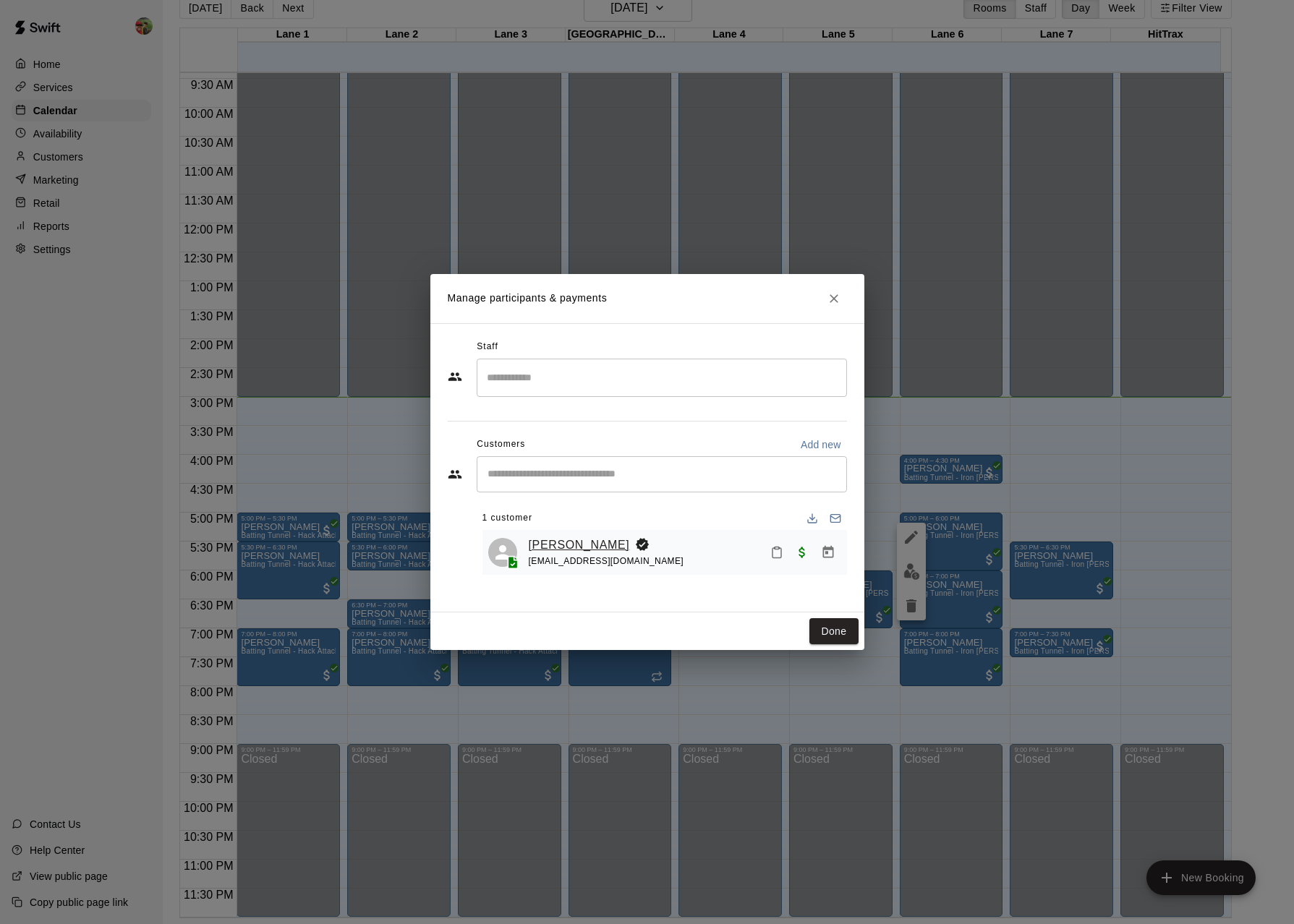
click at [583, 550] on link "[PERSON_NAME]" at bounding box center [579, 545] width 101 height 19
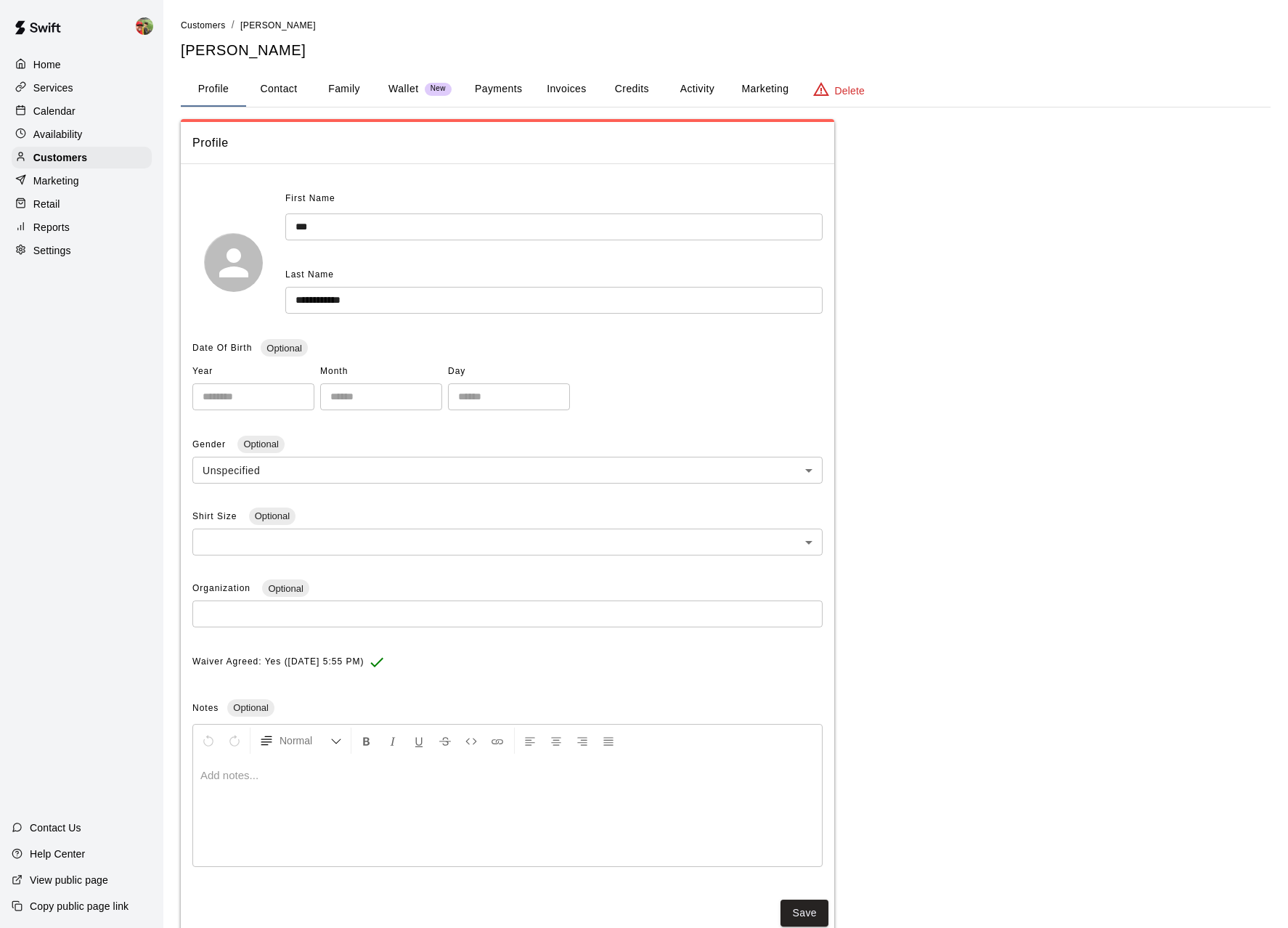
click at [746, 83] on button "Marketing" at bounding box center [765, 89] width 71 height 35
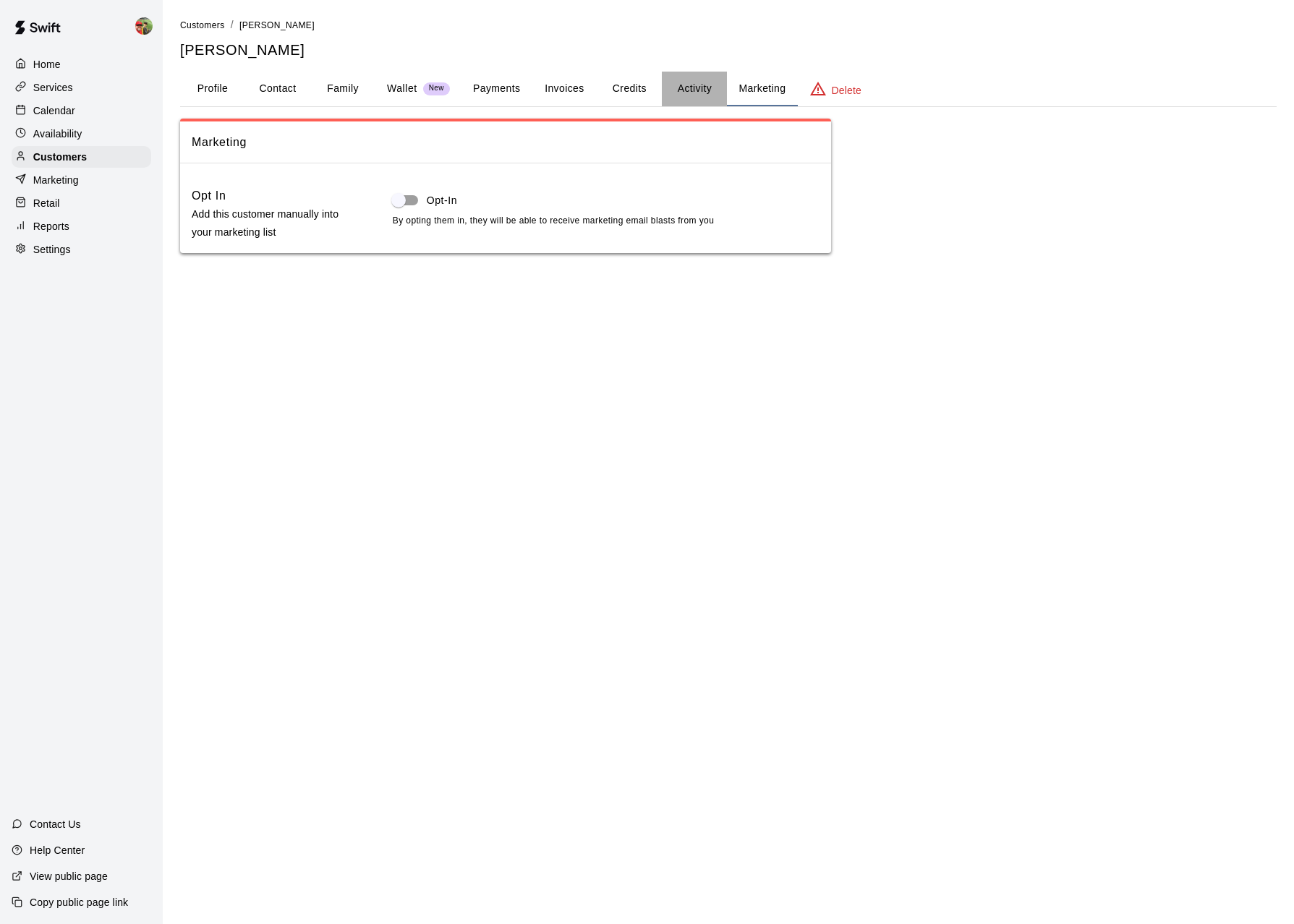
click at [682, 82] on button "Activity" at bounding box center [694, 89] width 65 height 35
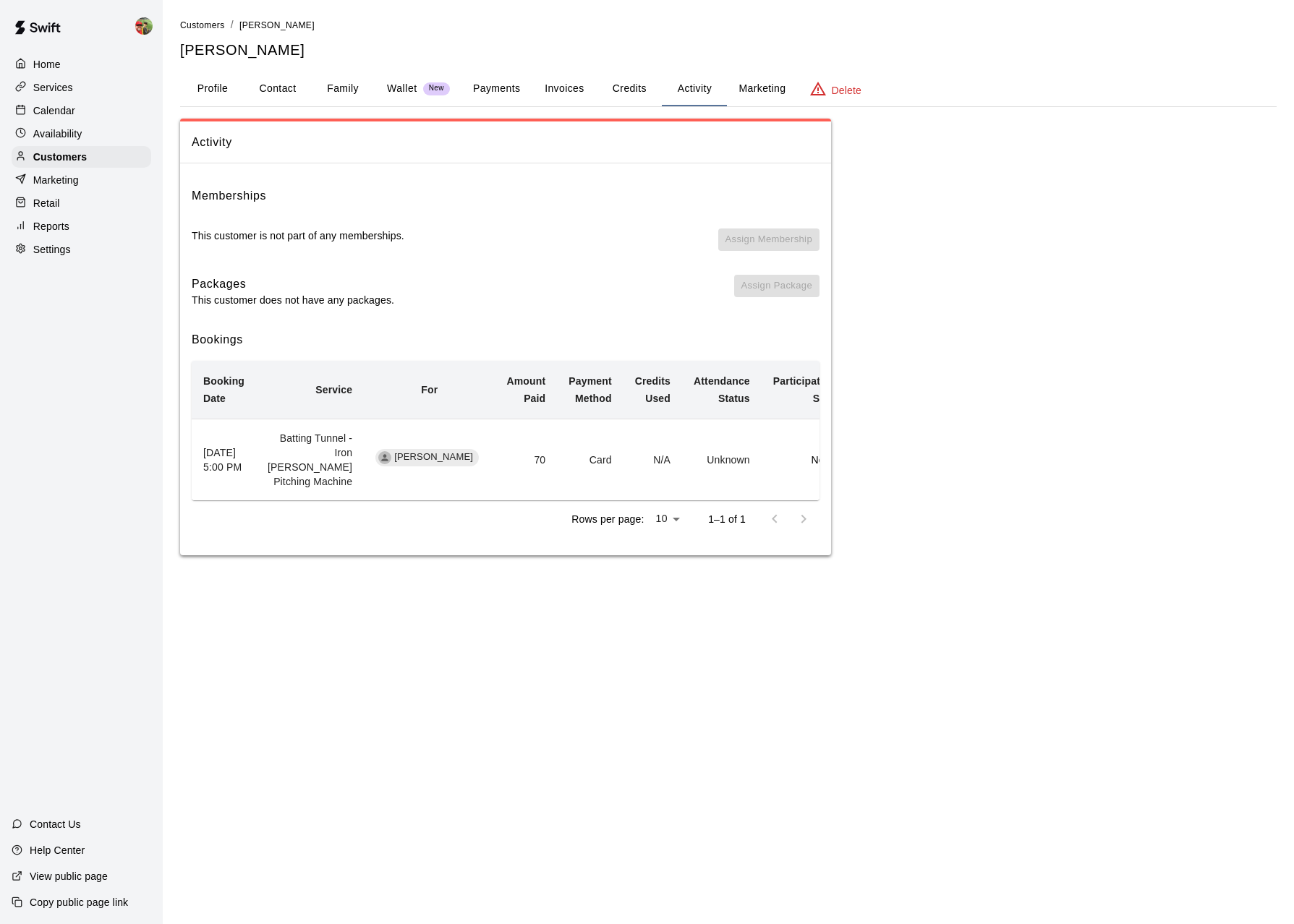
click at [79, 94] on div "Services" at bounding box center [81, 88] width 140 height 22
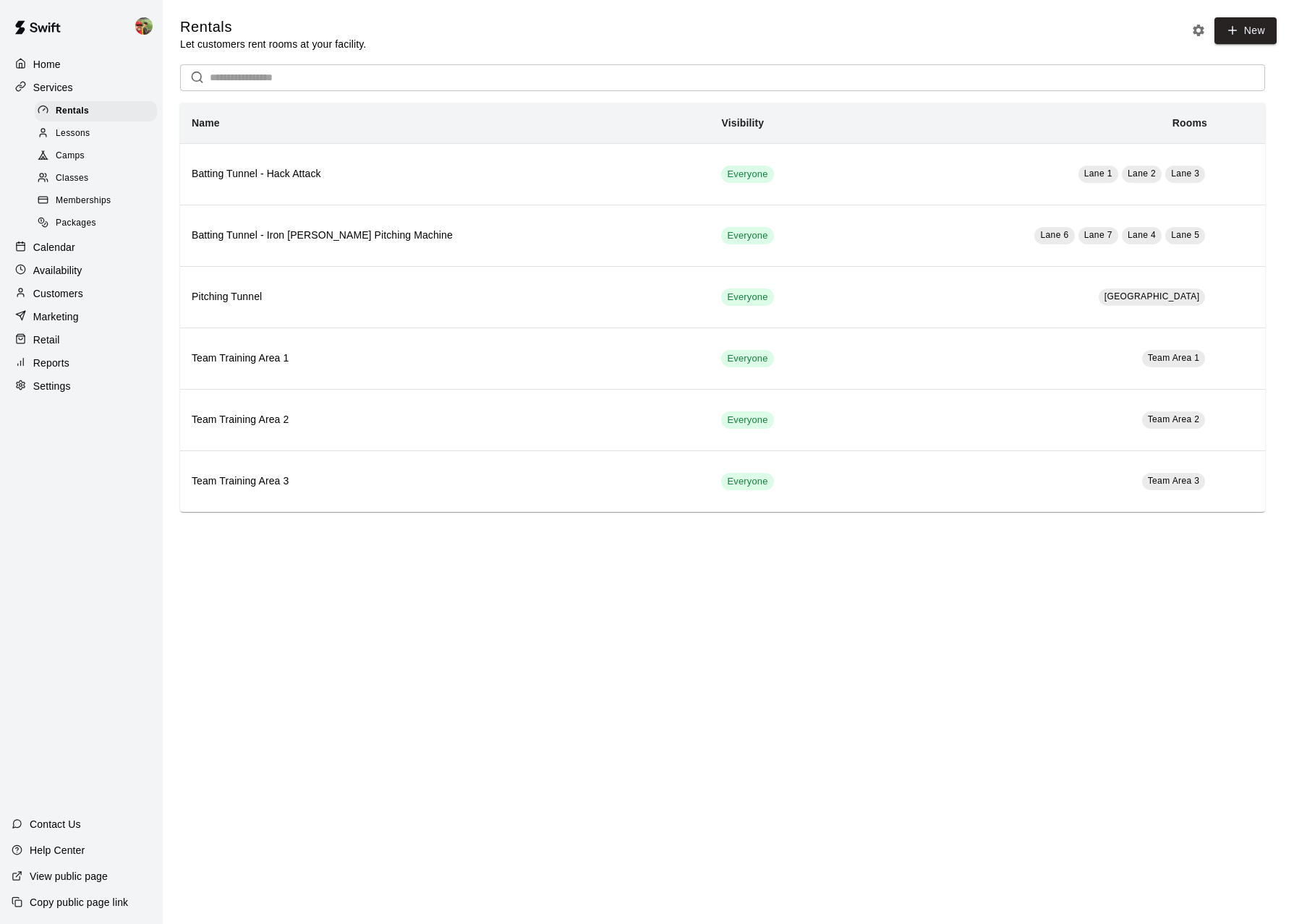
click at [81, 294] on p "Customers" at bounding box center [58, 294] width 50 height 15
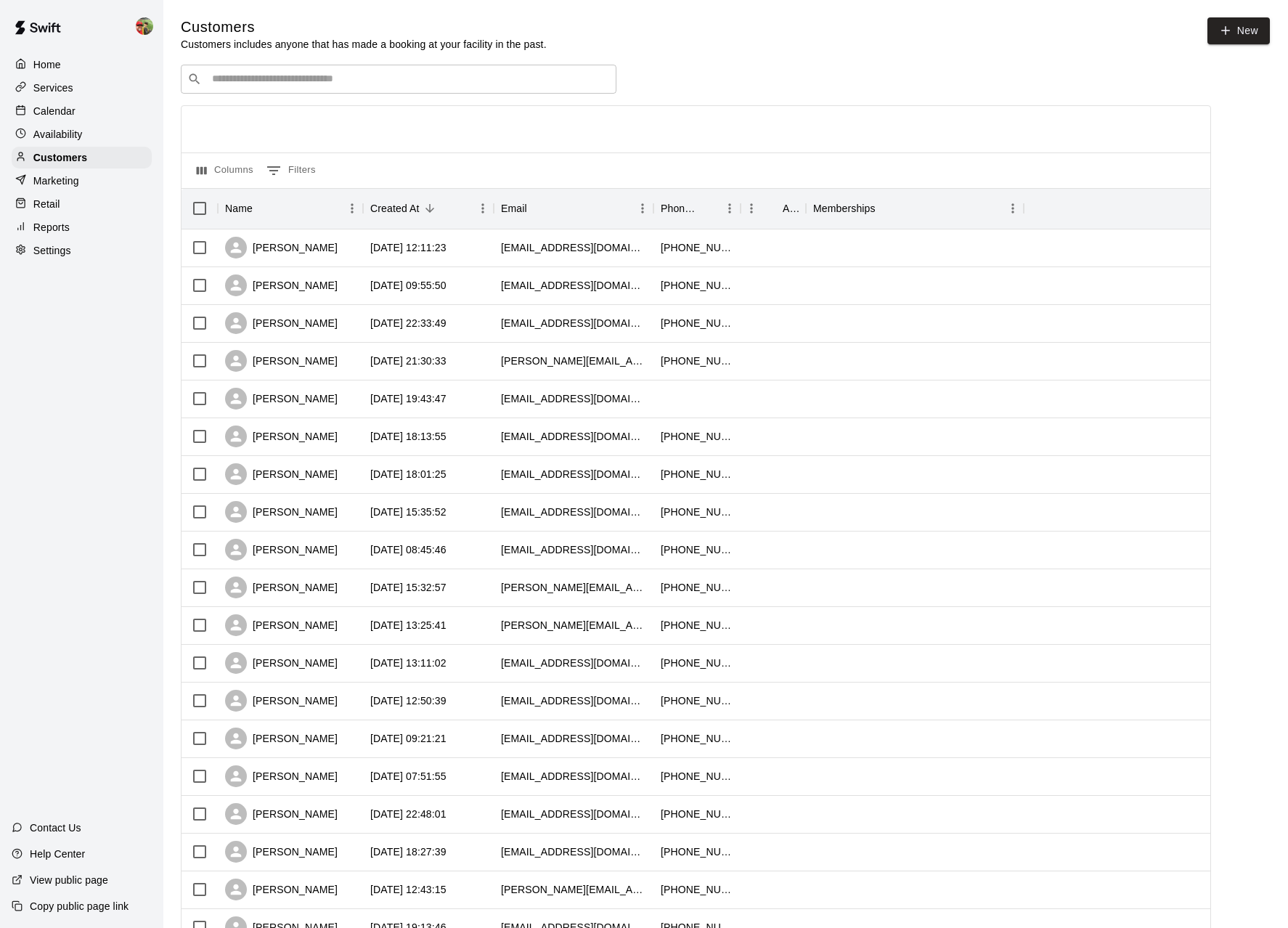
click at [61, 111] on p "Calendar" at bounding box center [54, 111] width 42 height 15
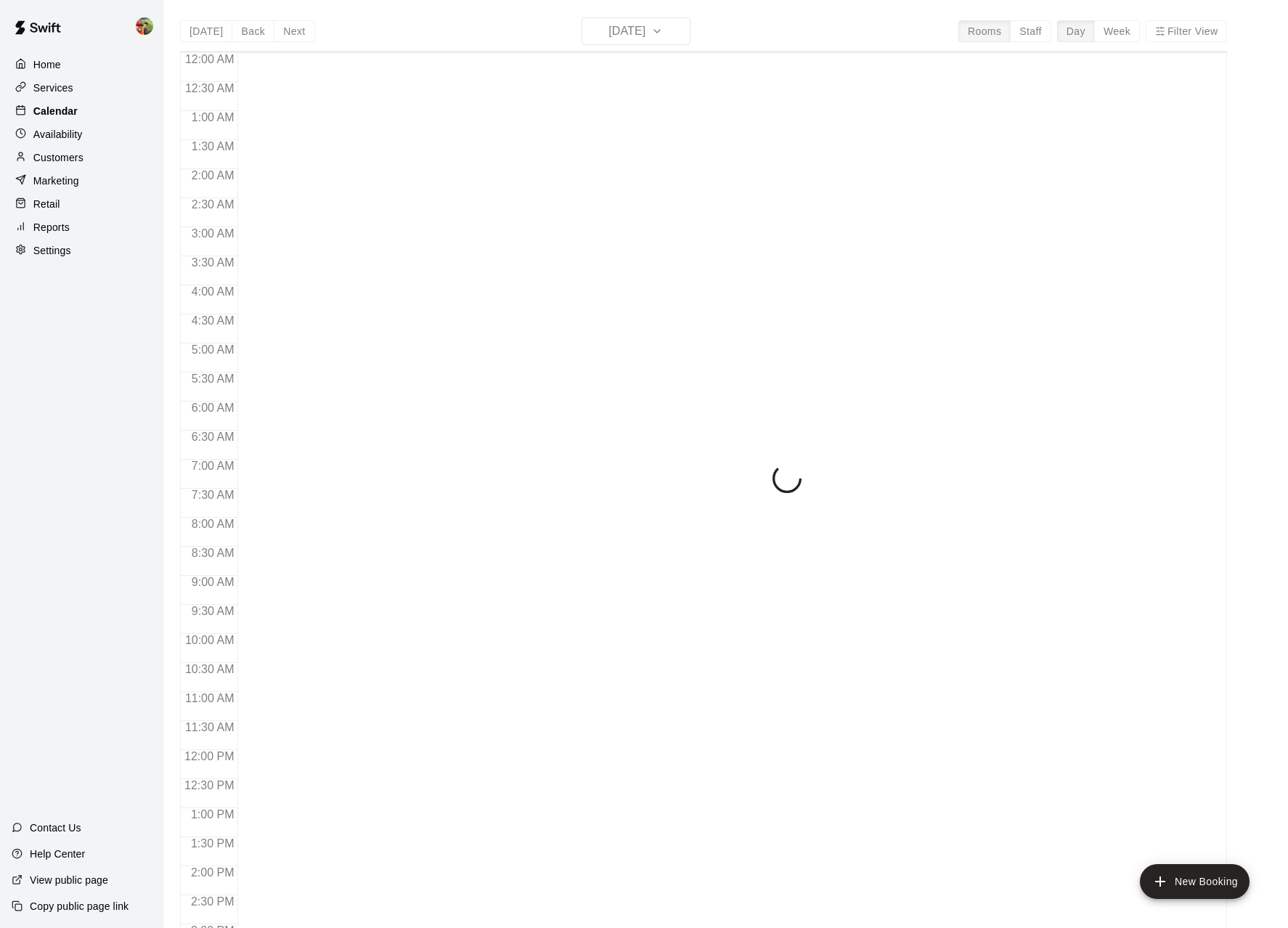
scroll to position [503, 0]
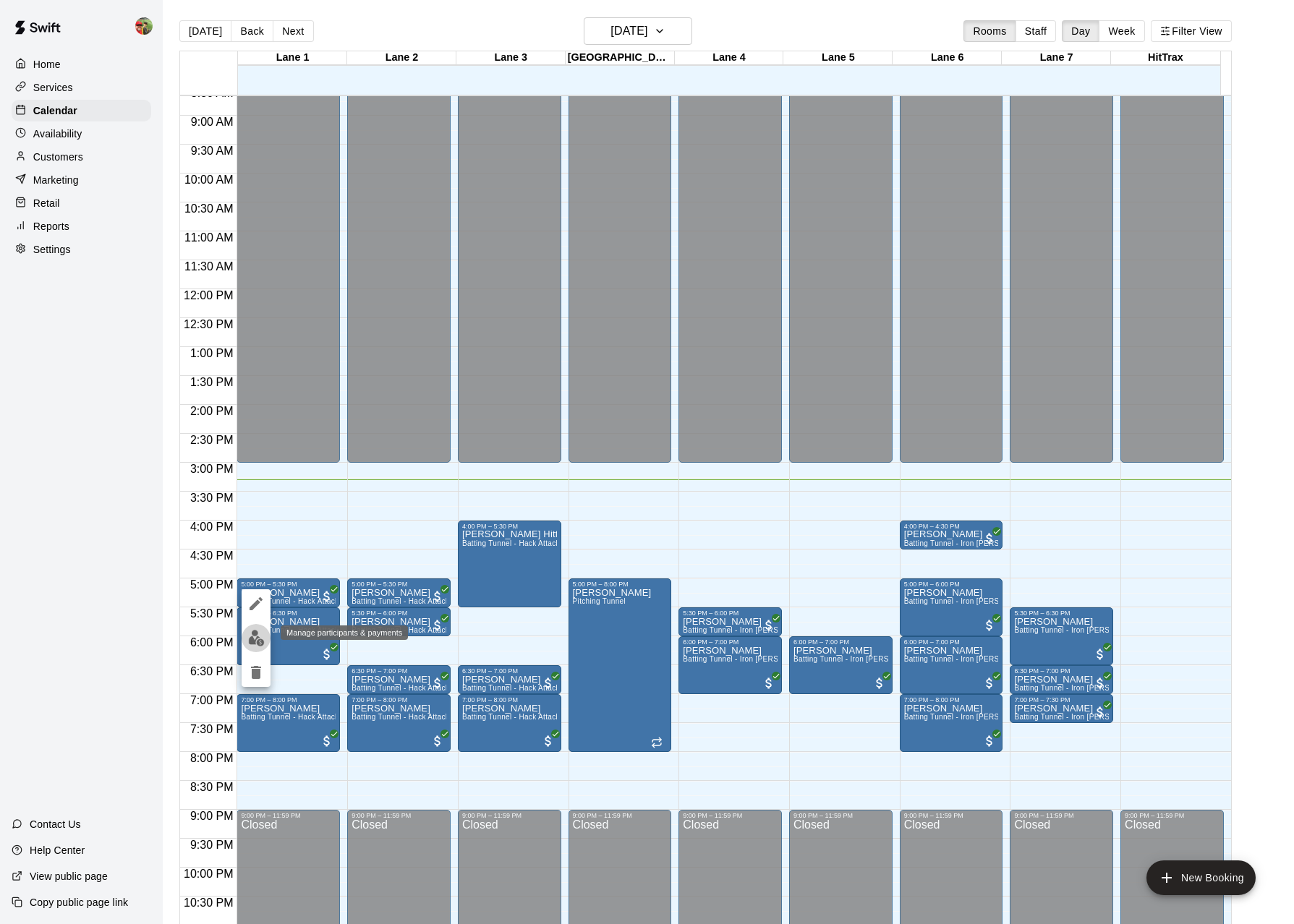
click at [256, 633] on img "edit" at bounding box center [257, 638] width 16 height 16
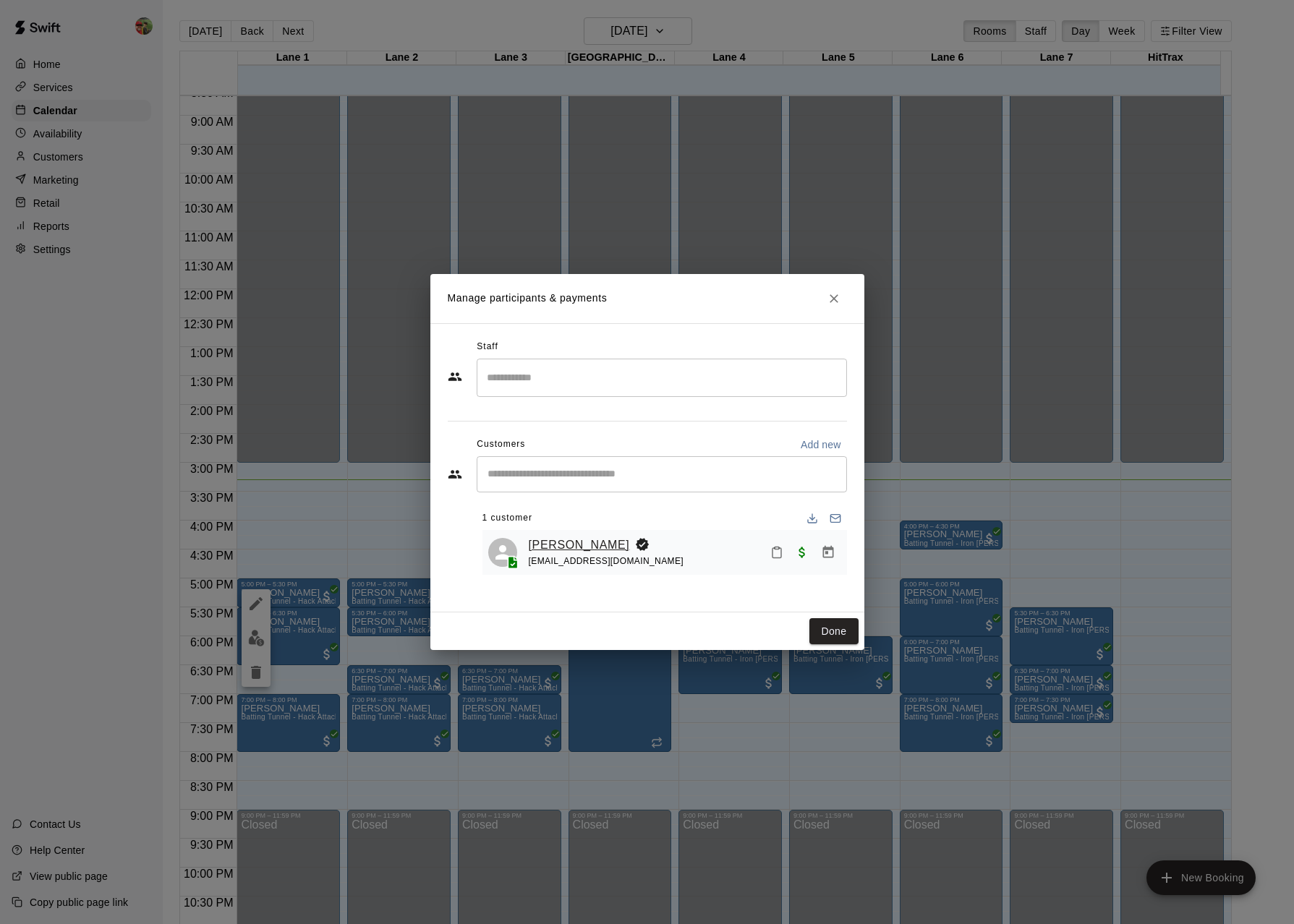
click at [542, 542] on link "[PERSON_NAME]" at bounding box center [579, 545] width 101 height 19
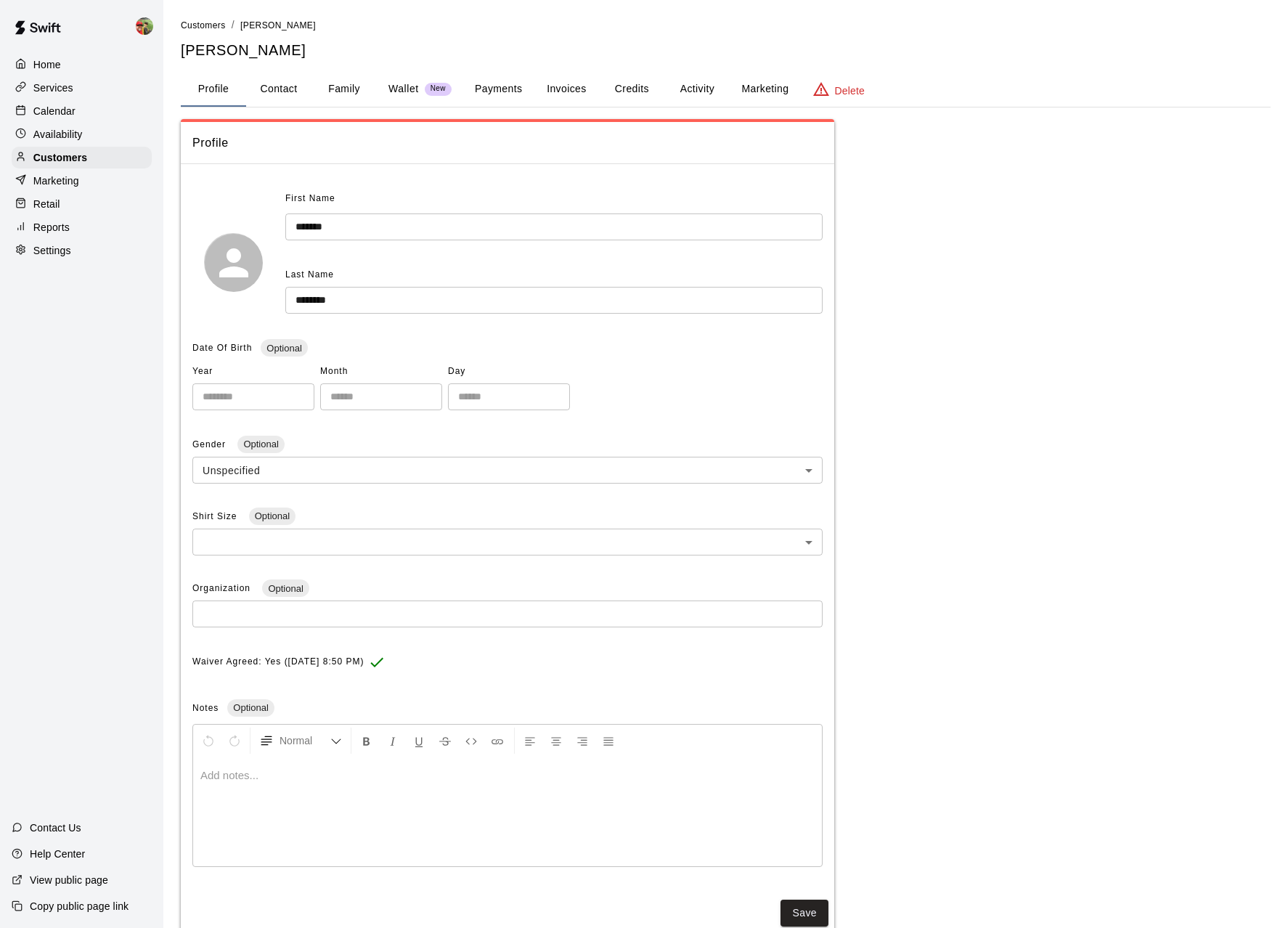
click at [710, 89] on button "Activity" at bounding box center [697, 89] width 65 height 35
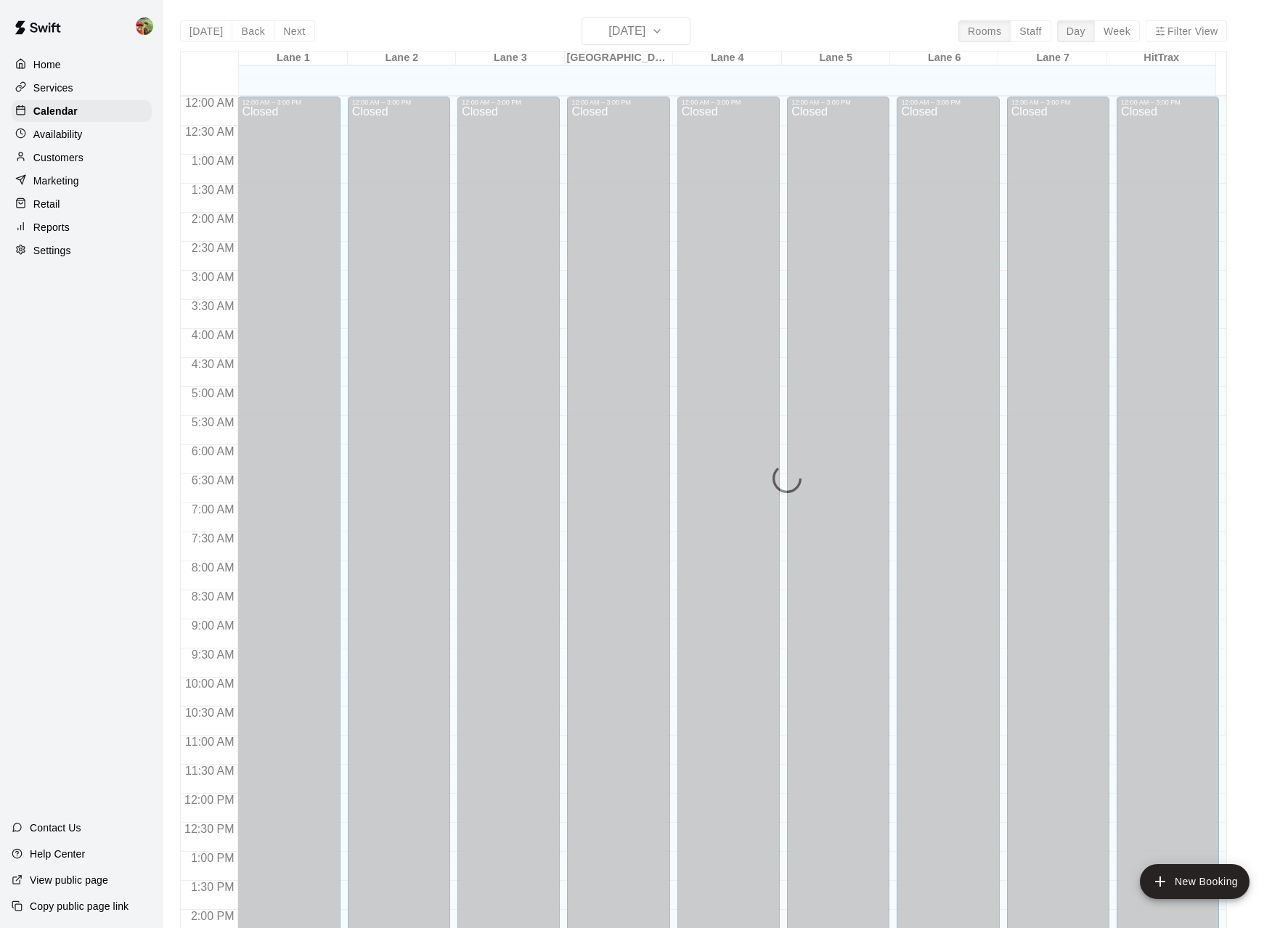
scroll to position [503, 0]
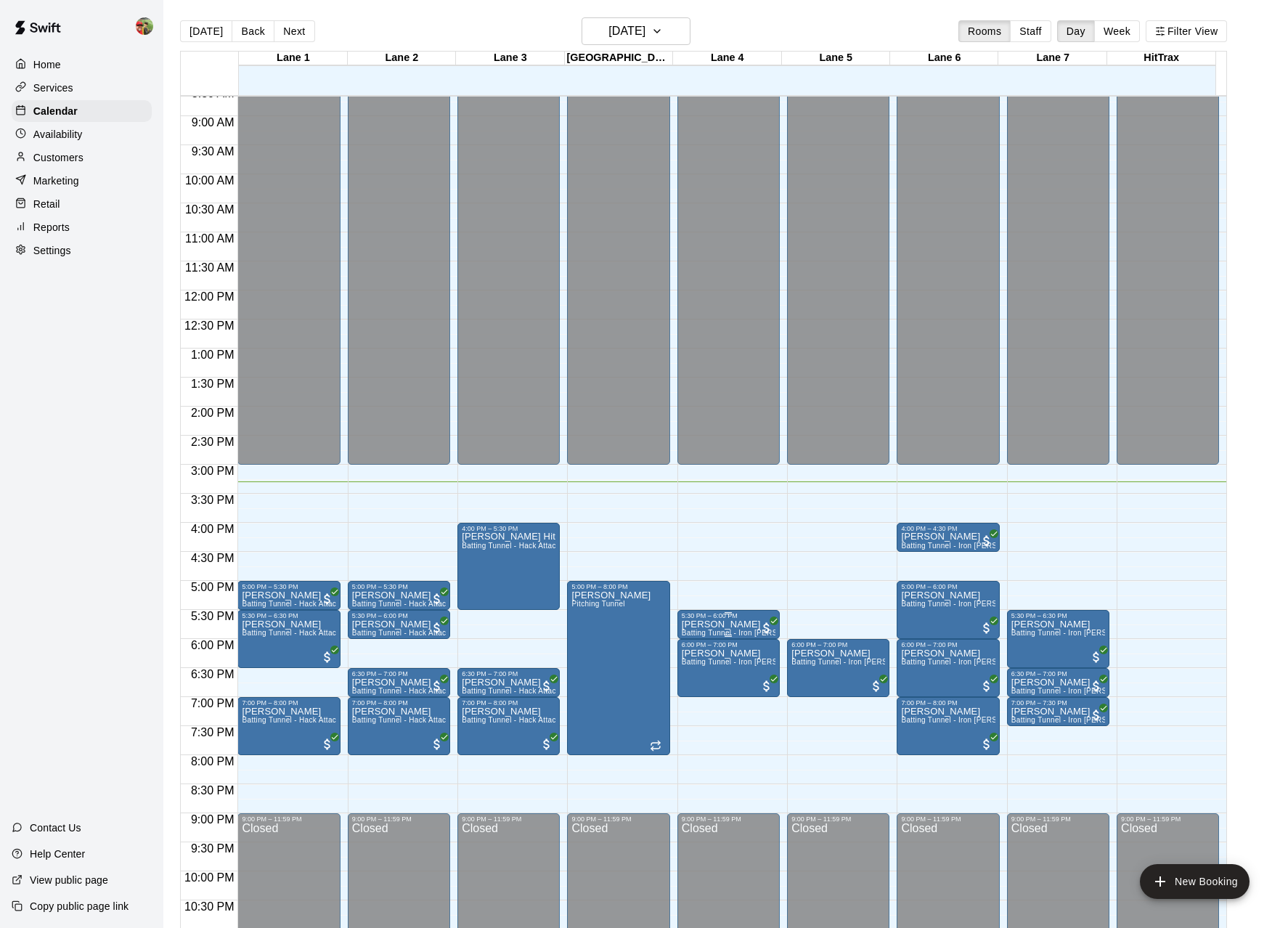
click at [700, 624] on p "[PERSON_NAME]" at bounding box center [729, 624] width 94 height 0
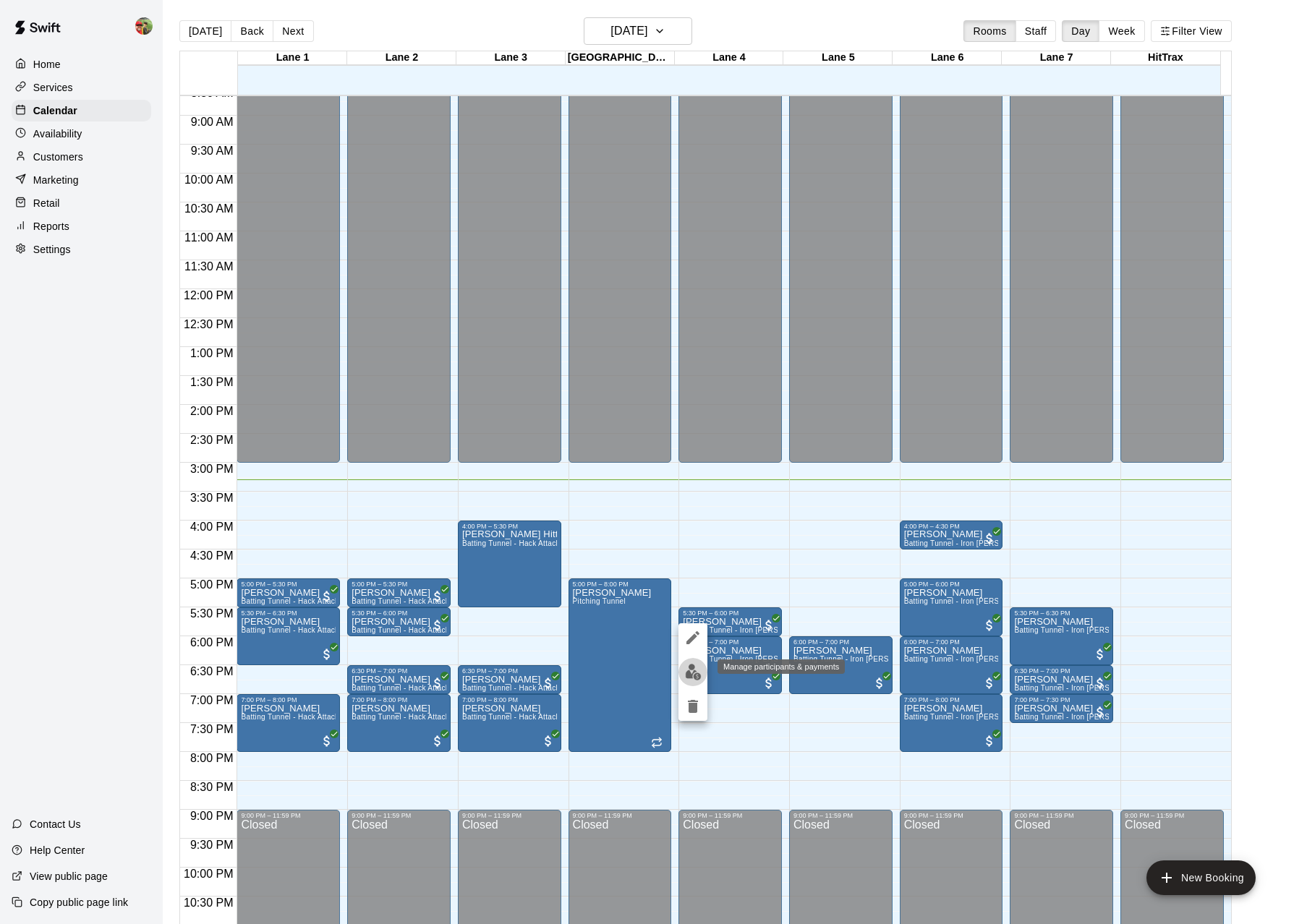
click at [689, 673] on img "edit" at bounding box center [693, 672] width 16 height 16
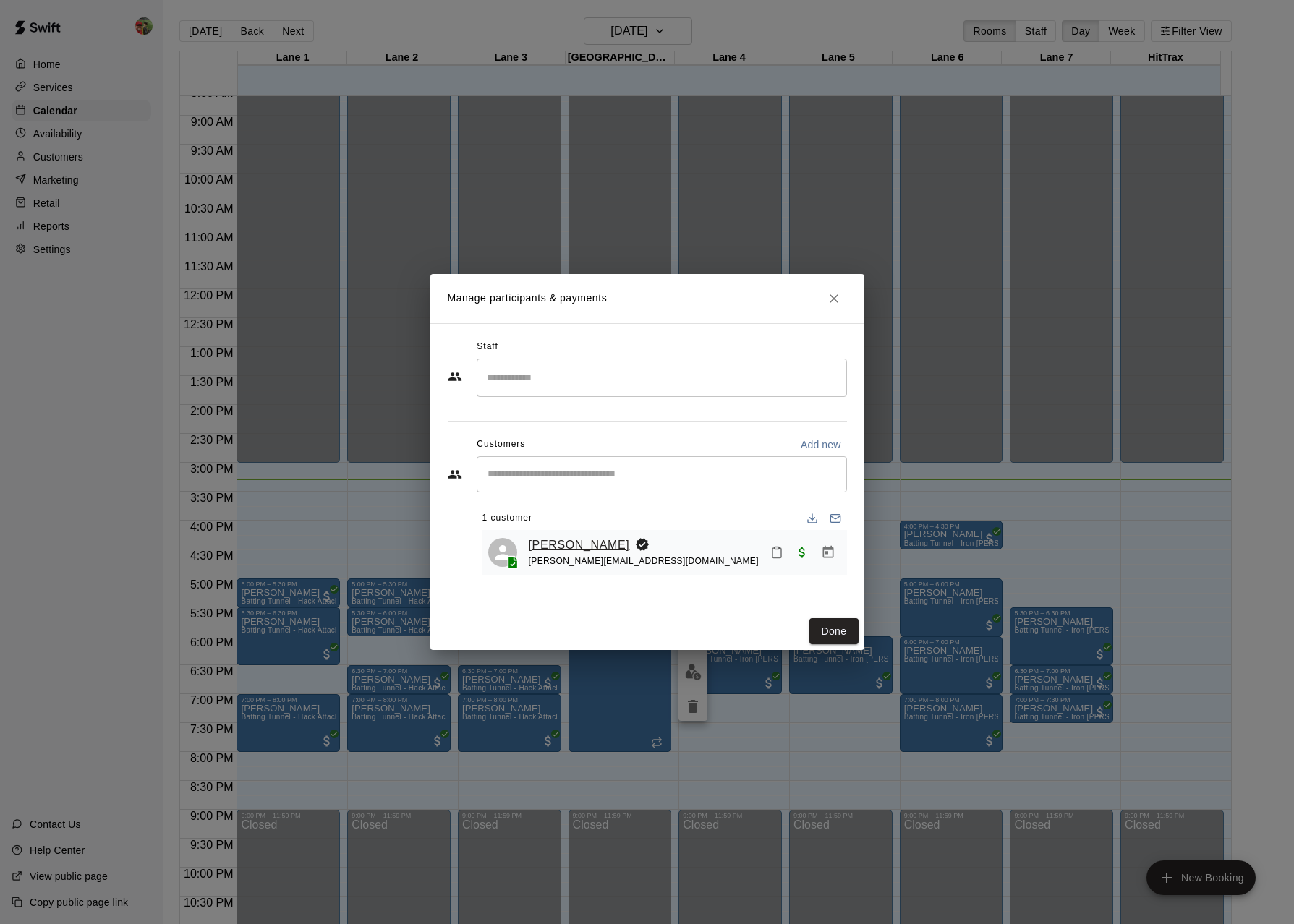
click at [563, 548] on link "[PERSON_NAME]" at bounding box center [579, 545] width 101 height 19
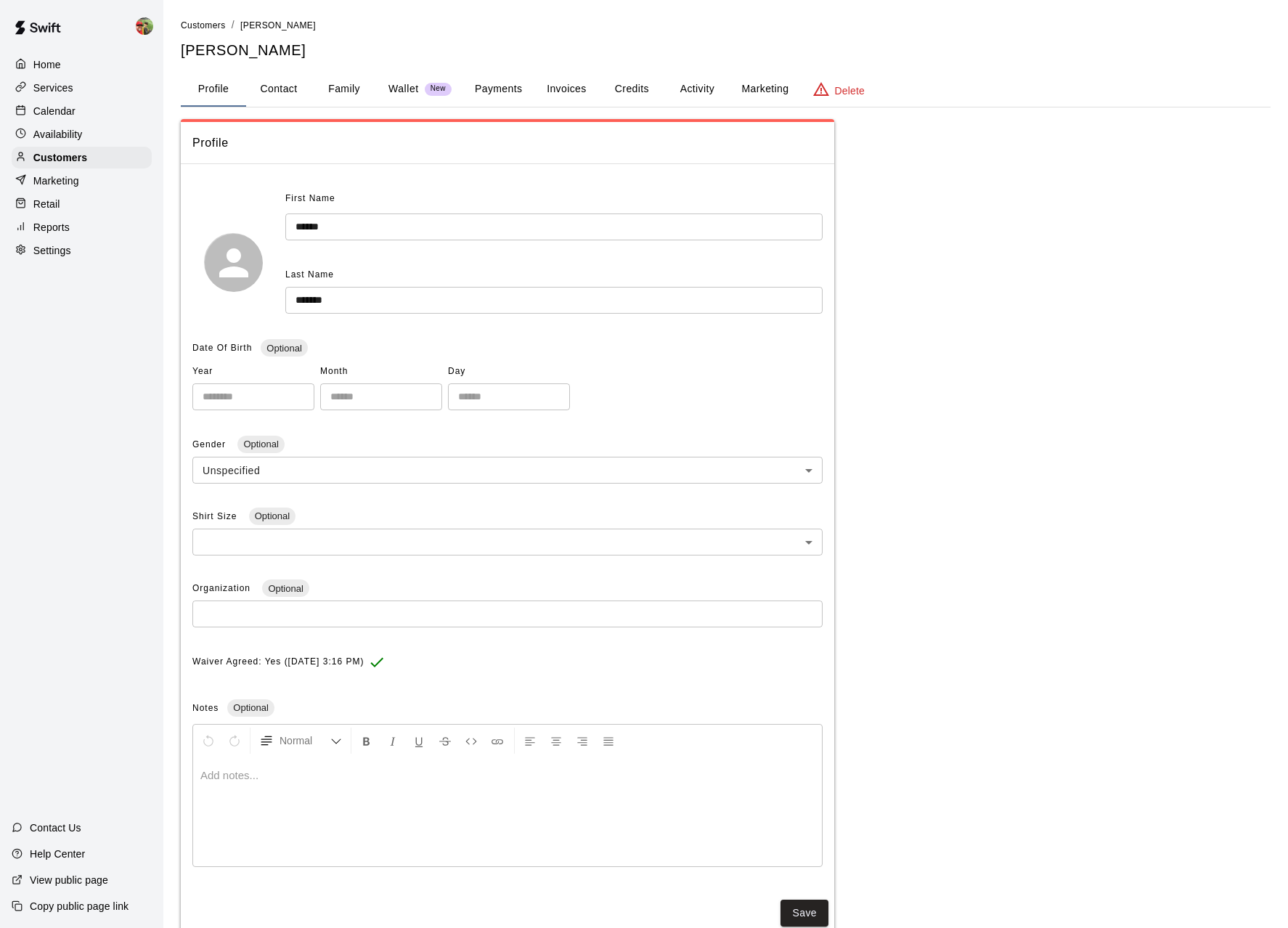
click at [675, 92] on button "Activity" at bounding box center [697, 89] width 65 height 35
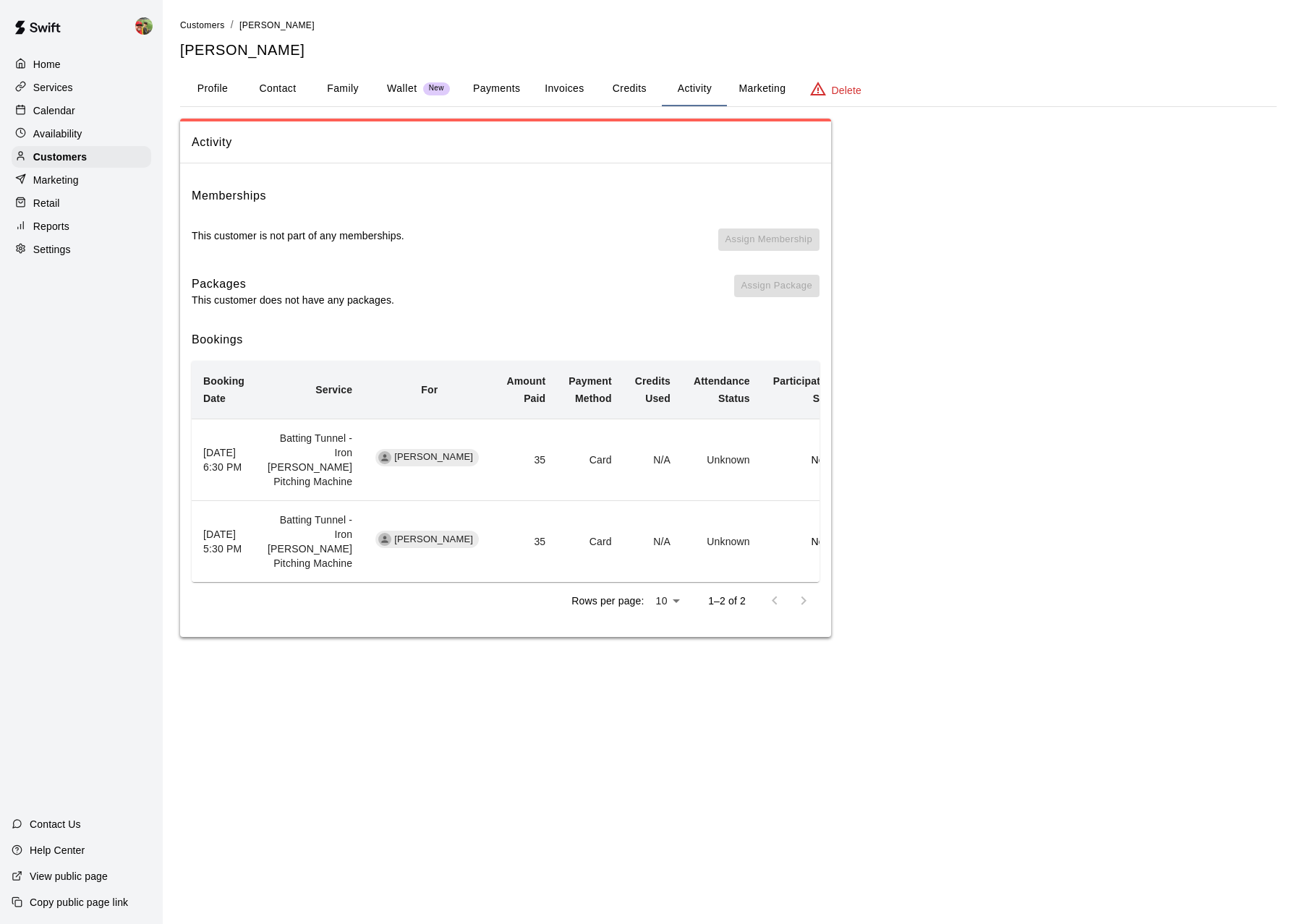
click at [266, 87] on button "Contact" at bounding box center [277, 89] width 65 height 35
select select "**"
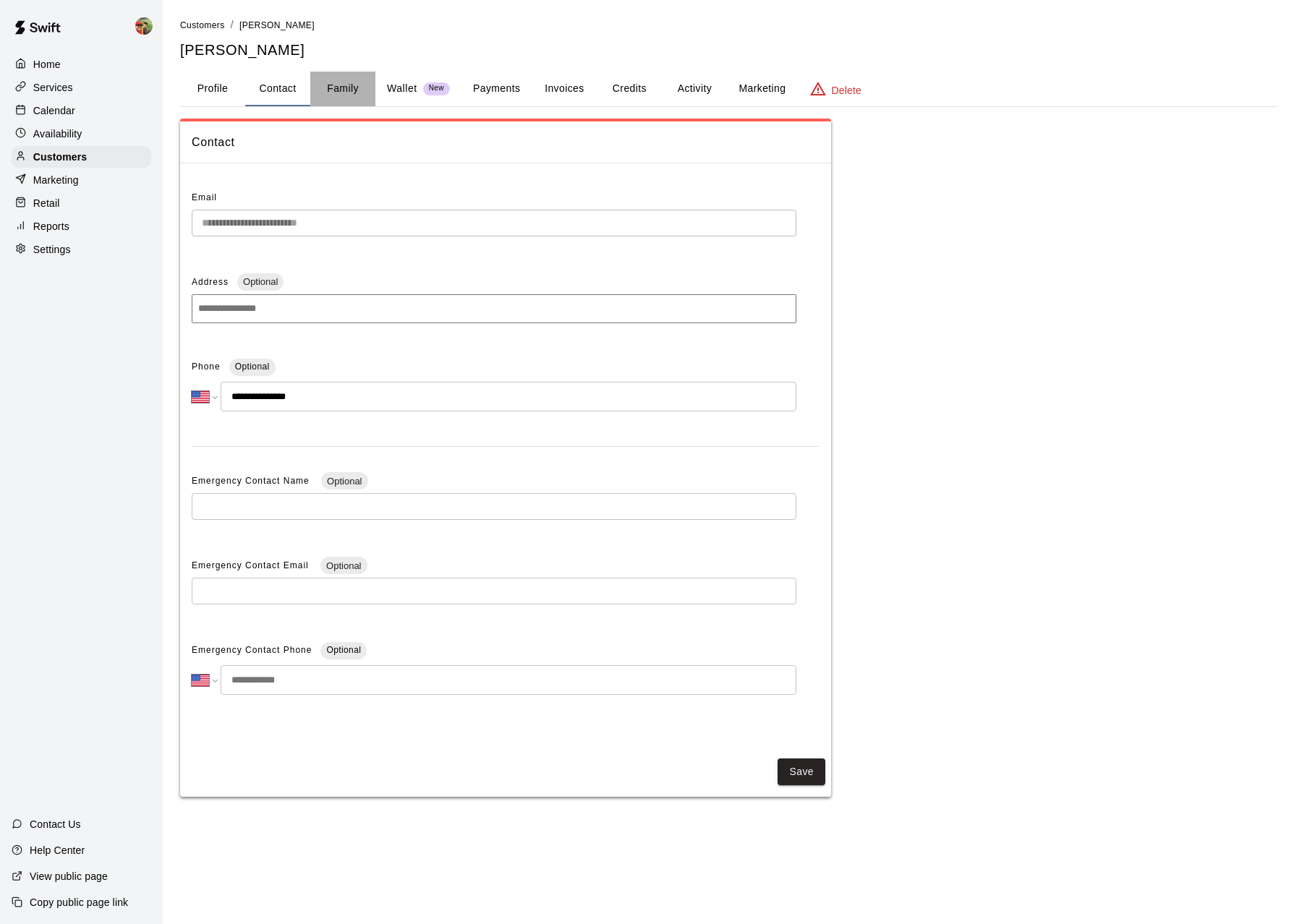
click at [351, 91] on button "Family" at bounding box center [342, 89] width 65 height 35
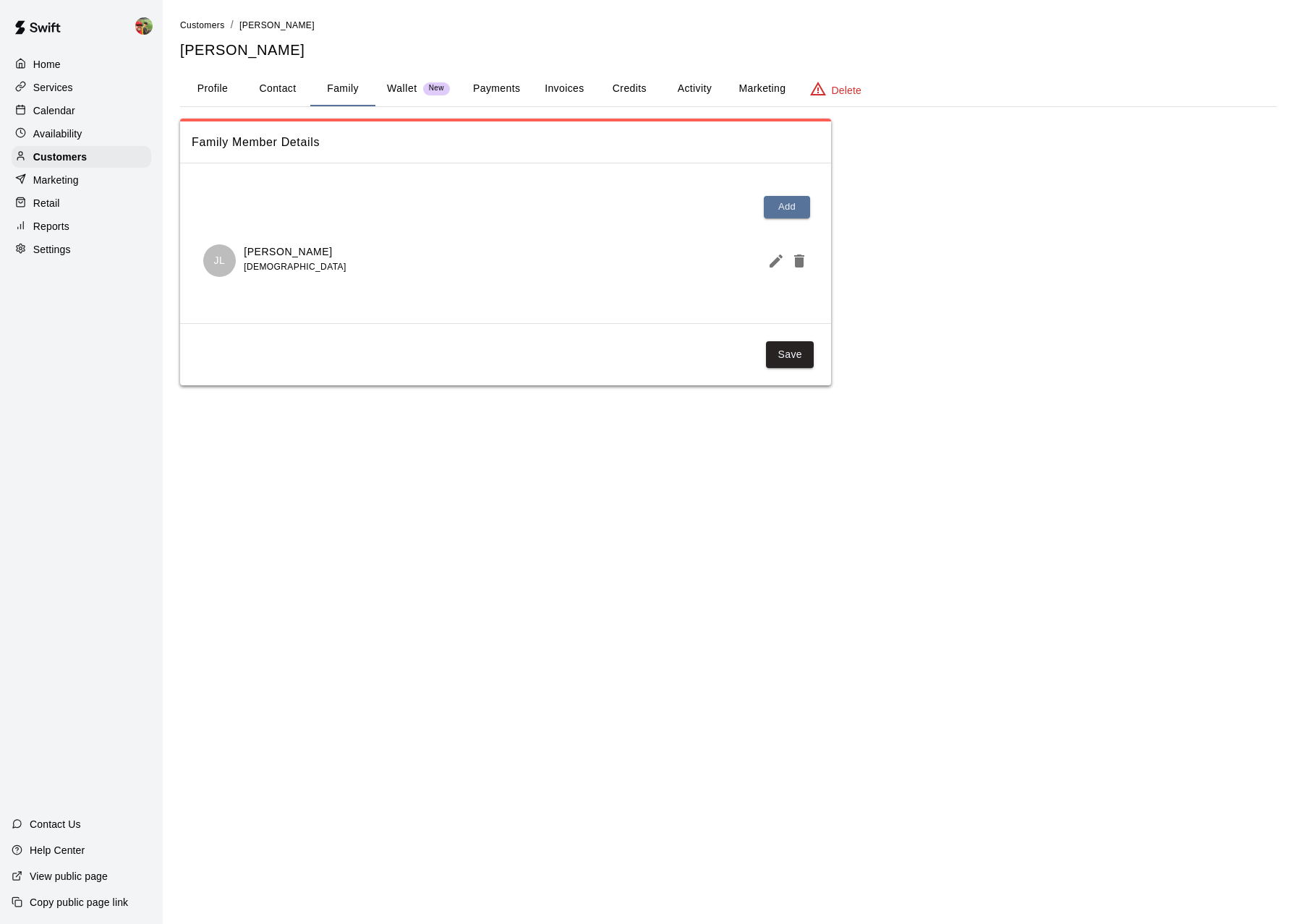
click at [210, 90] on button "Profile" at bounding box center [212, 89] width 65 height 35
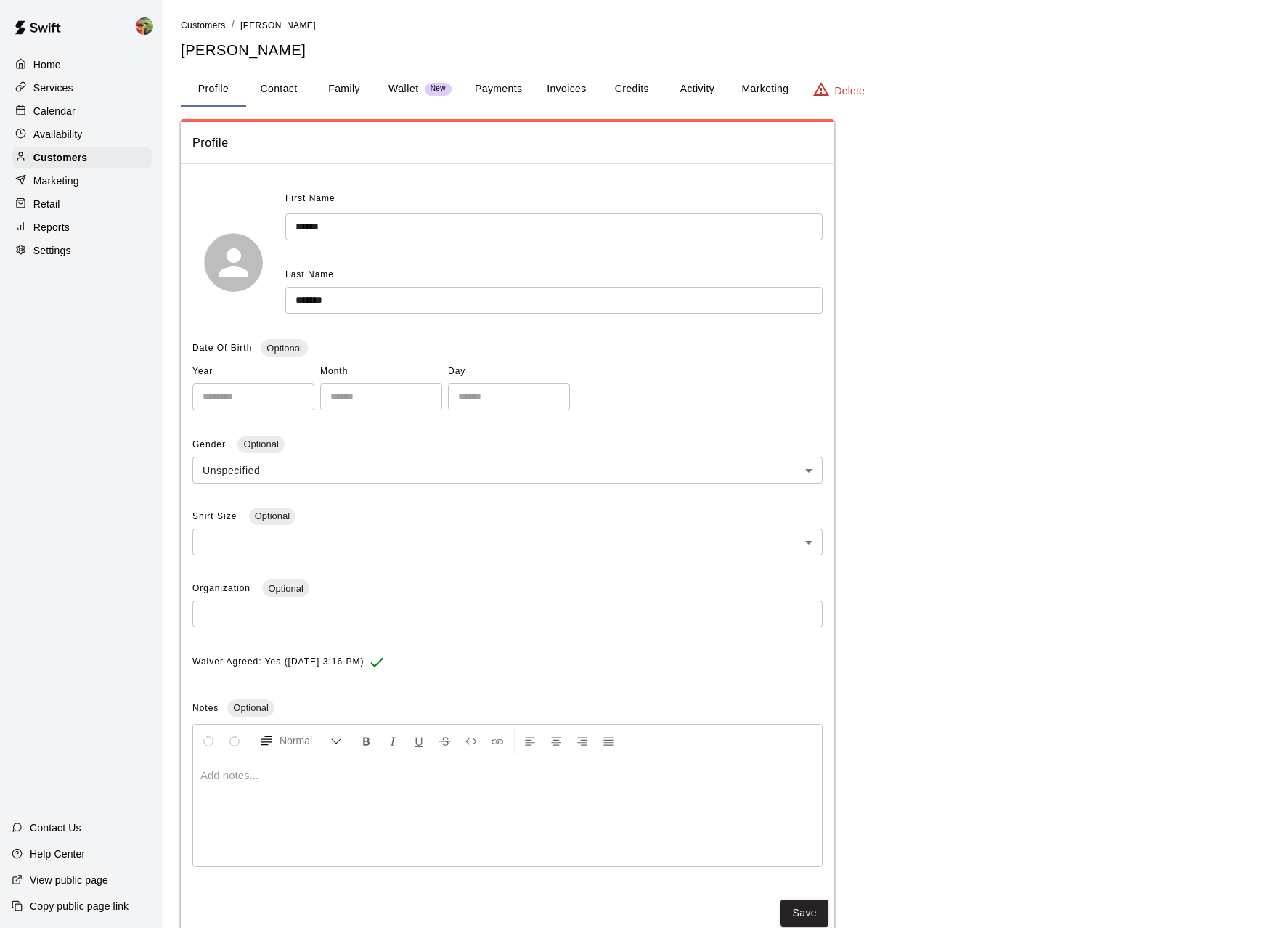
click at [55, 115] on p "Calendar" at bounding box center [54, 111] width 42 height 15
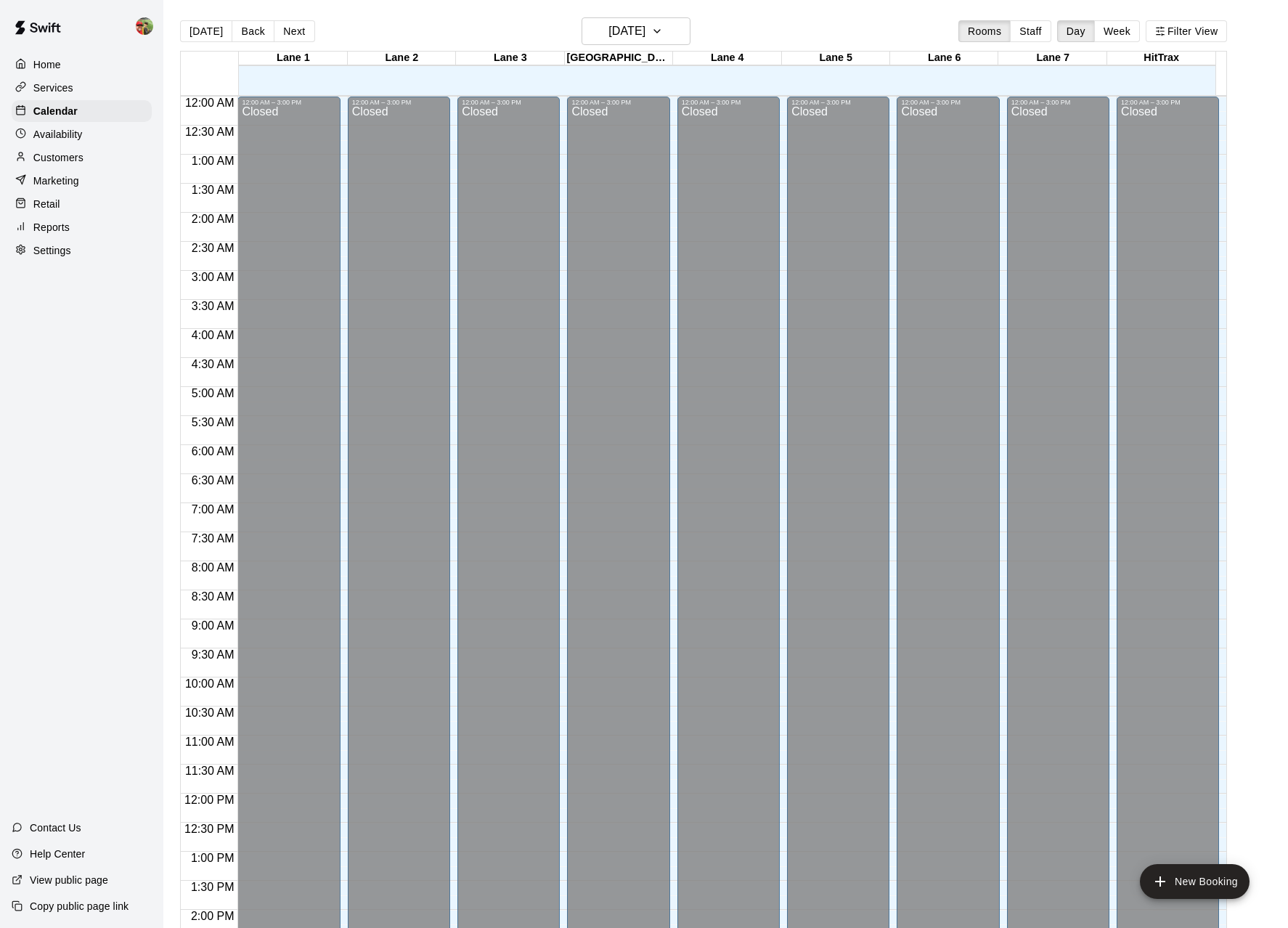
scroll to position [503, 0]
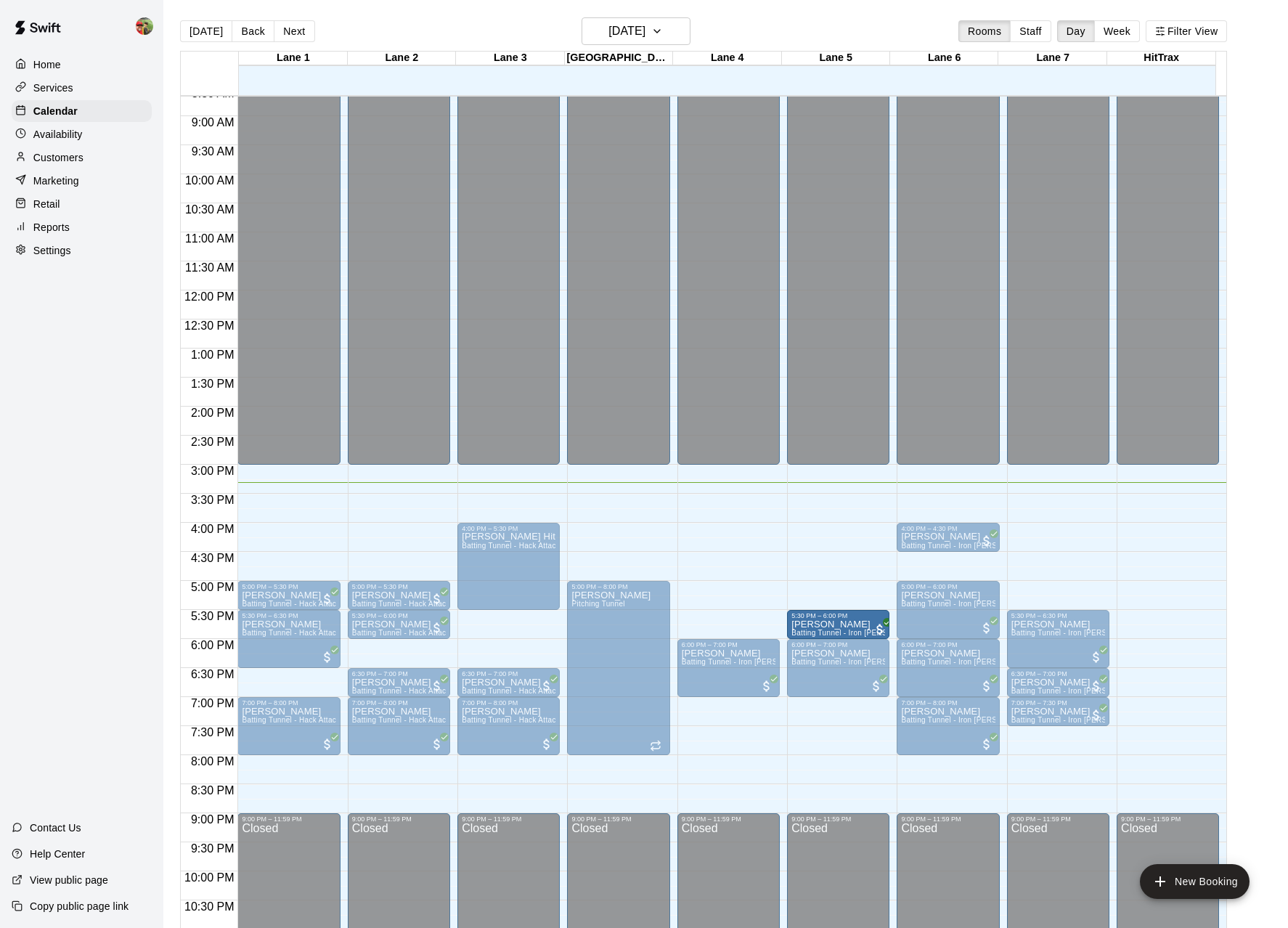
drag, startPoint x: 723, startPoint y: 623, endPoint x: 809, endPoint y: 626, distance: 86.1
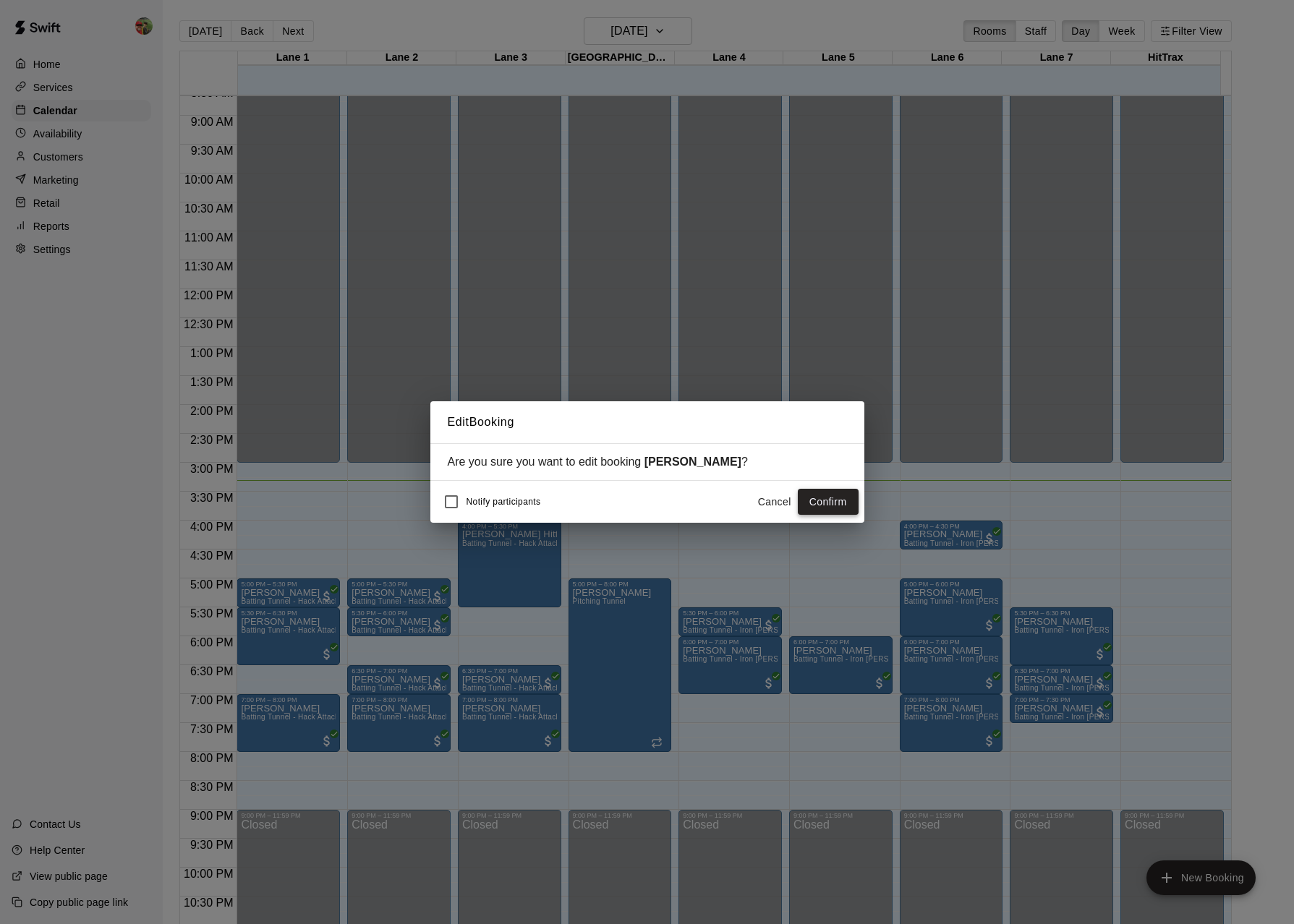
click at [840, 499] on button "Confirm" at bounding box center [828, 501] width 61 height 26
